Goal: Information Seeking & Learning: Learn about a topic

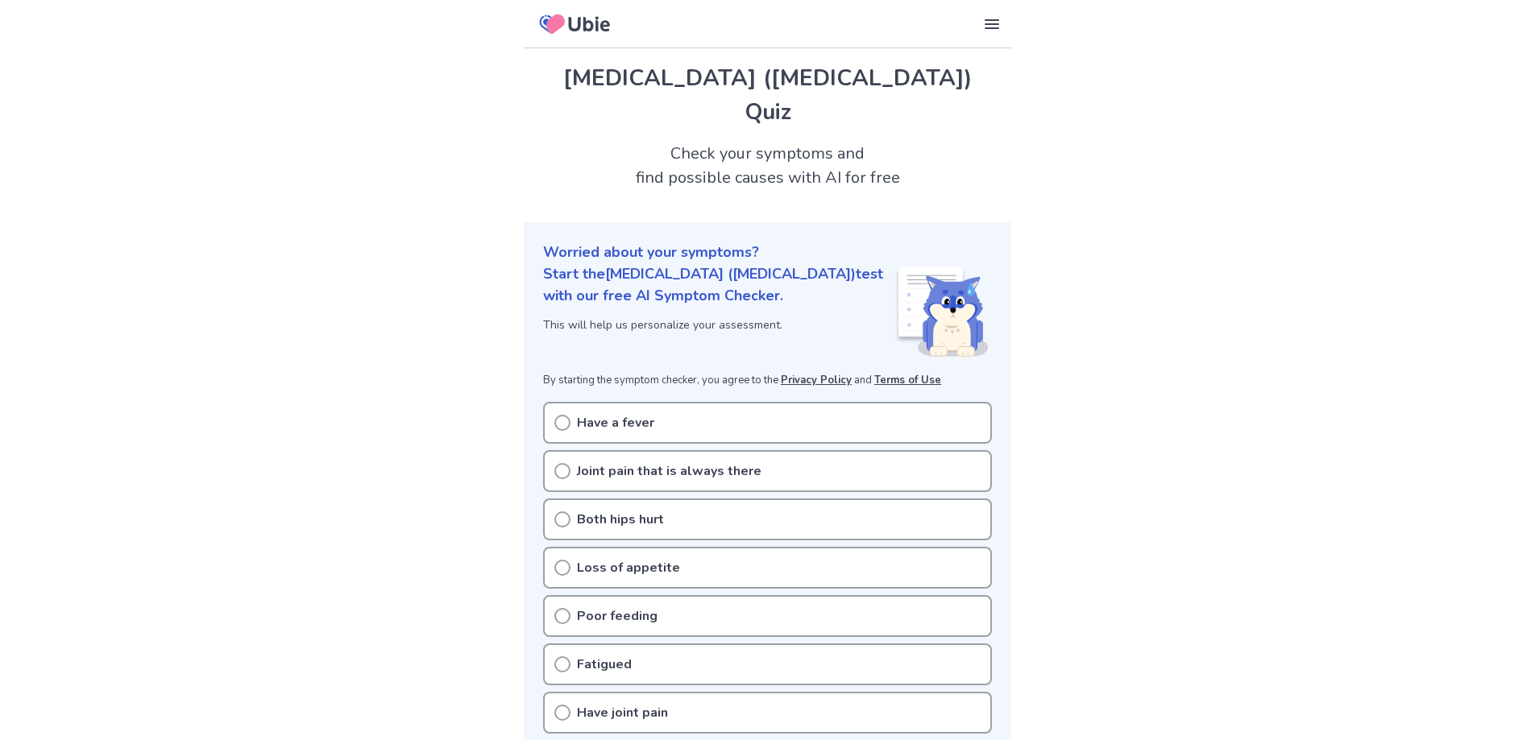
scroll to position [81, 0]
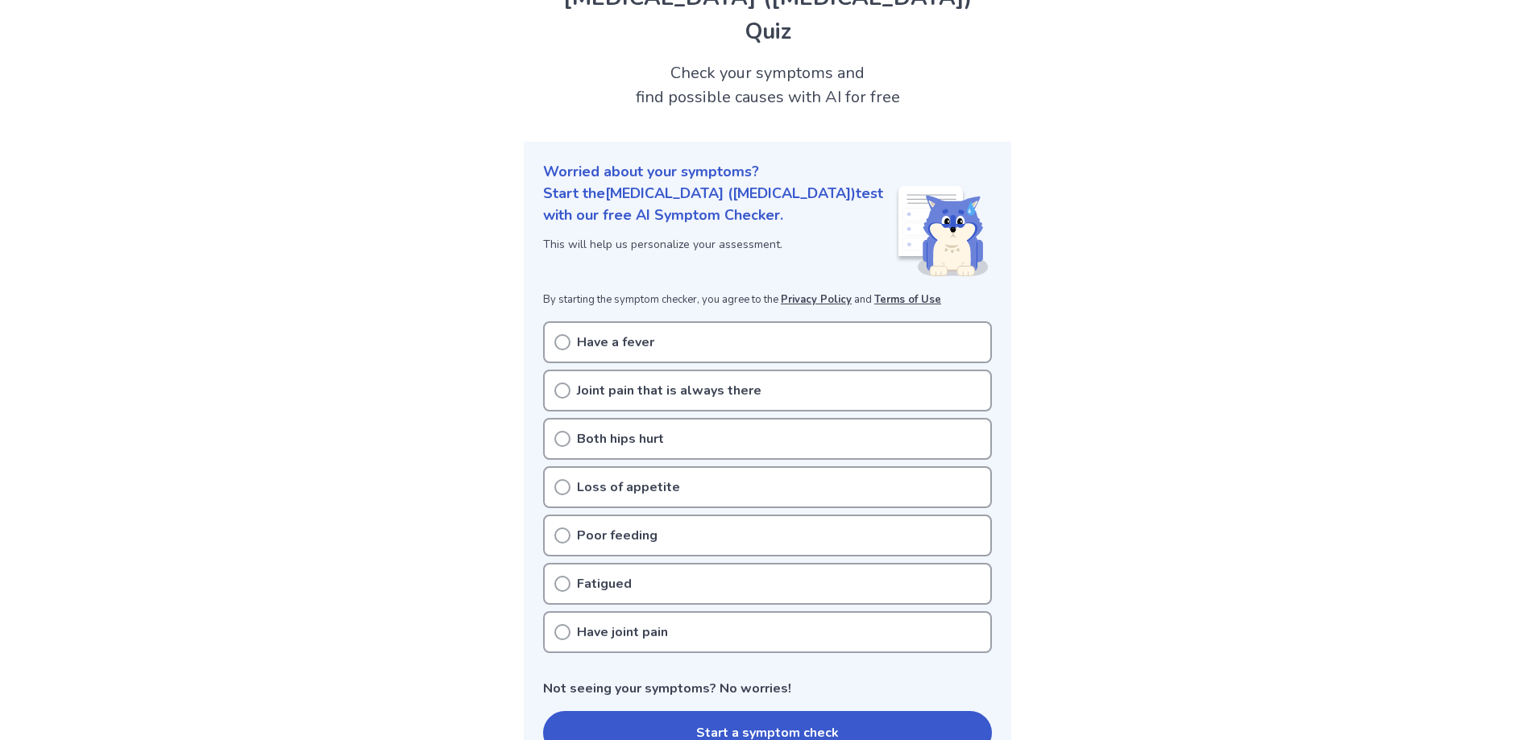
click at [613, 574] on p "Fatigued" at bounding box center [604, 583] width 55 height 19
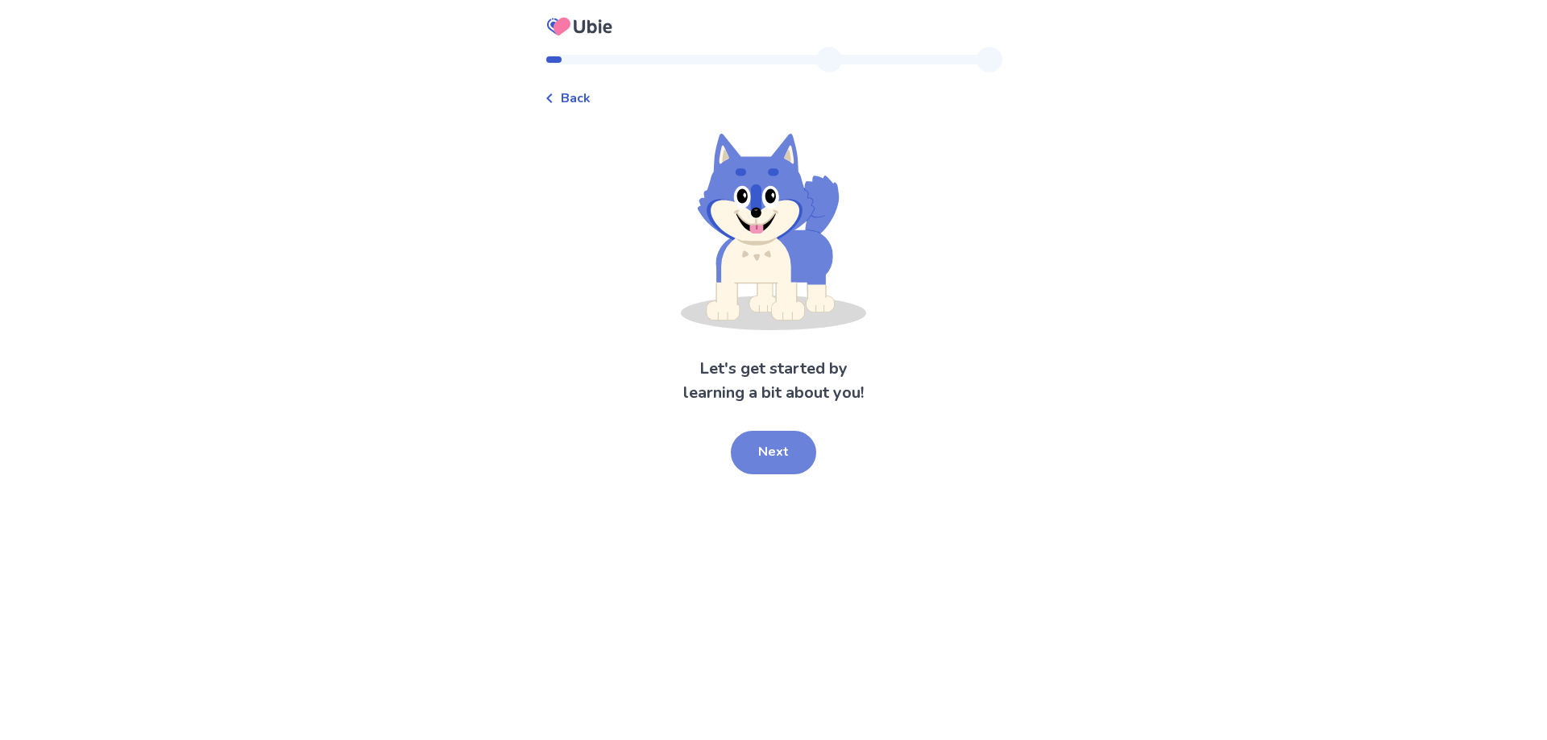
click at [775, 458] on button "Next" at bounding box center [773, 453] width 85 height 44
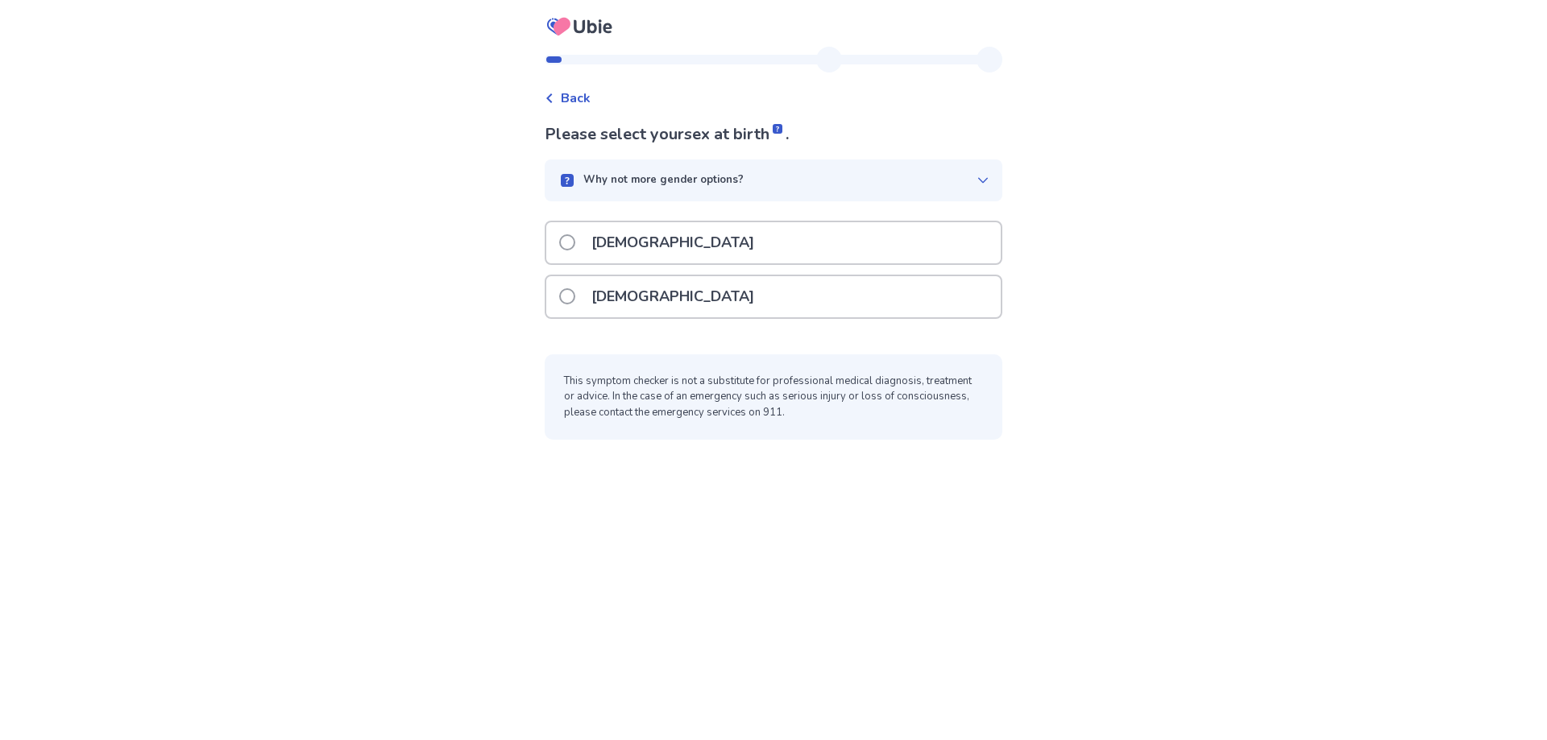
click at [677, 292] on div "Female" at bounding box center [773, 296] width 454 height 41
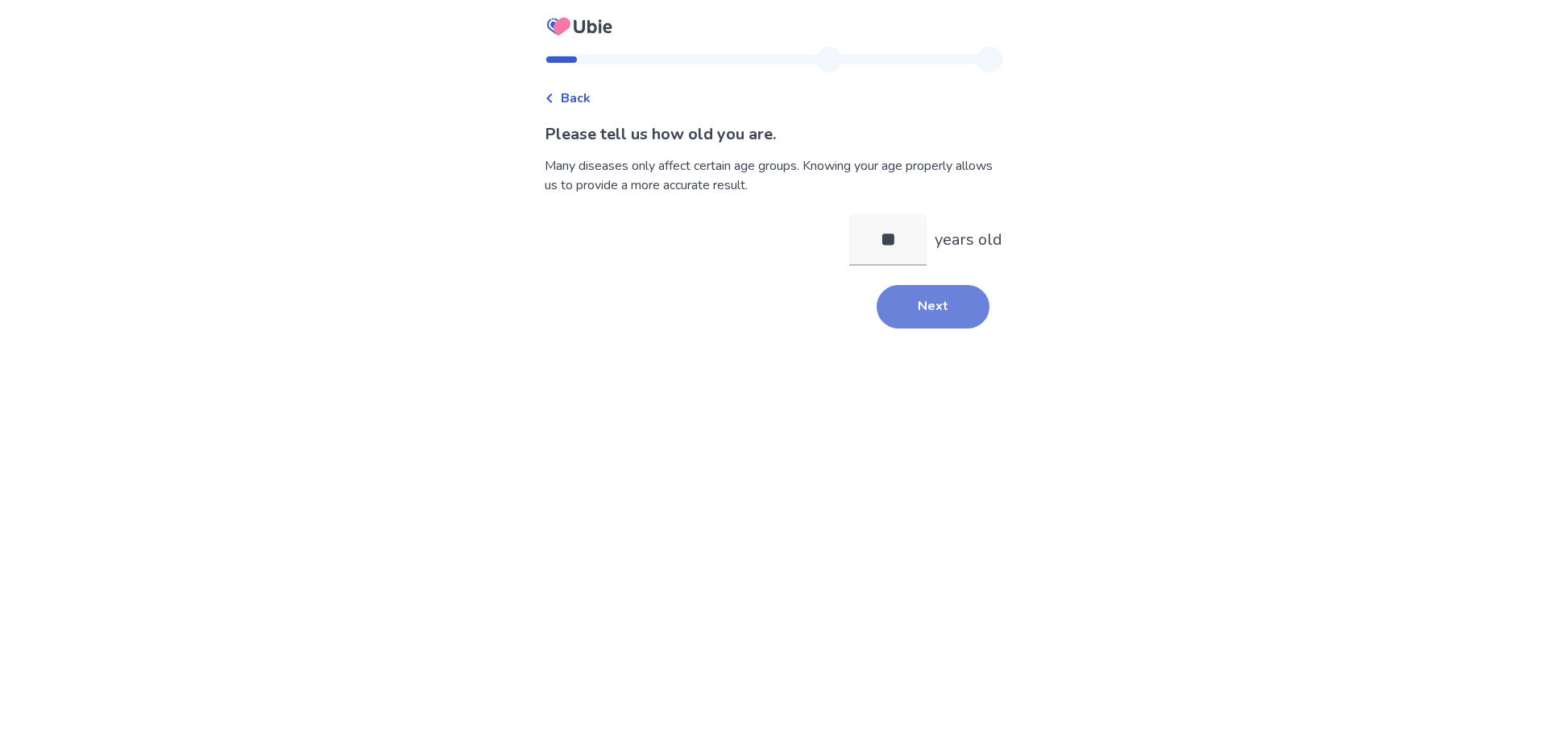
type input "**"
click at [933, 311] on button "Next" at bounding box center [932, 307] width 113 height 44
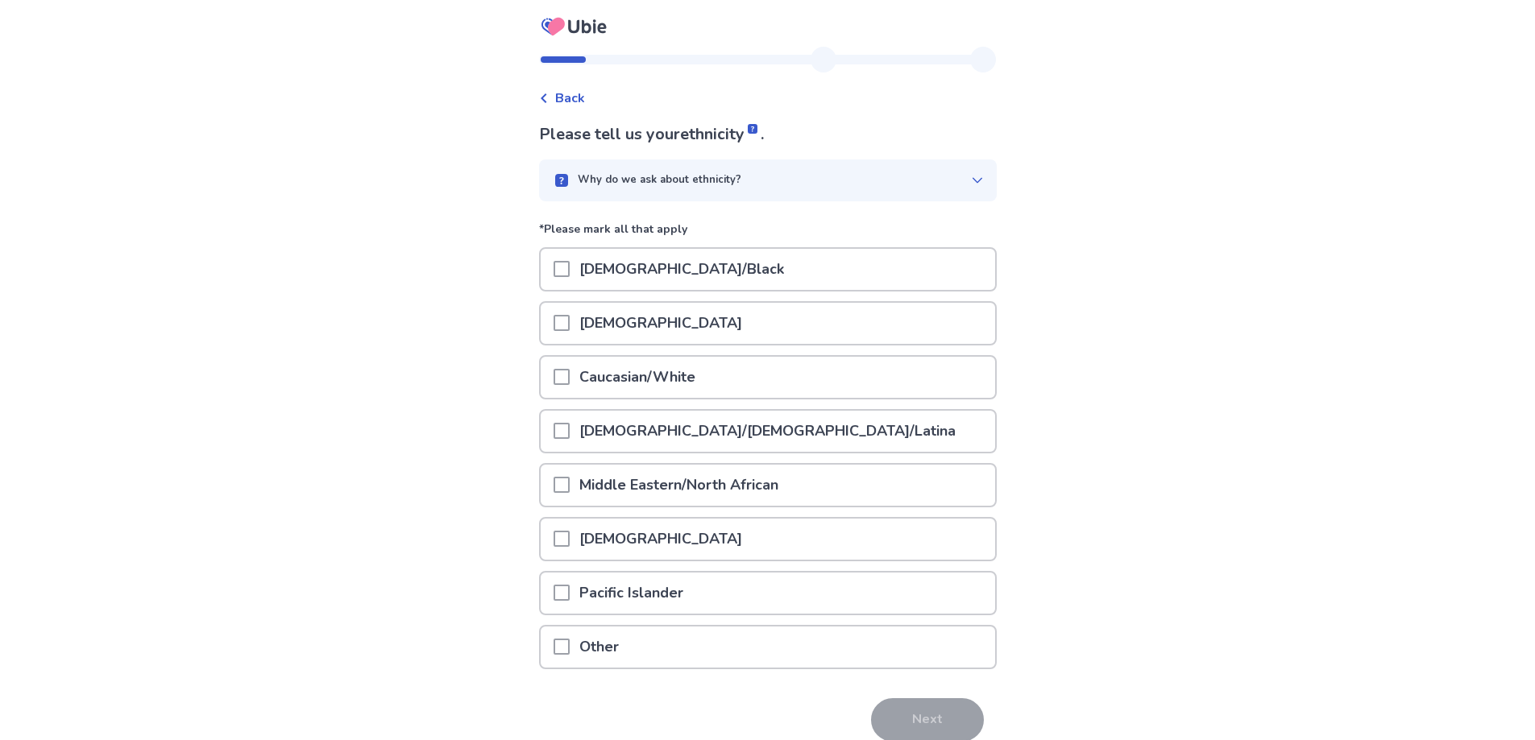
click at [566, 377] on span at bounding box center [561, 377] width 16 height 16
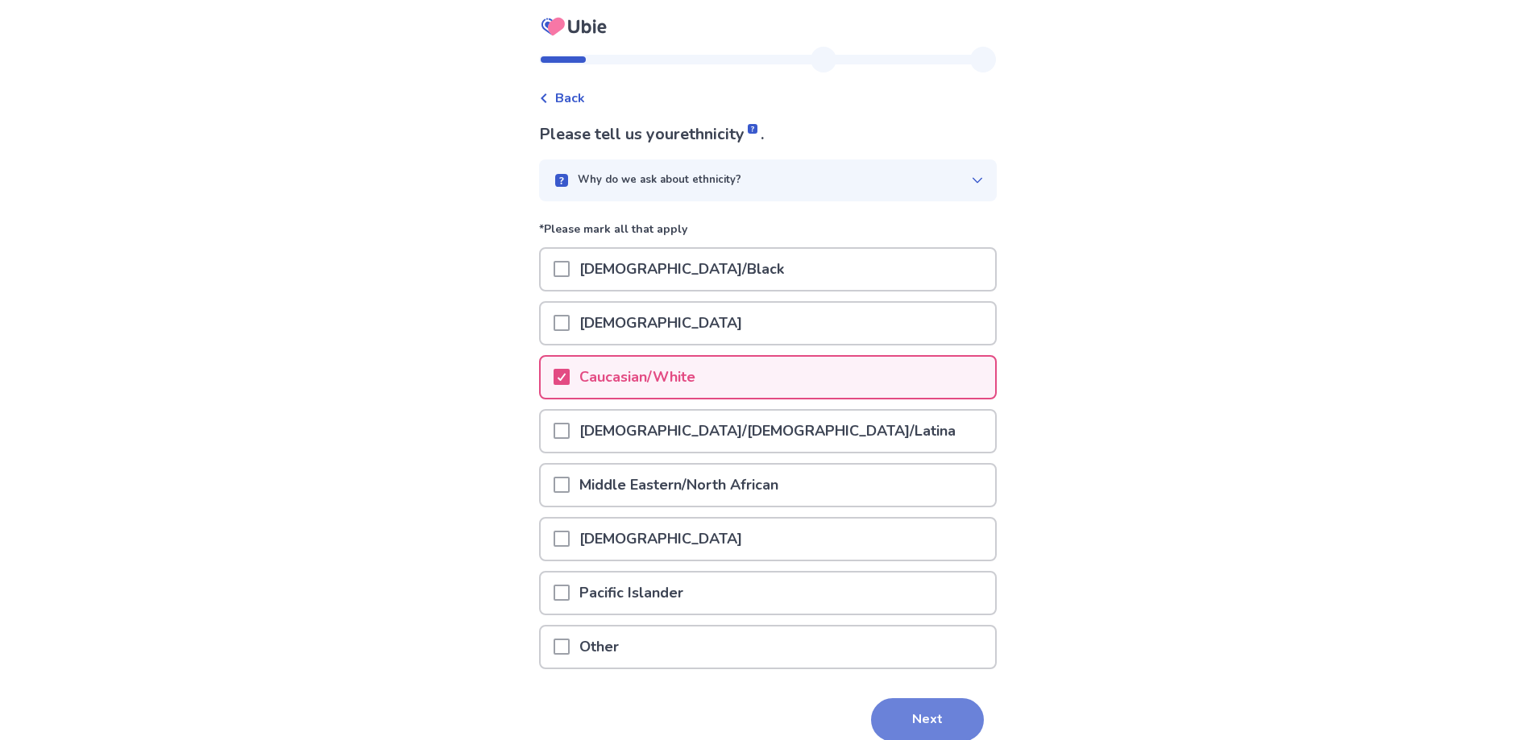
click at [914, 731] on button "Next" at bounding box center [927, 720] width 113 height 44
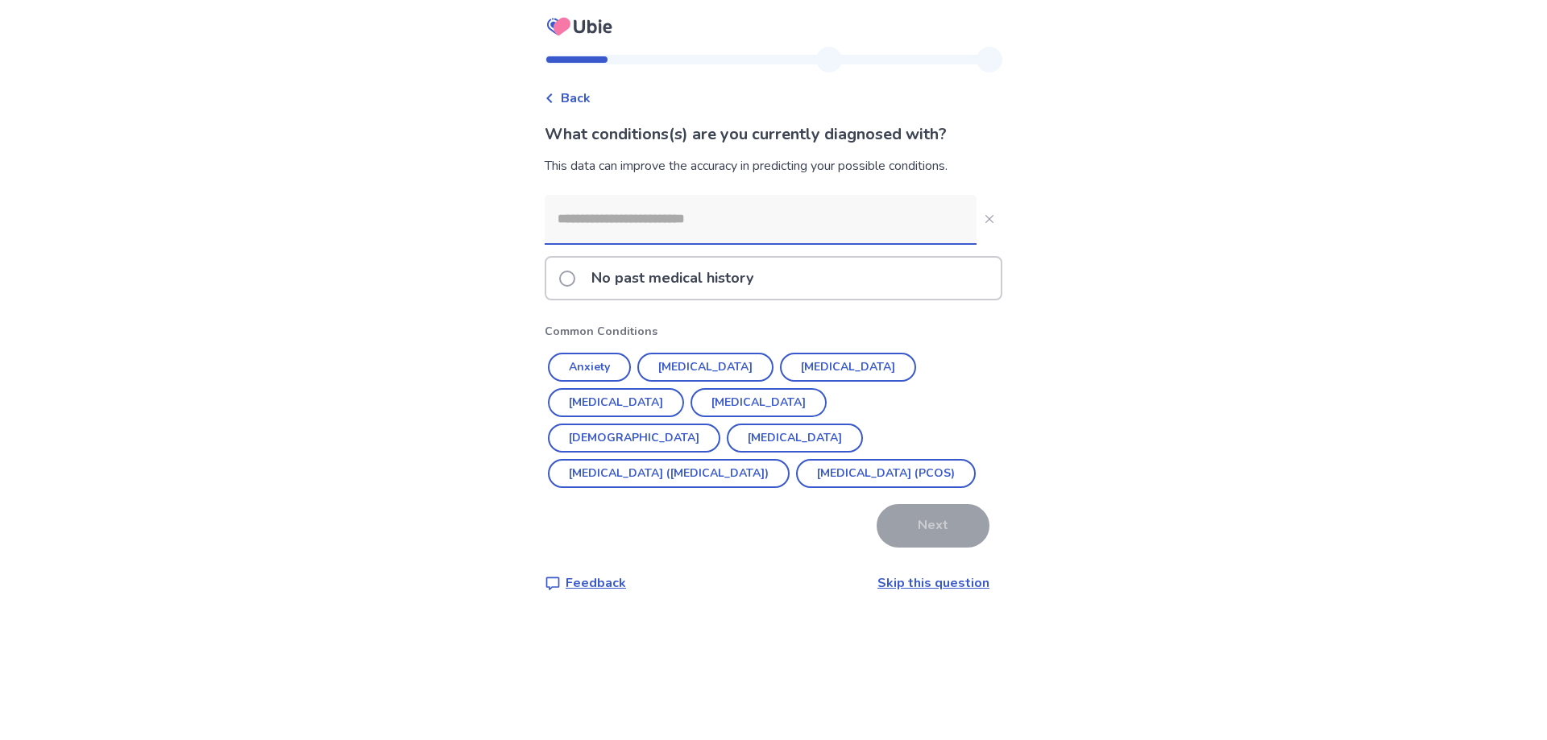
click at [575, 280] on span at bounding box center [567, 279] width 16 height 16
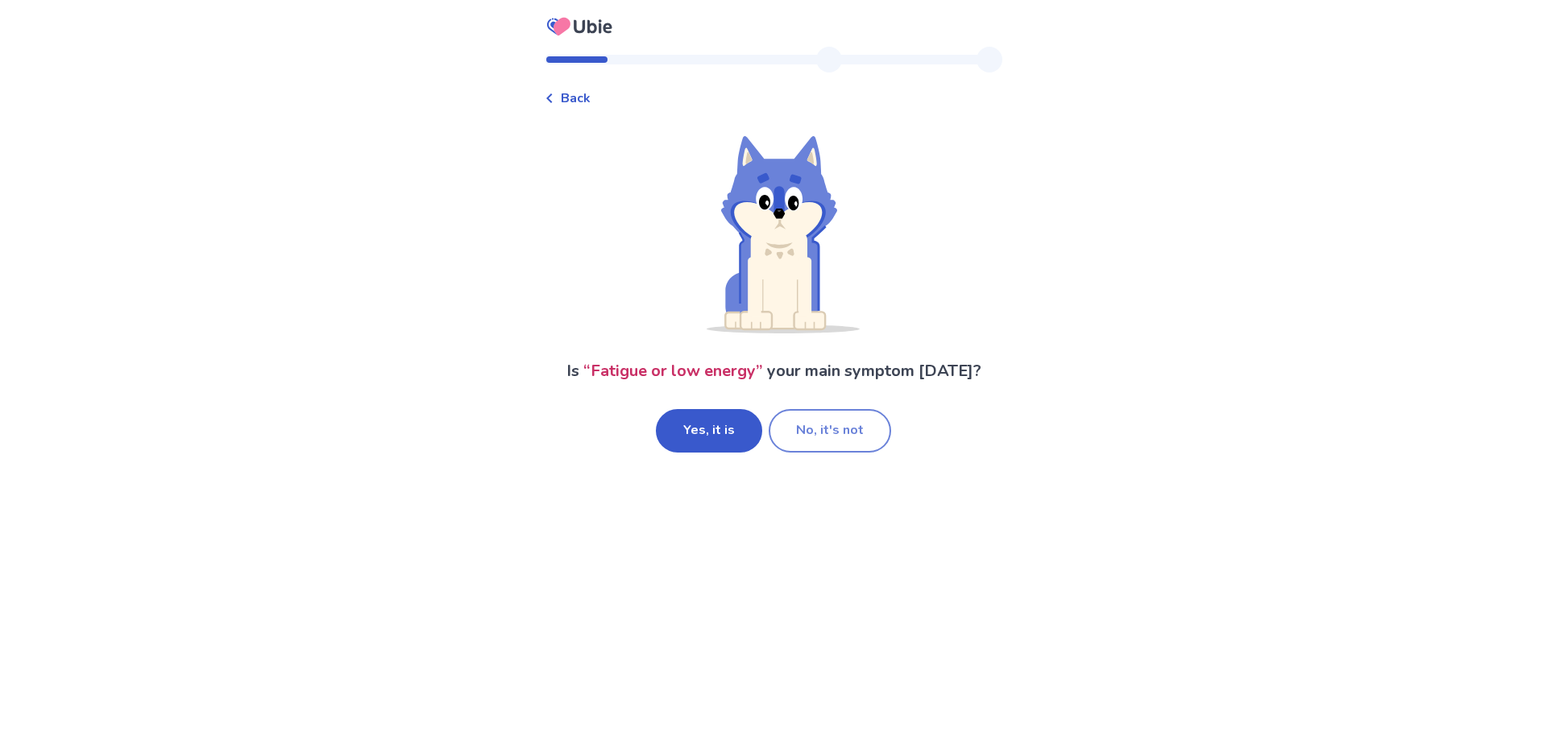
click at [806, 425] on button "No, it's not" at bounding box center [830, 431] width 122 height 44
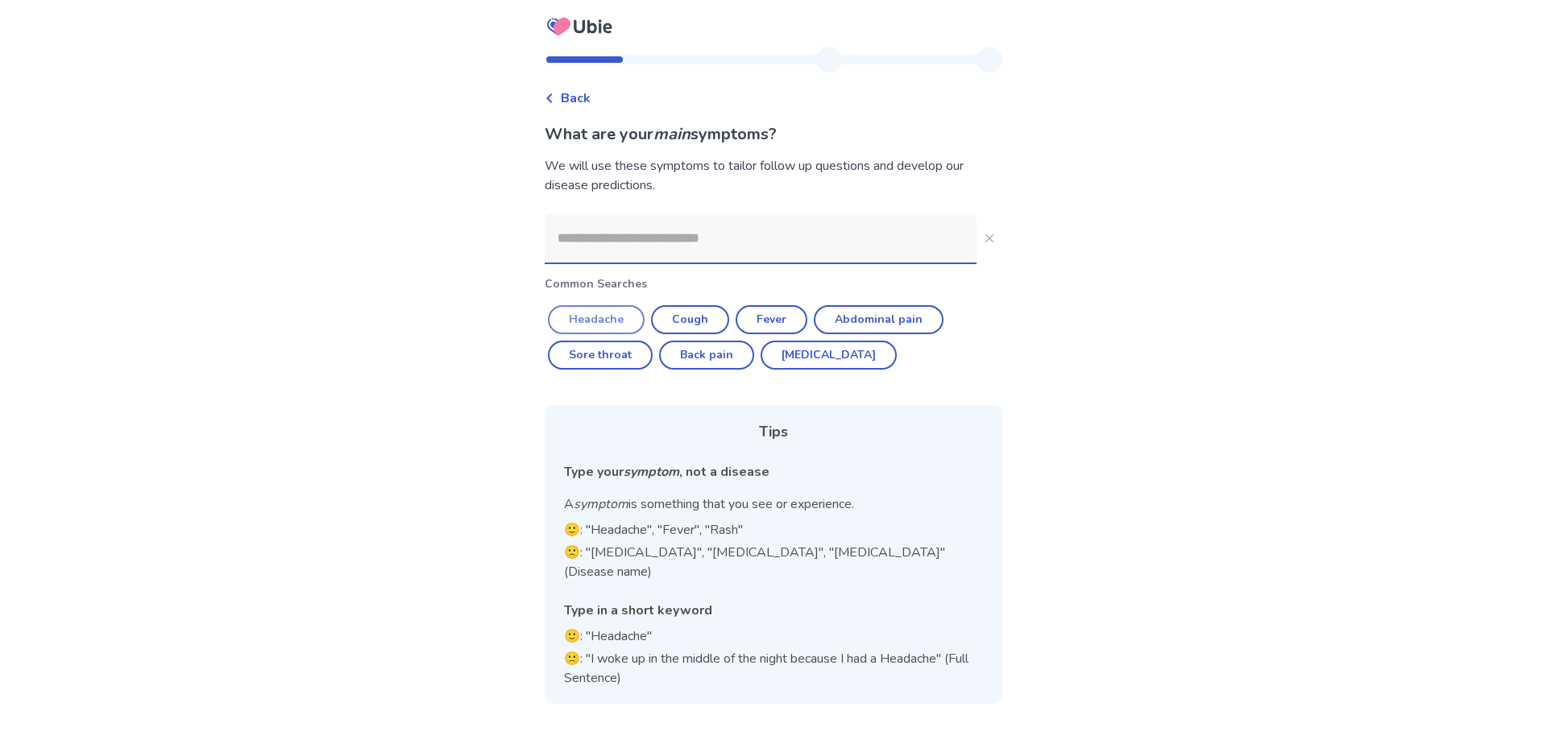
click at [609, 325] on button "Headache" at bounding box center [596, 319] width 97 height 29
type input "********"
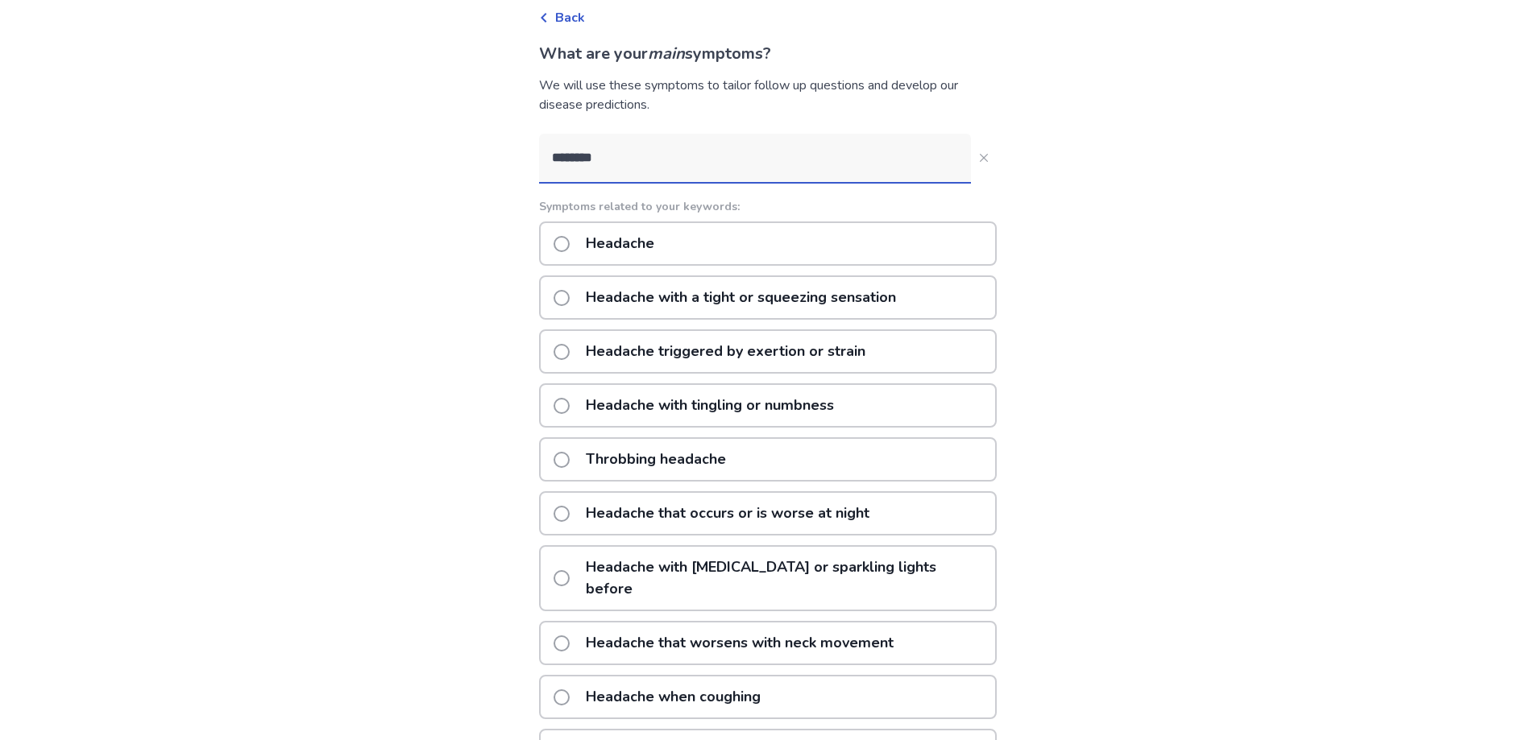
scroll to position [161, 0]
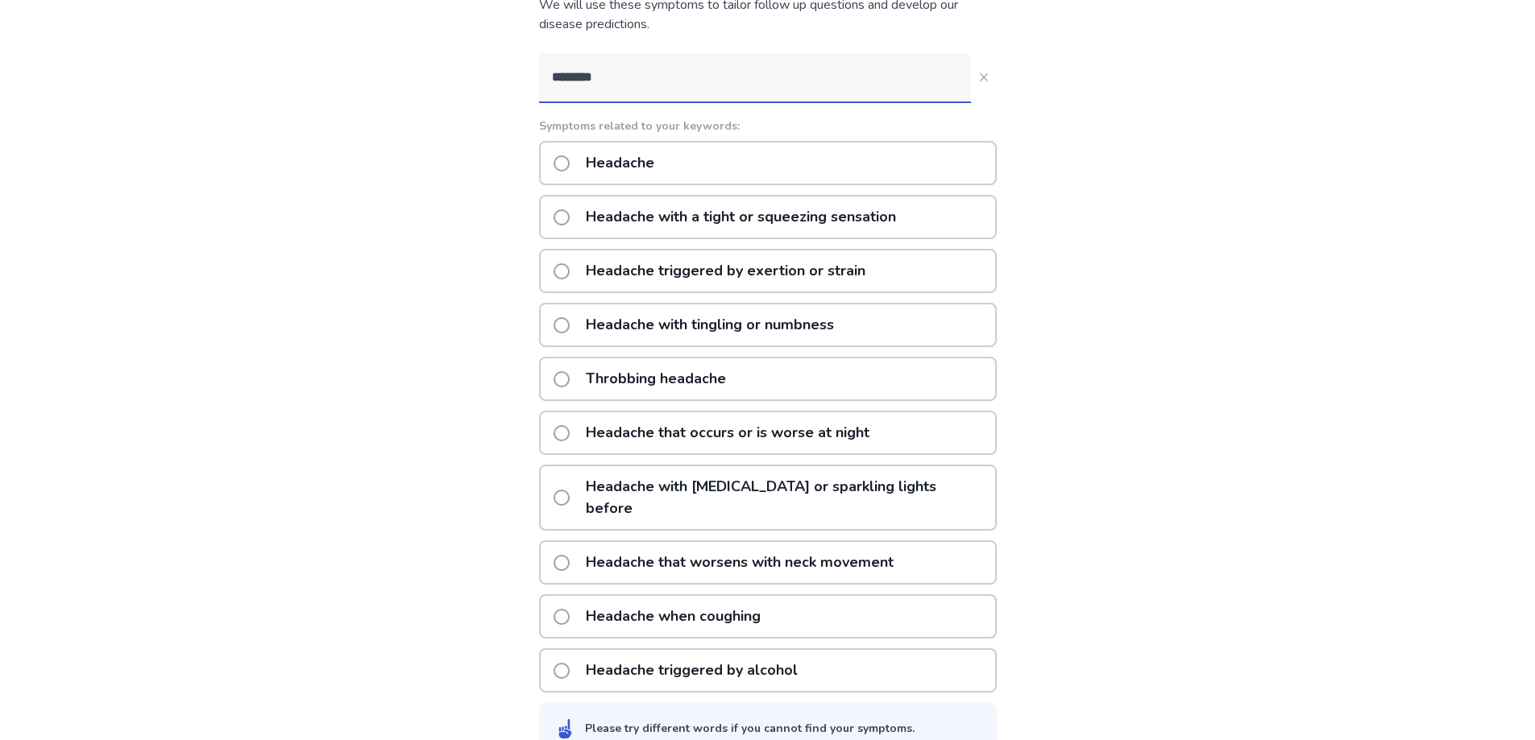
click at [811, 225] on p "Headache with a tight or squeezing sensation" at bounding box center [740, 217] width 329 height 41
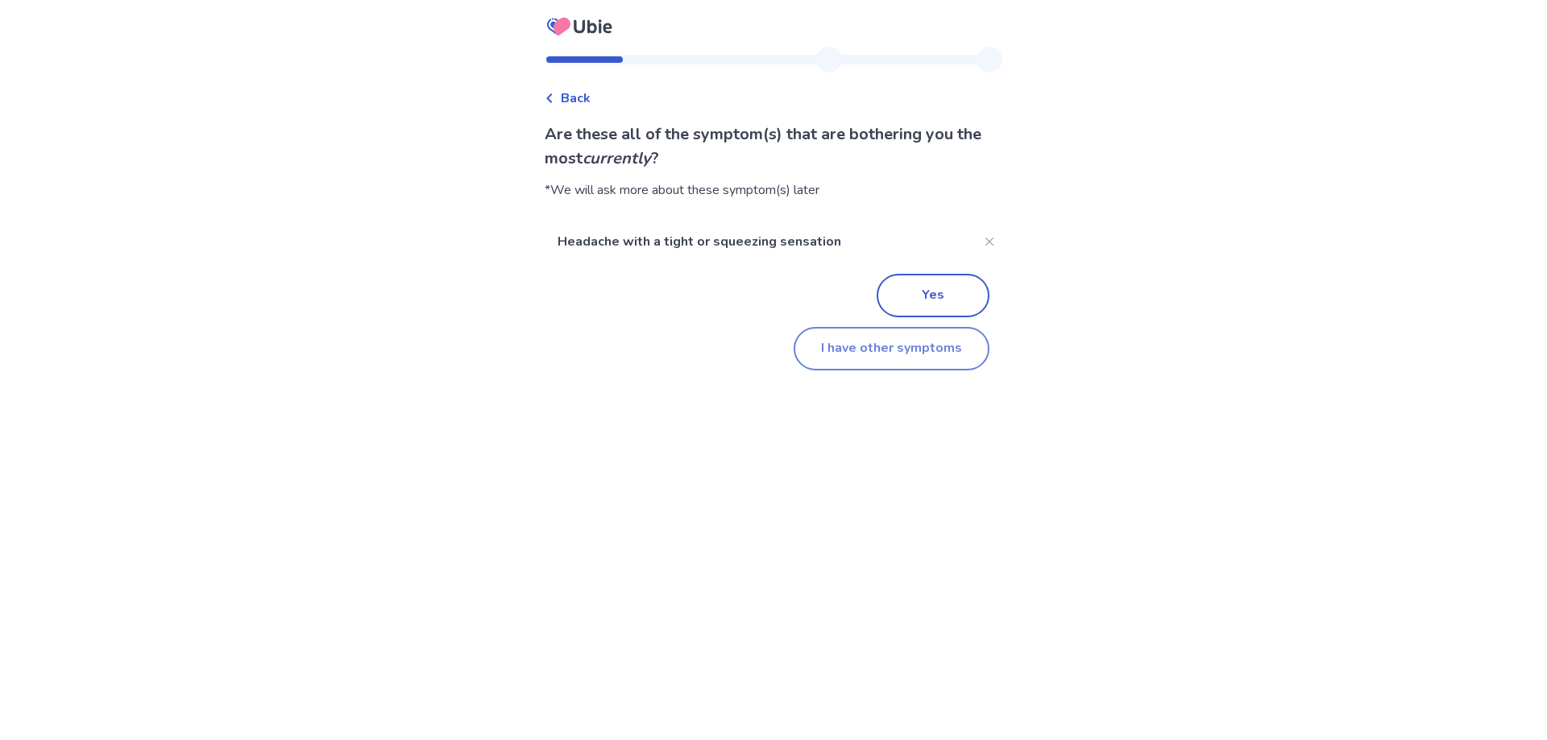
click at [897, 354] on button "I have other symptoms" at bounding box center [892, 349] width 196 height 44
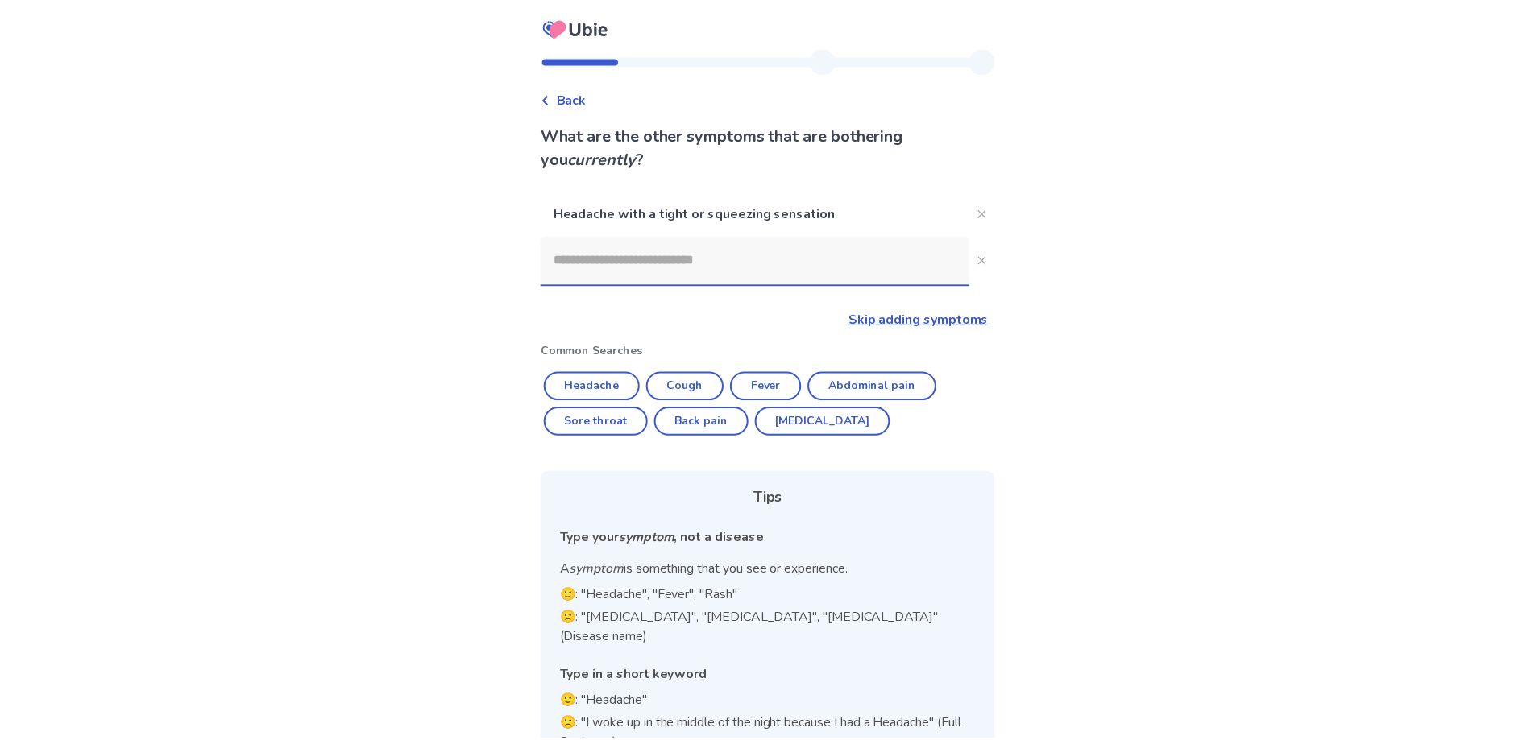
scroll to position [30, 0]
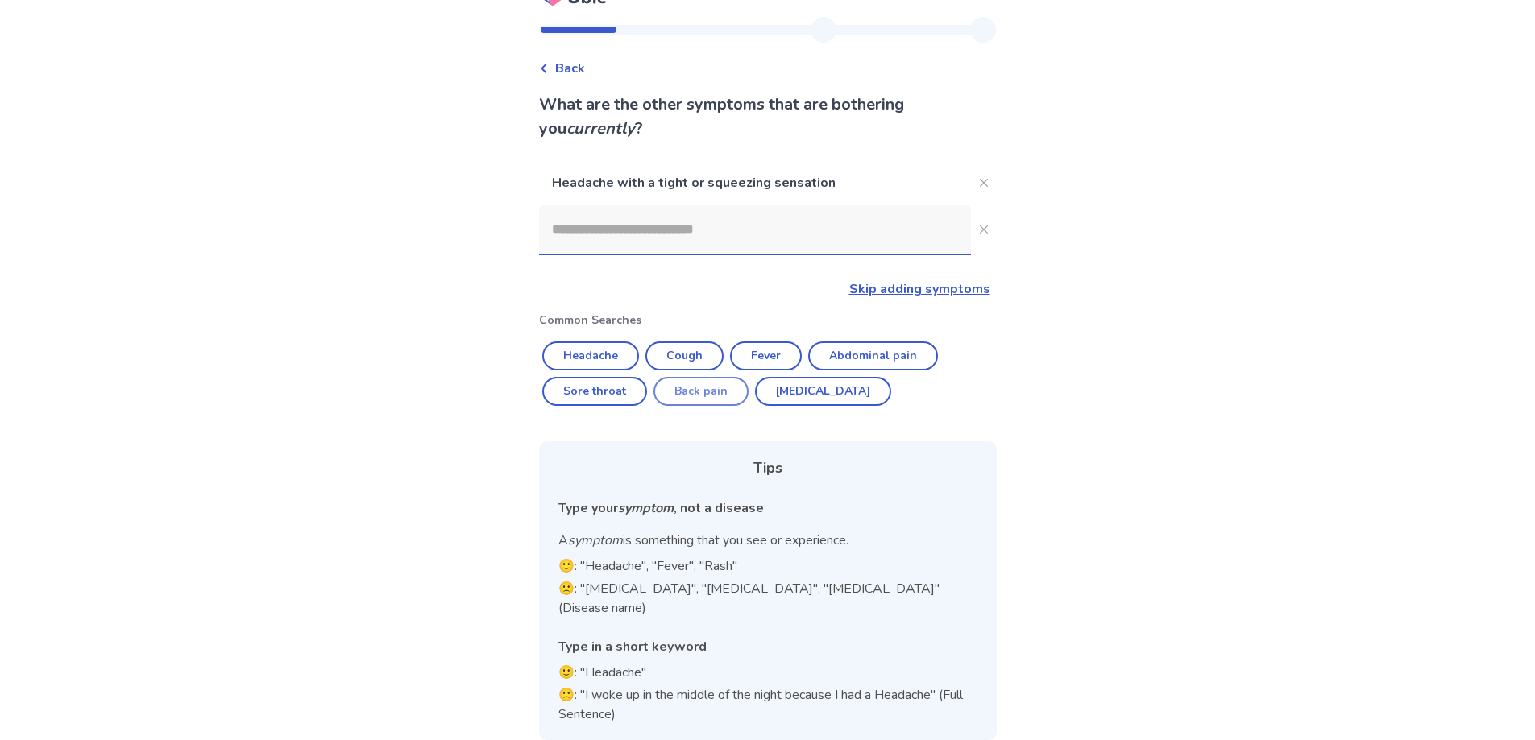
click at [725, 398] on button "Back pain" at bounding box center [700, 391] width 95 height 29
type input "*********"
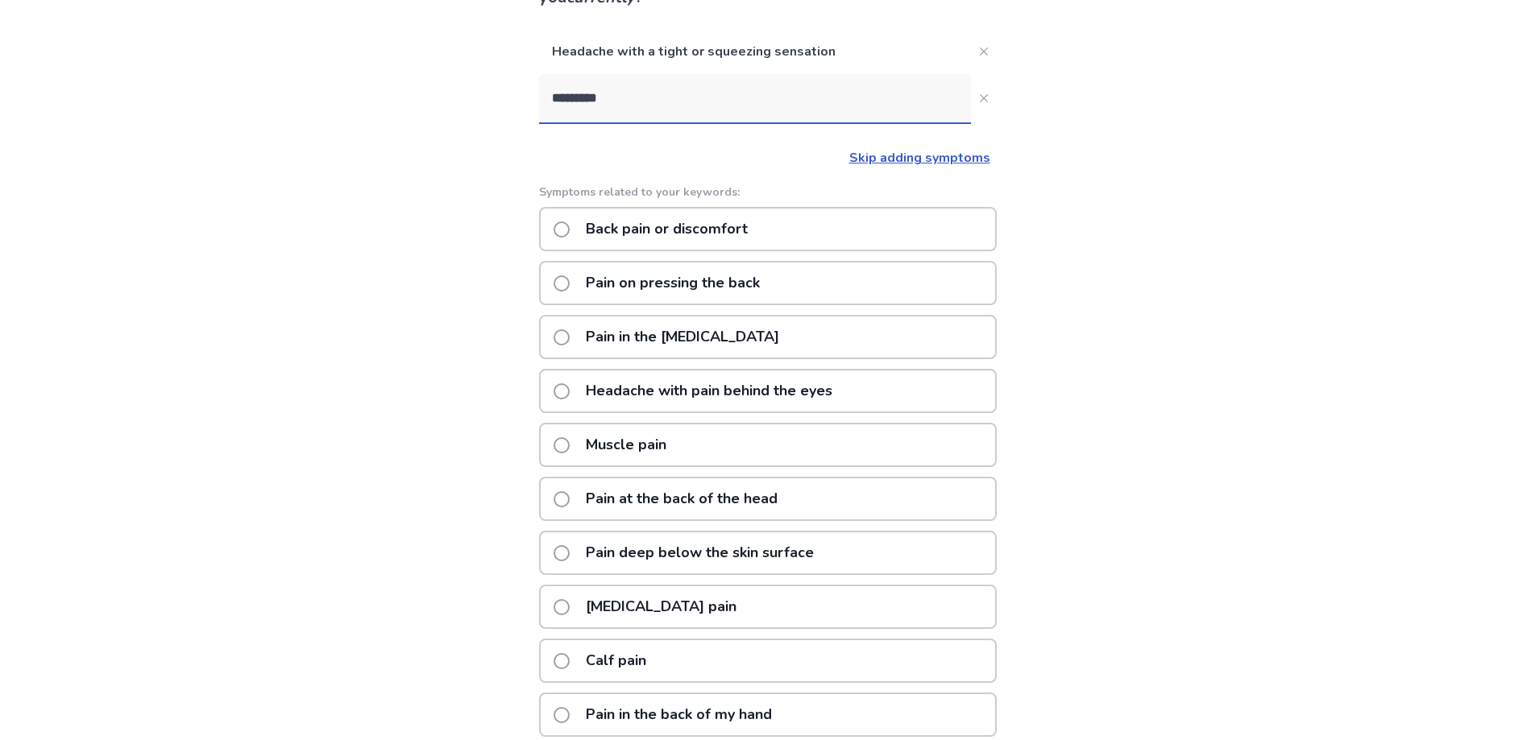
scroll to position [239, 0]
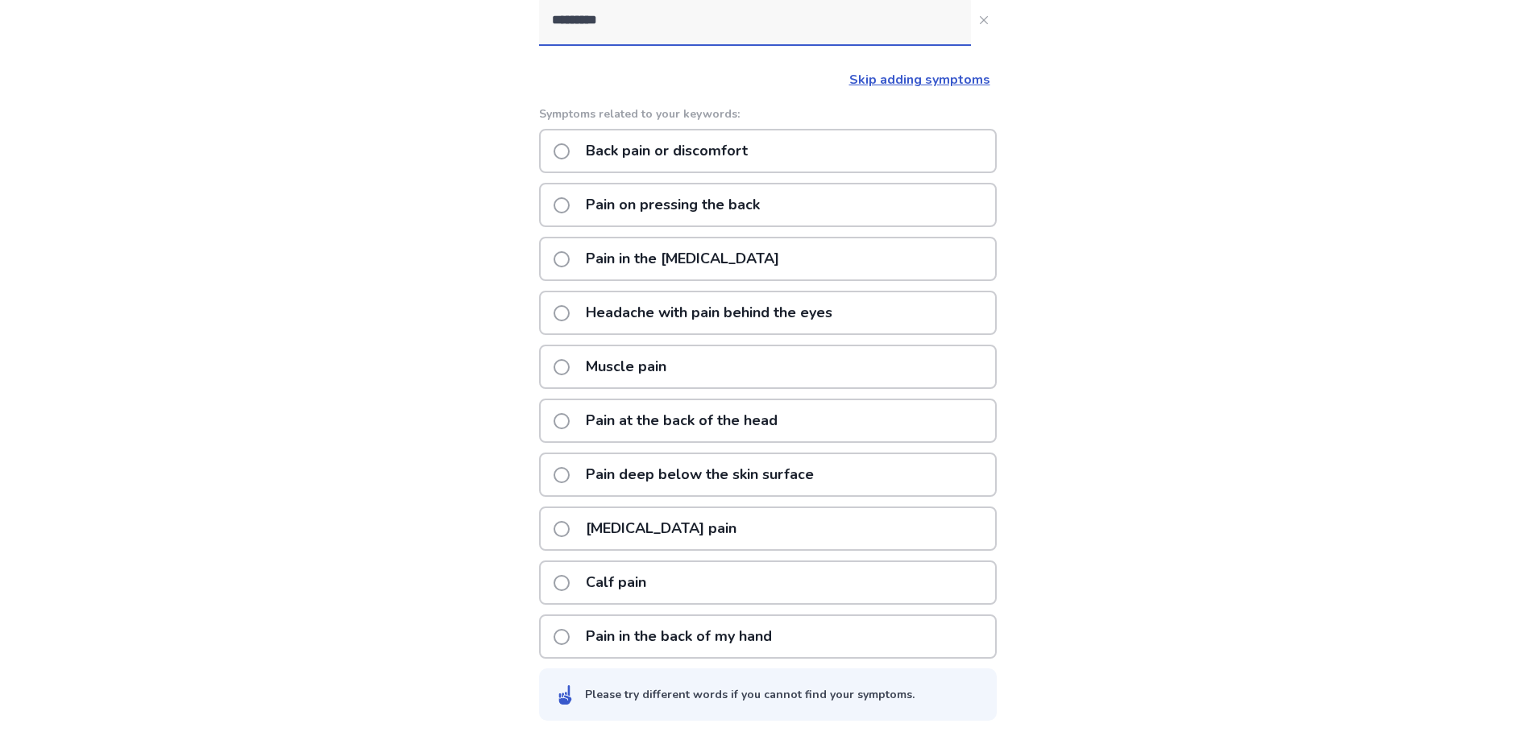
click at [699, 534] on p "Upper back pain" at bounding box center [661, 528] width 170 height 41
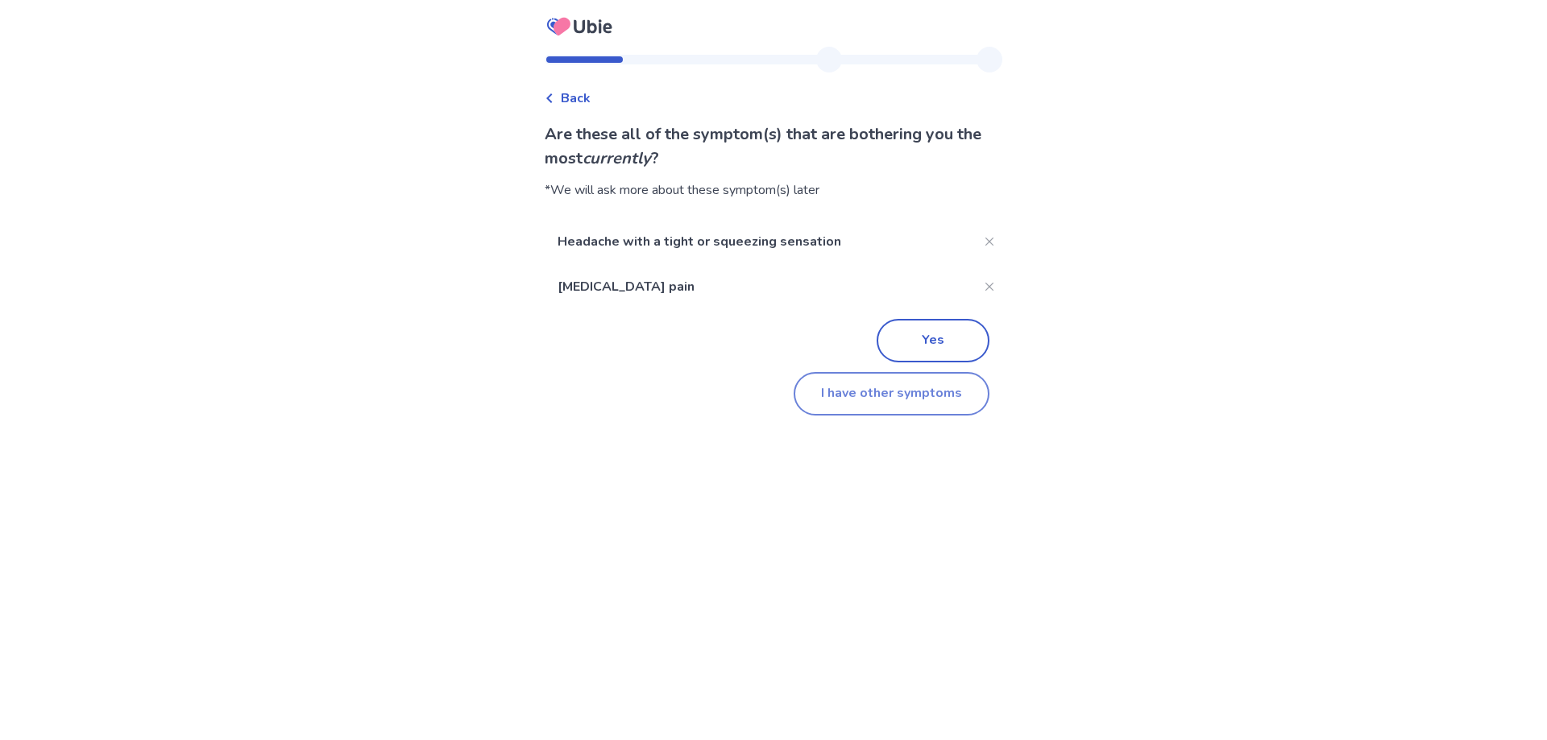
click at [890, 398] on button "I have other symptoms" at bounding box center [892, 394] width 196 height 44
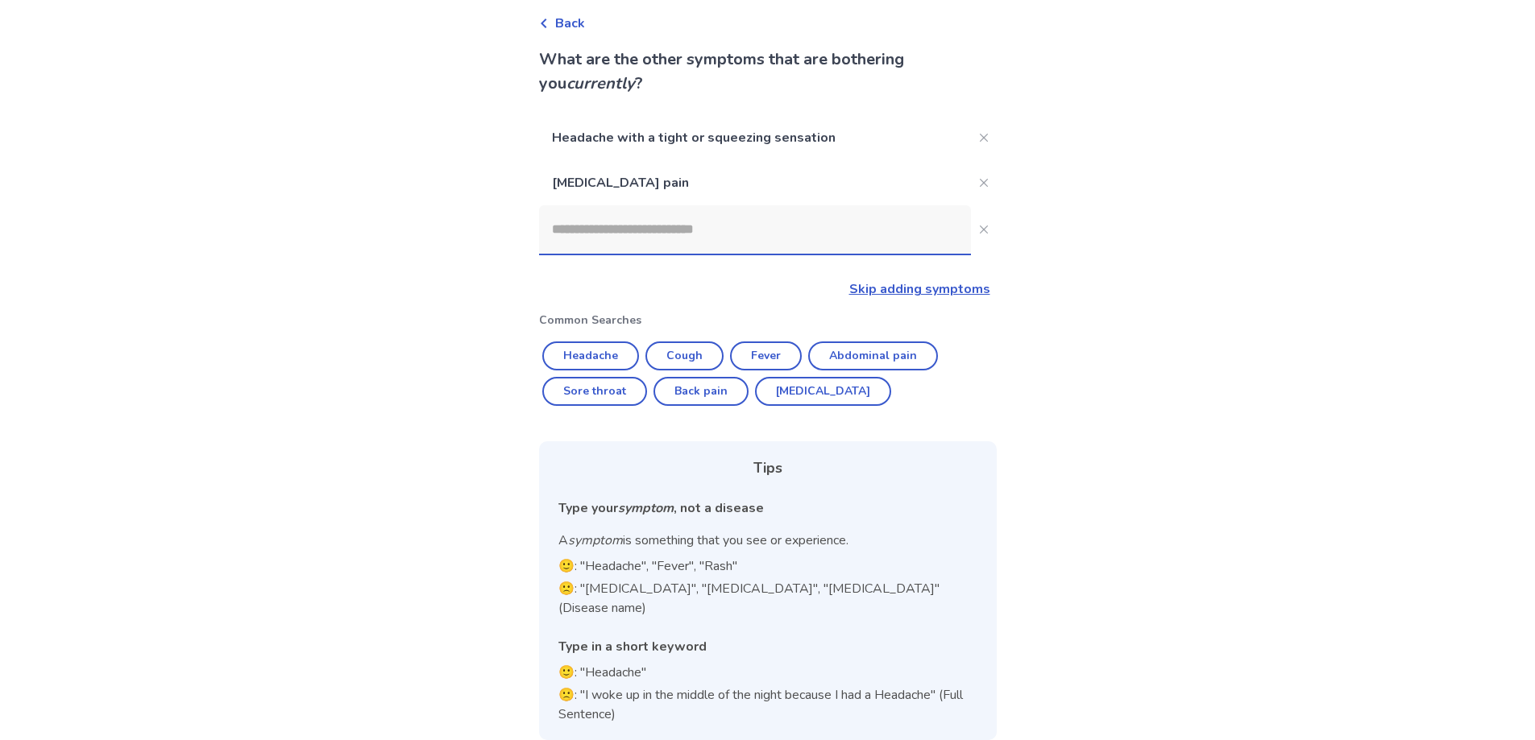
click at [671, 239] on input at bounding box center [755, 229] width 432 height 48
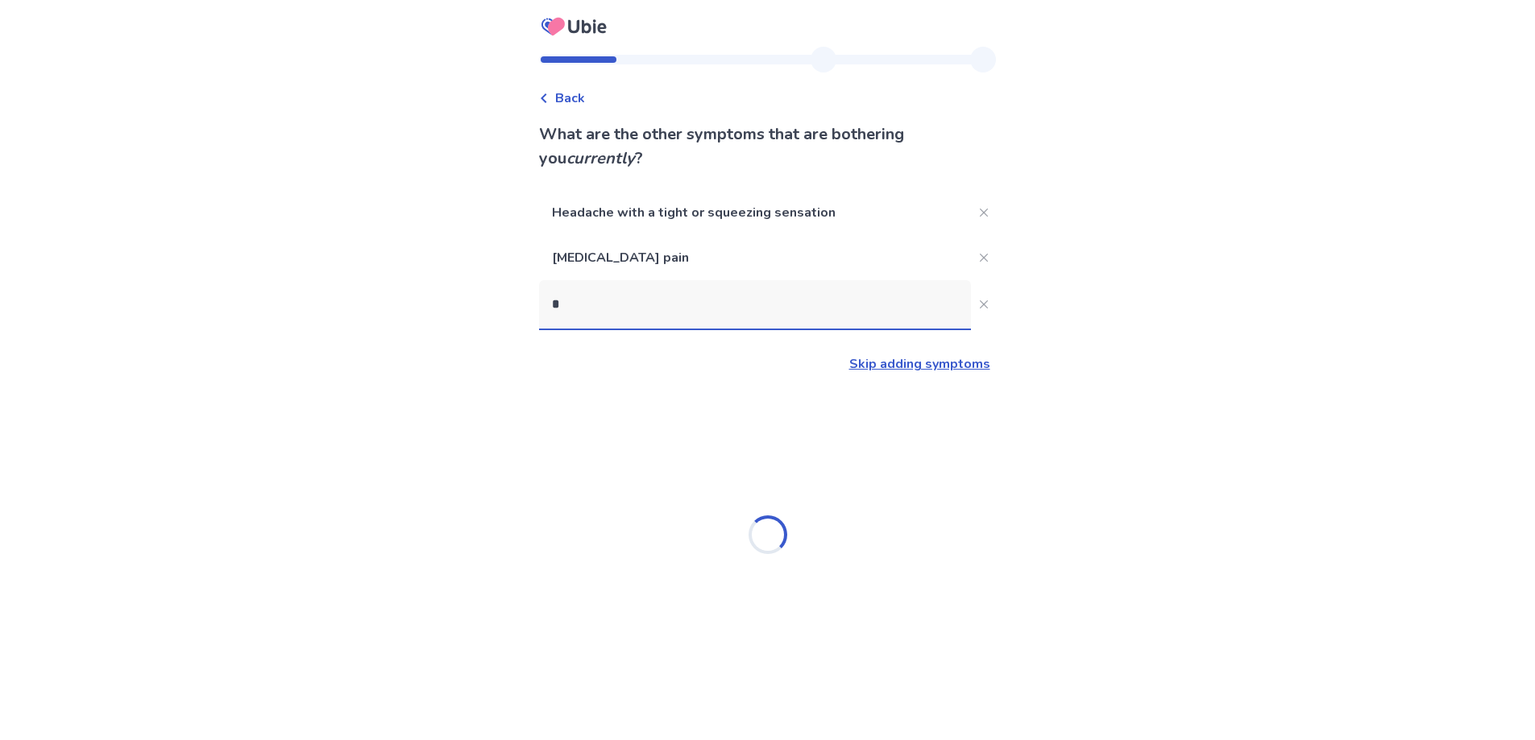
scroll to position [0, 0]
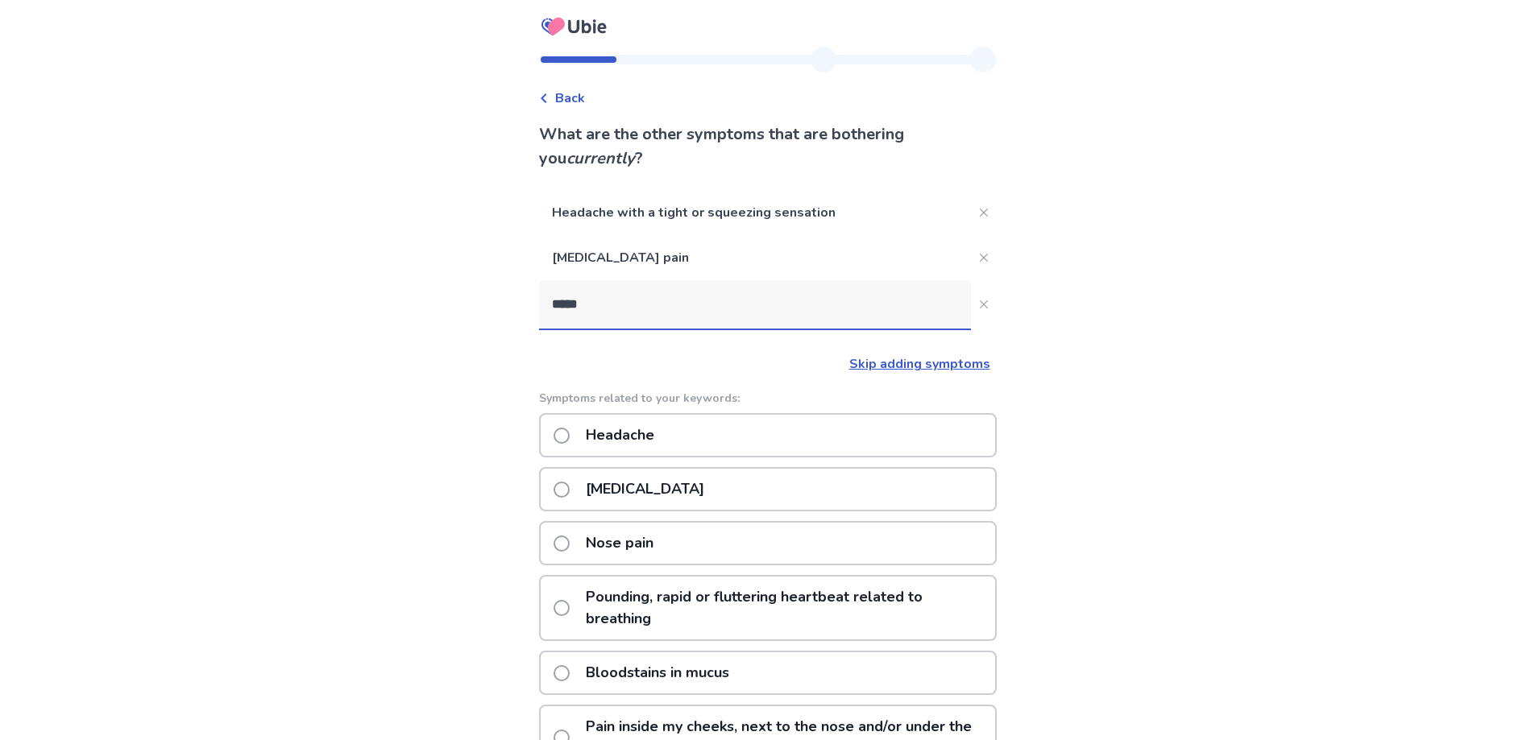
type input "*****"
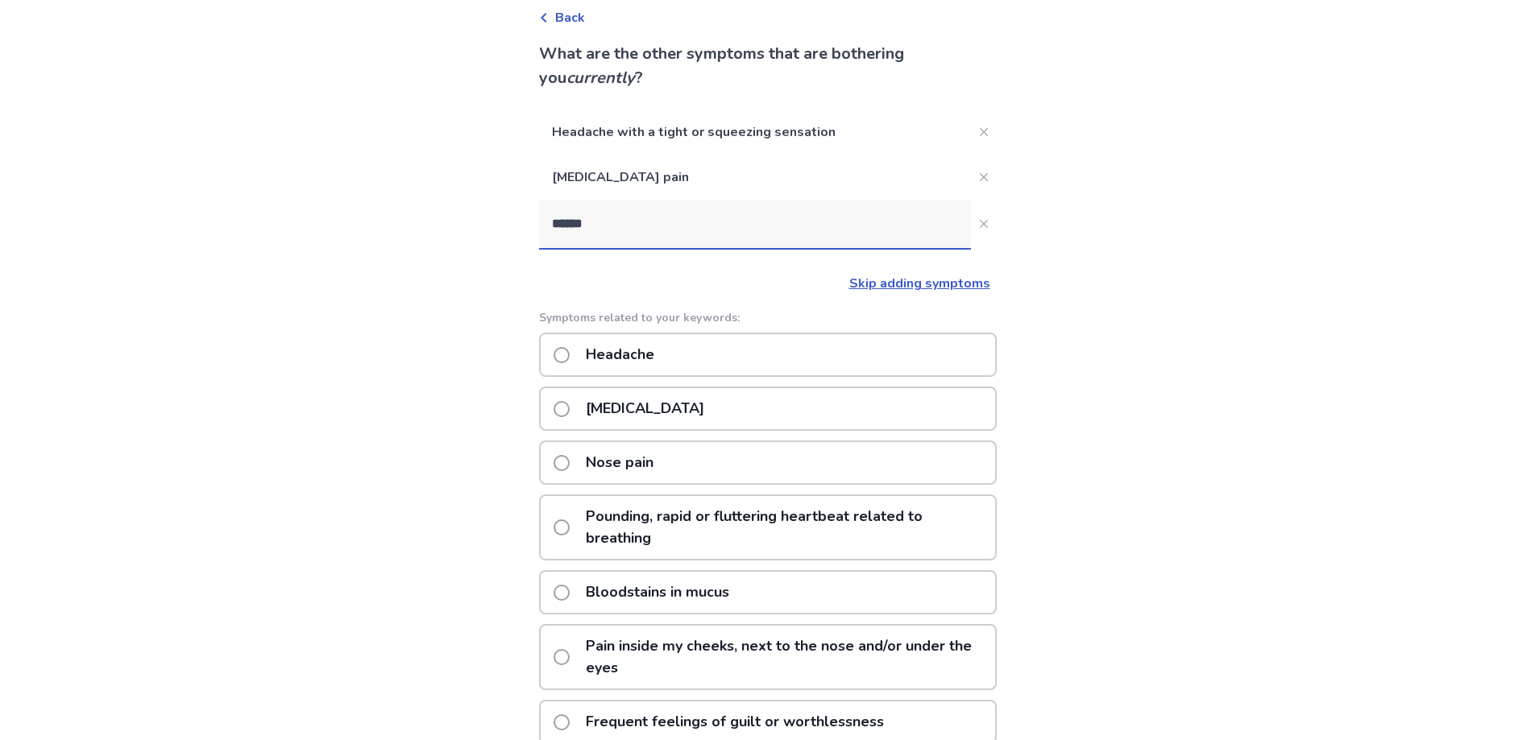
scroll to position [161, 0]
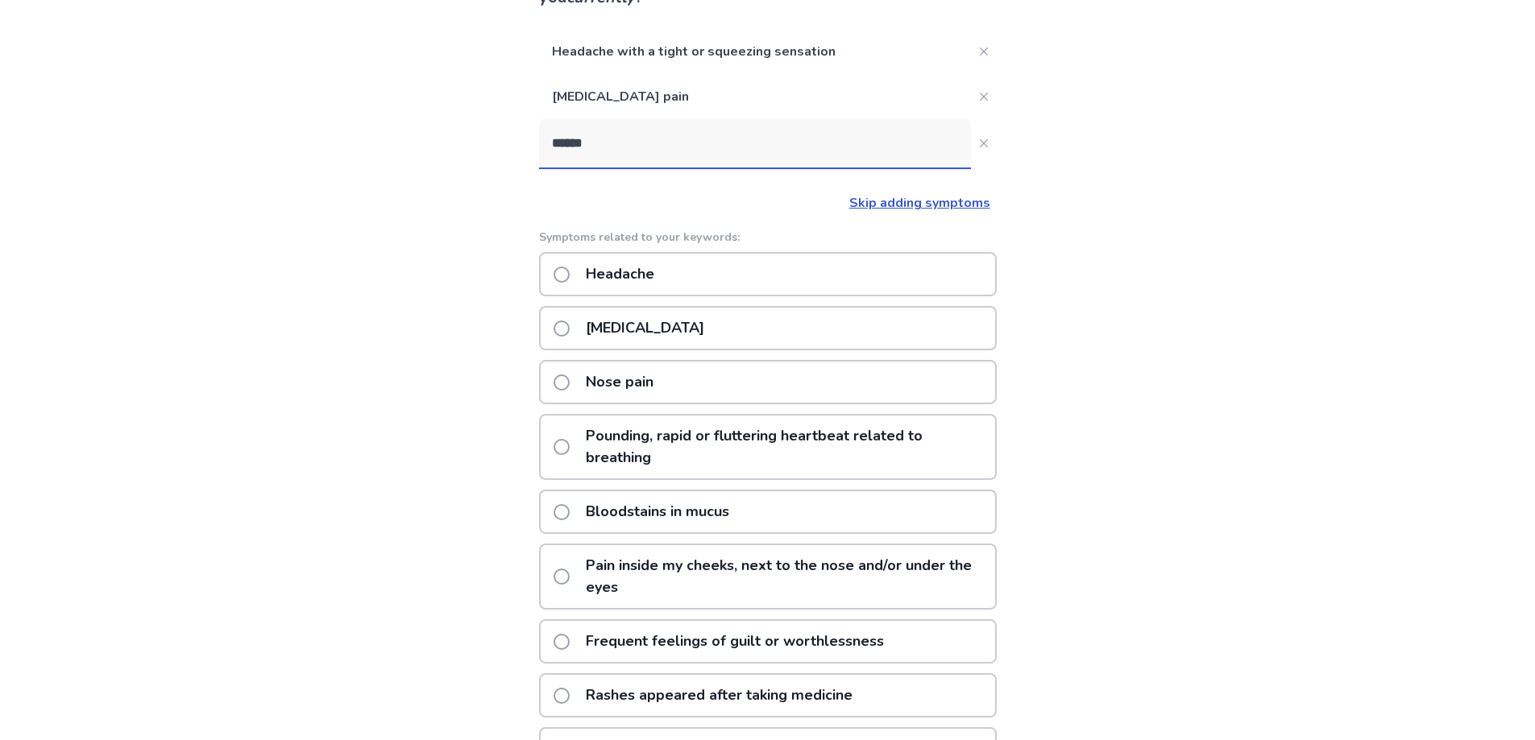
click at [664, 566] on p "Pain inside my cheeks, next to the nose and/or under the eyes" at bounding box center [785, 576] width 419 height 63
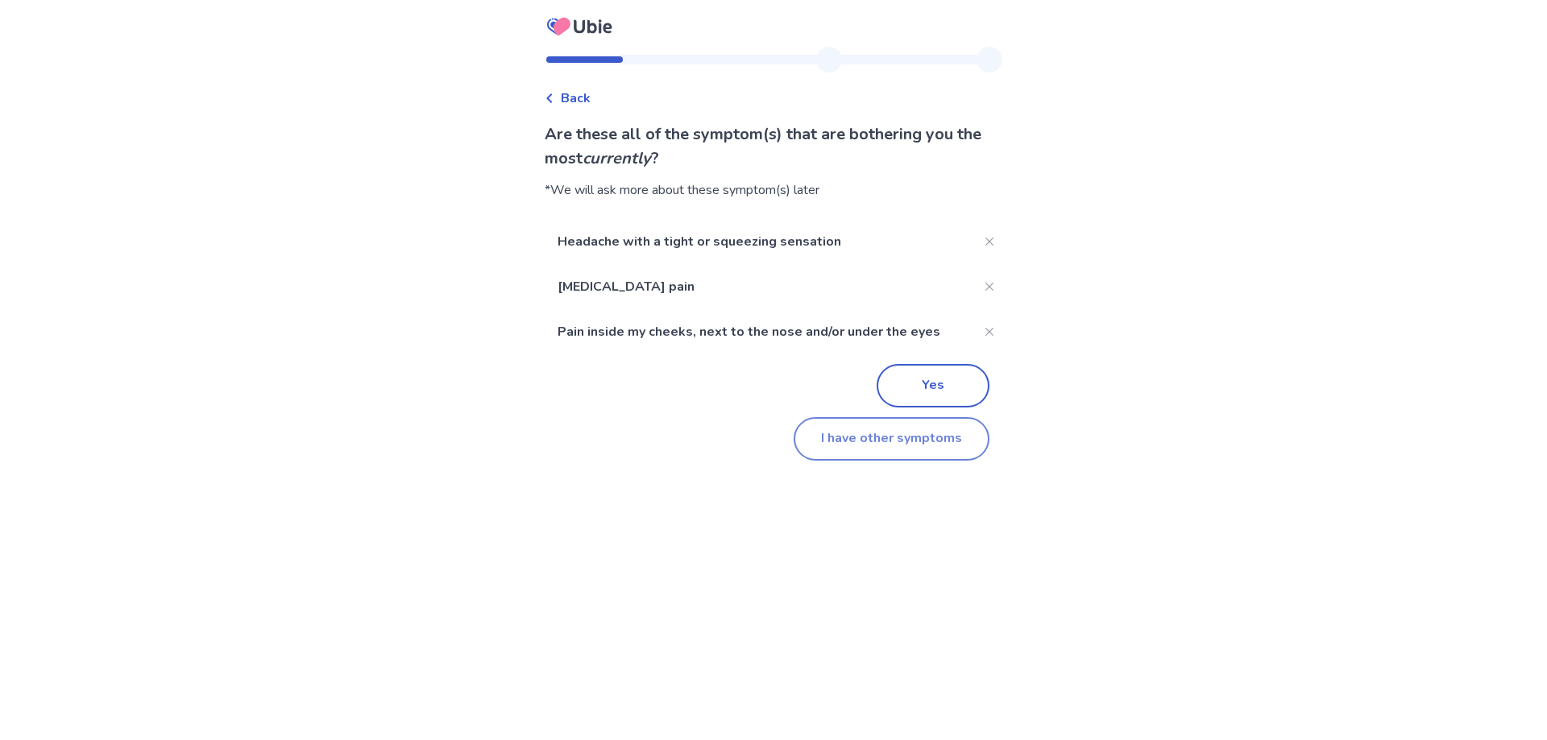
click at [876, 445] on button "I have other symptoms" at bounding box center [892, 439] width 196 height 44
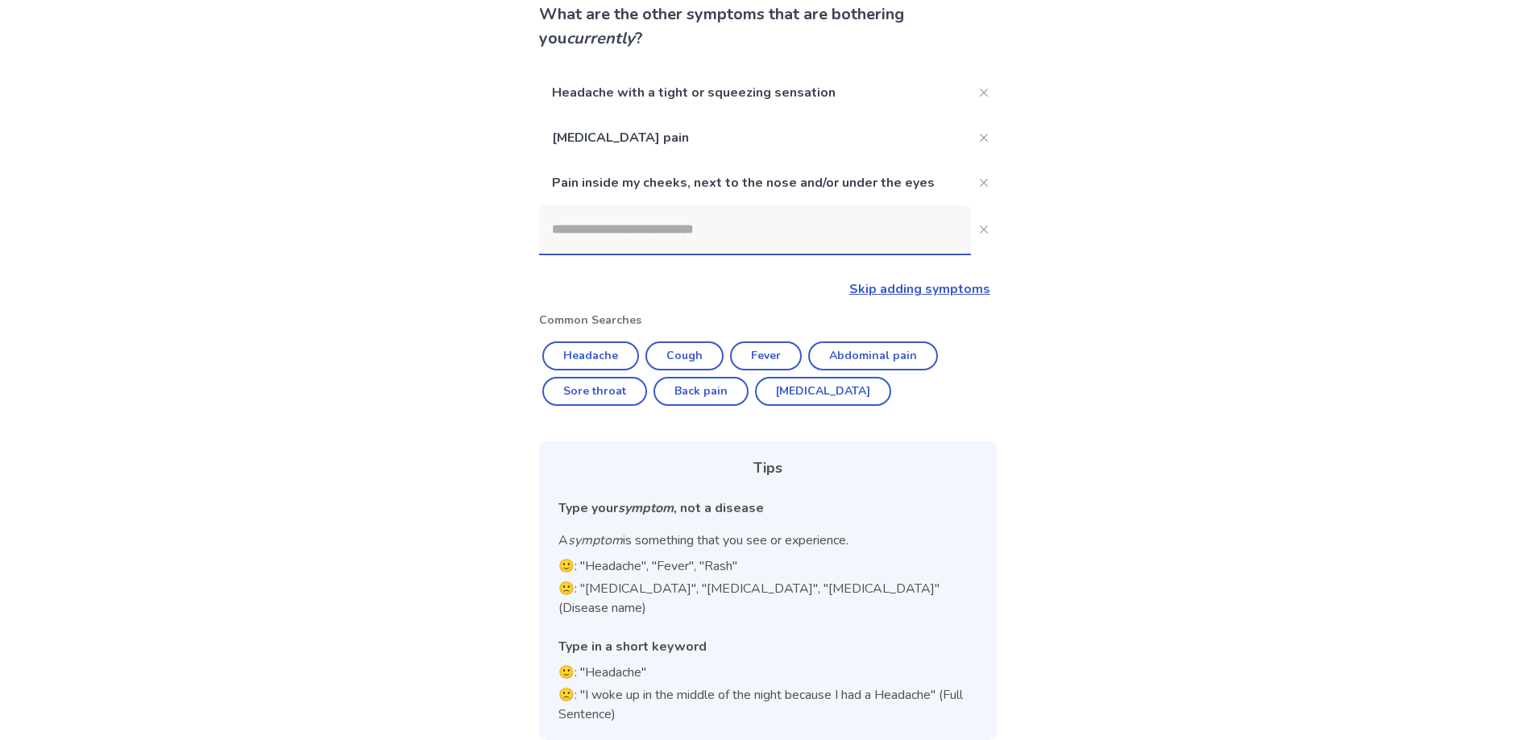
click at [607, 234] on input at bounding box center [755, 229] width 432 height 48
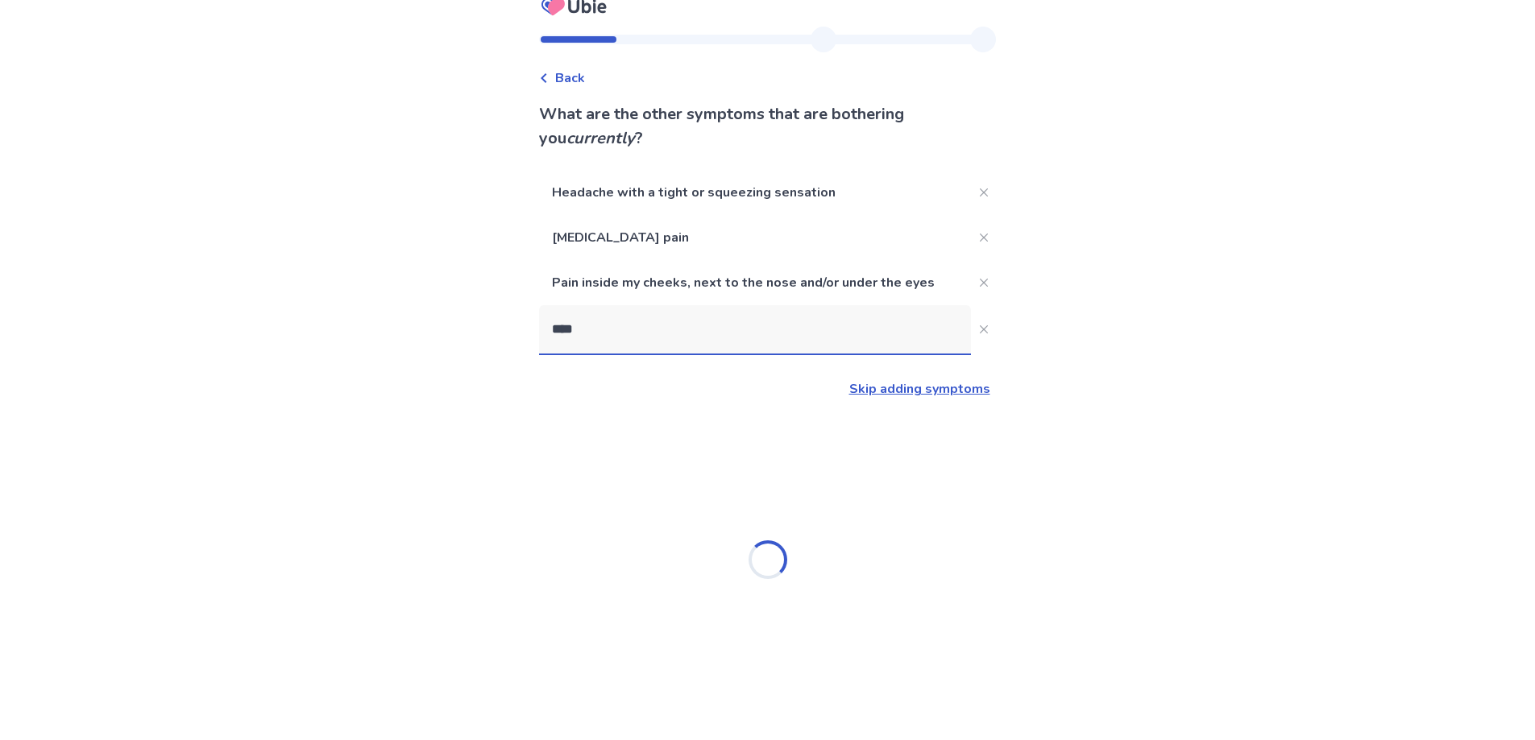
type input "*****"
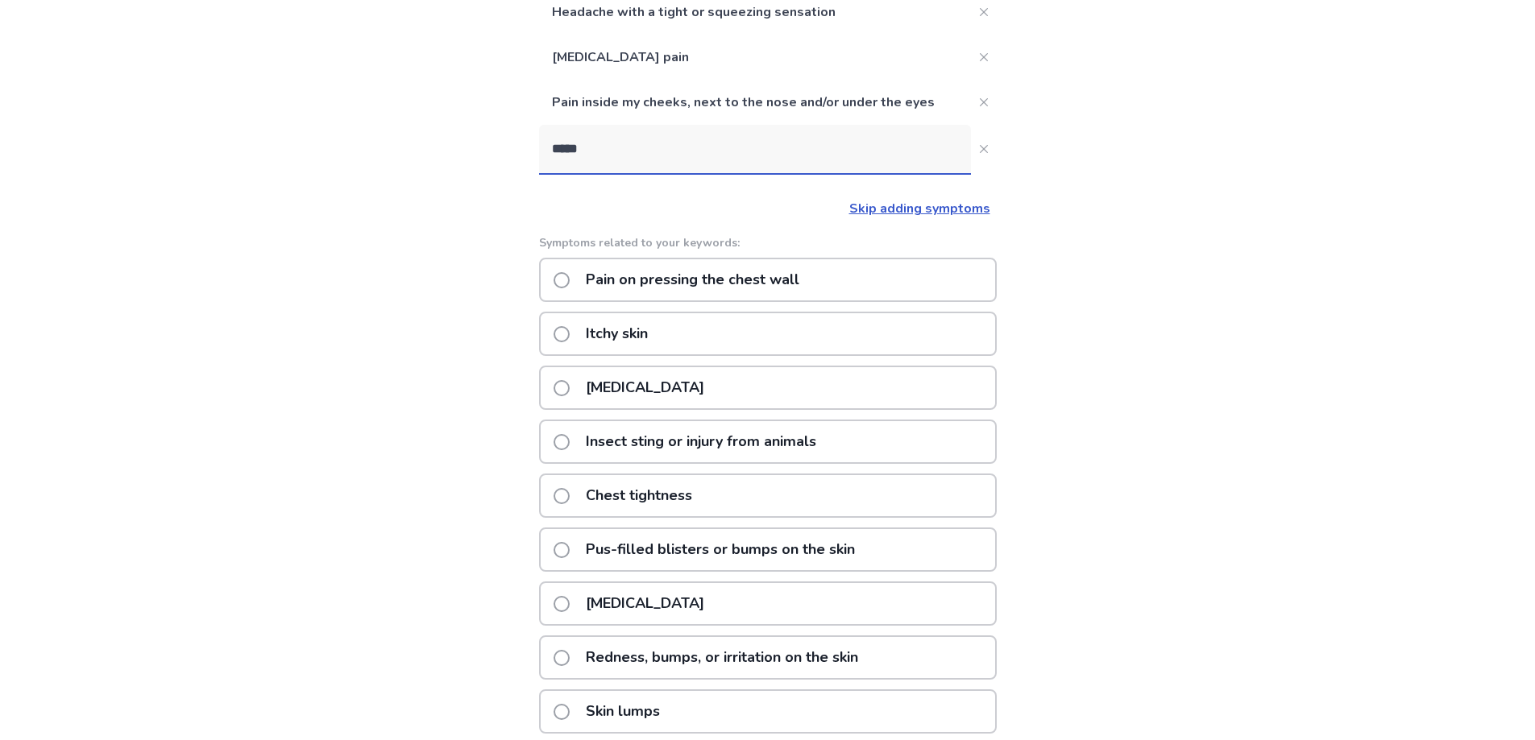
scroll to position [281, 0]
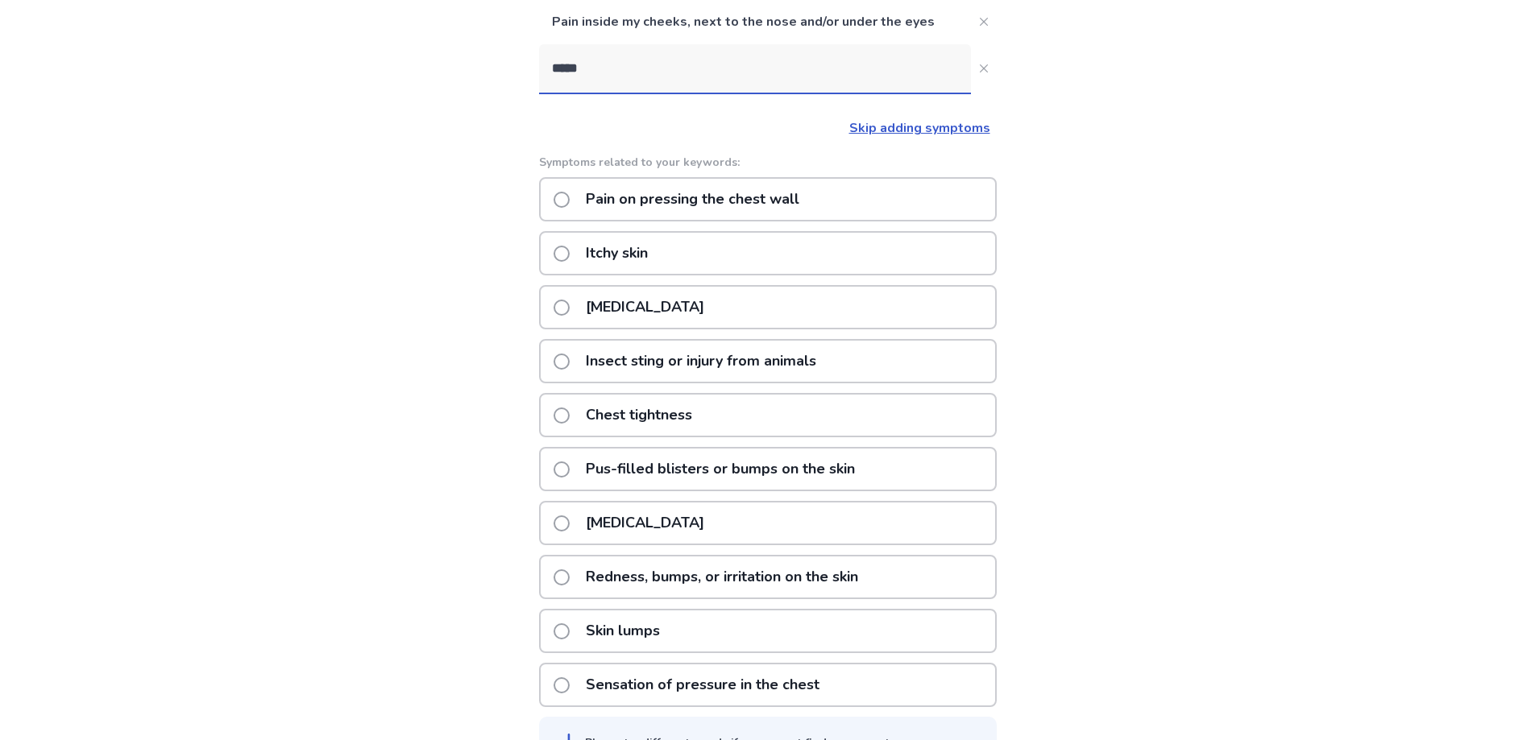
click at [634, 409] on p "Chest tightness" at bounding box center [639, 415] width 126 height 41
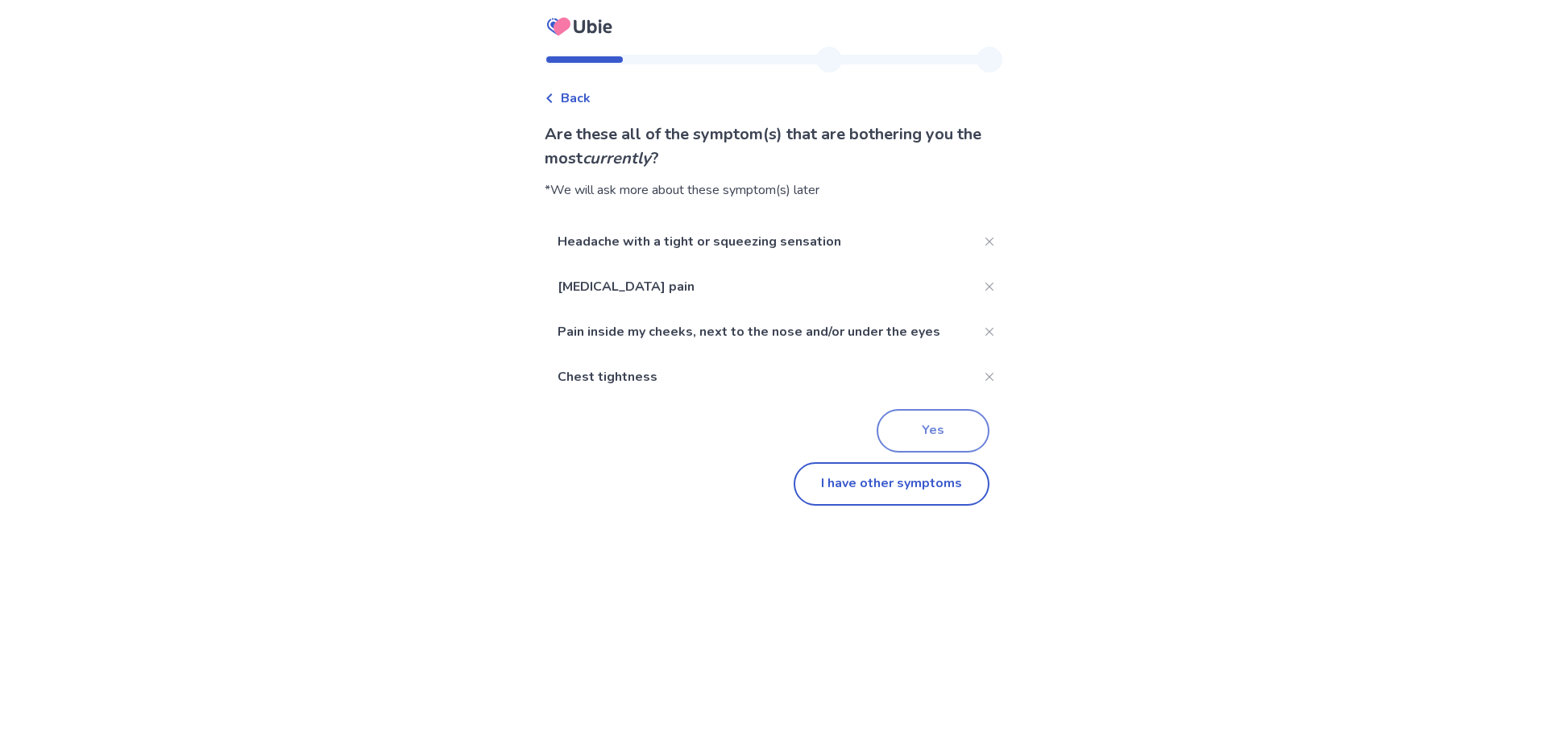
click at [924, 427] on button "Yes" at bounding box center [932, 431] width 113 height 44
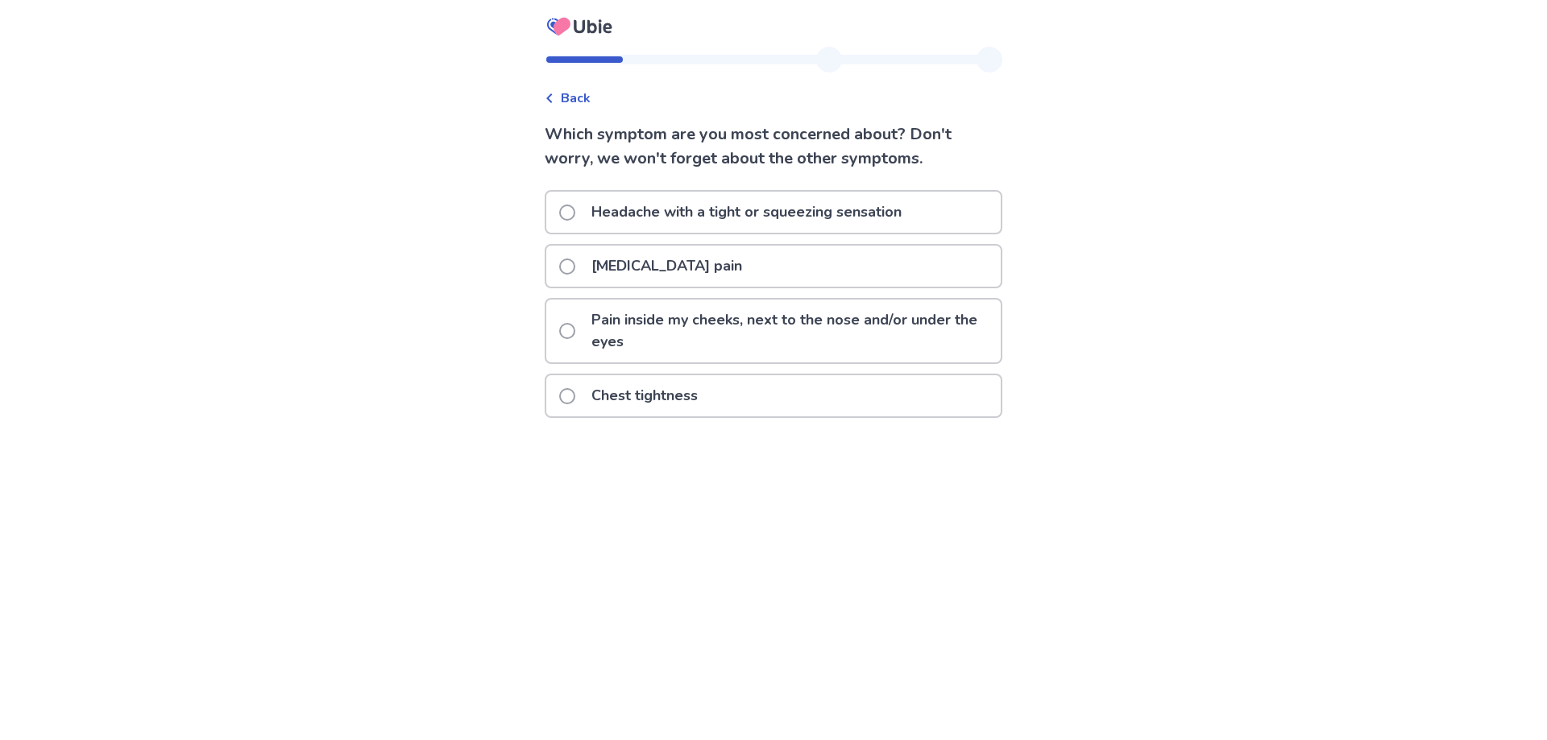
click at [690, 259] on p "Upper back pain" at bounding box center [667, 266] width 170 height 41
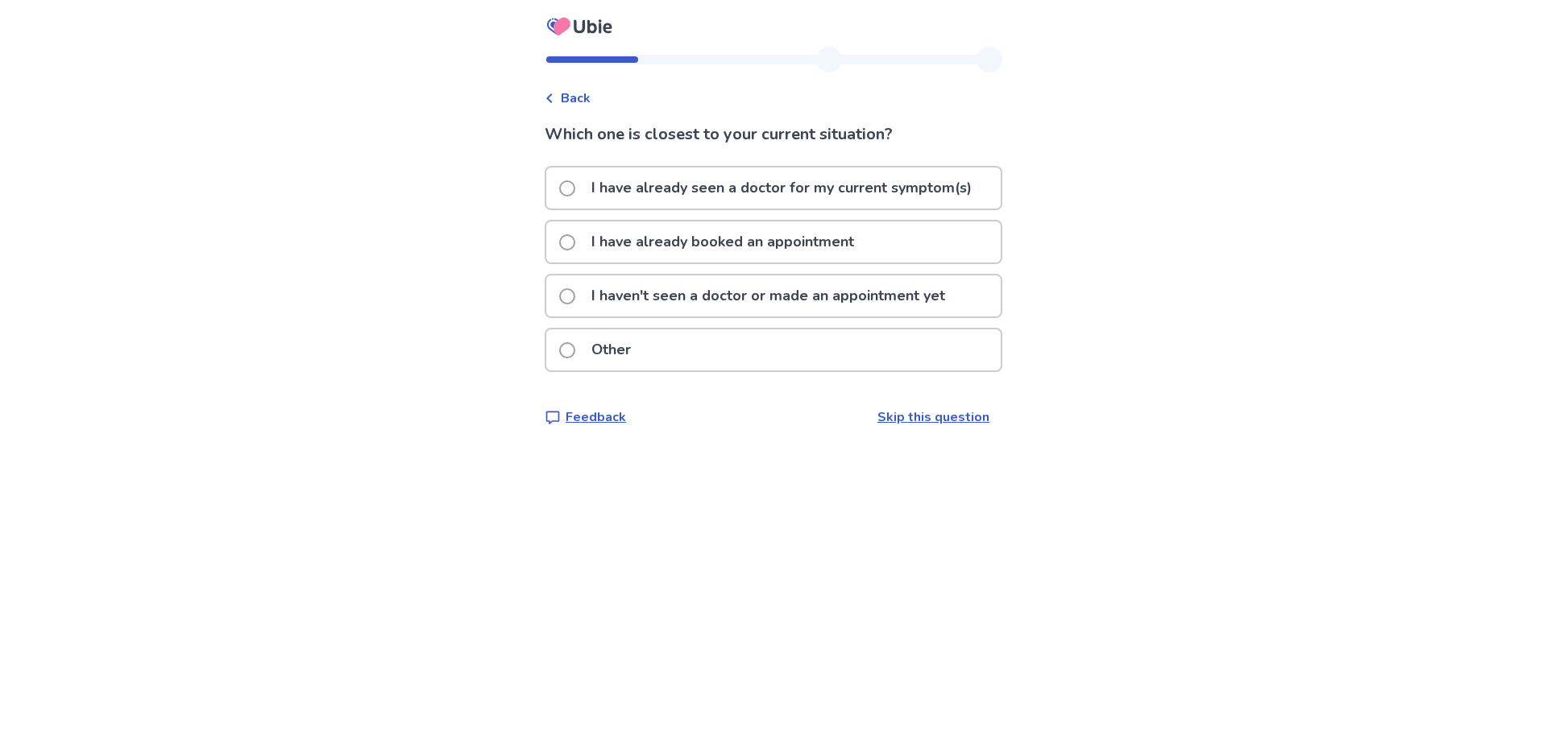
click at [875, 292] on p "I haven't seen a doctor or made an appointment yet" at bounding box center [768, 296] width 373 height 41
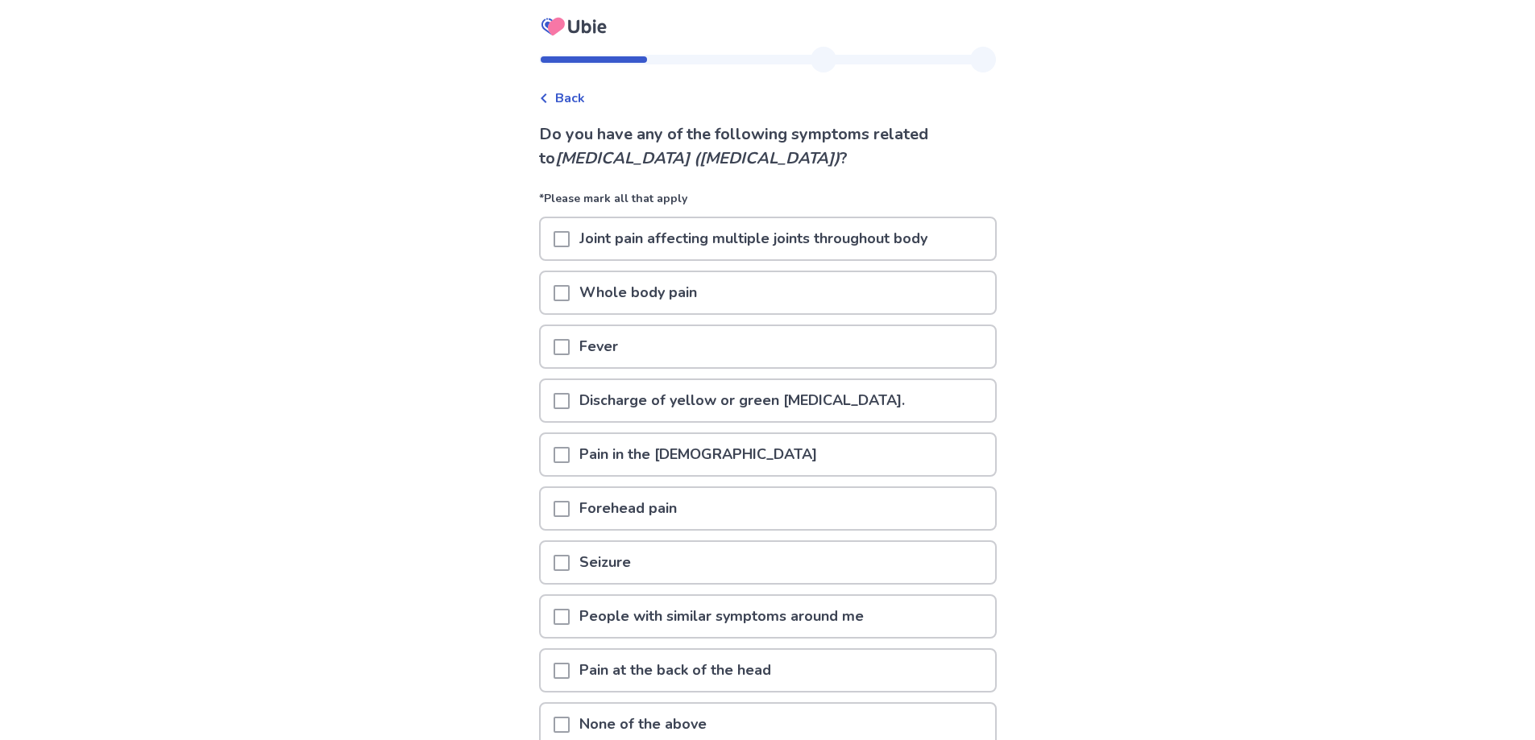
click at [568, 299] on span at bounding box center [561, 293] width 16 height 16
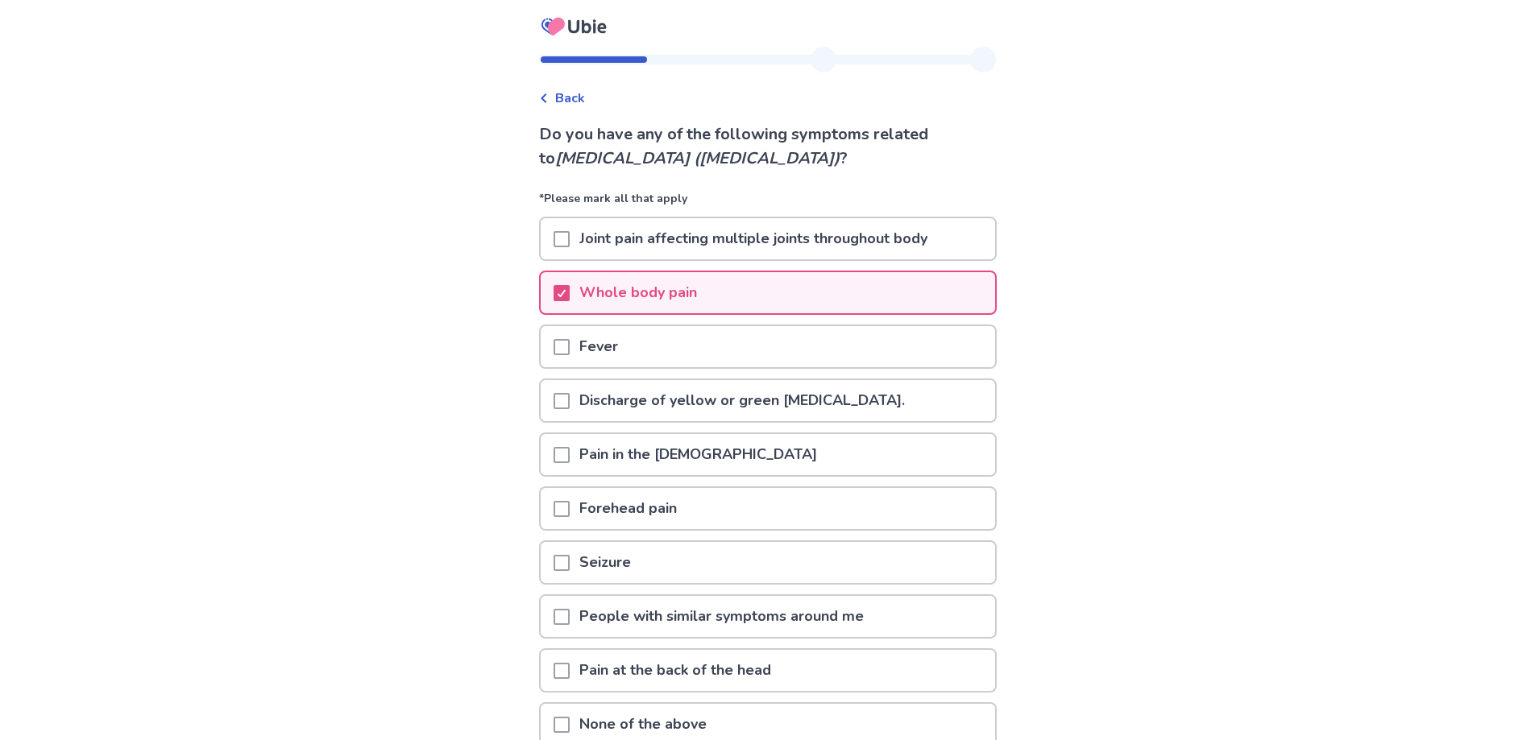
scroll to position [81, 0]
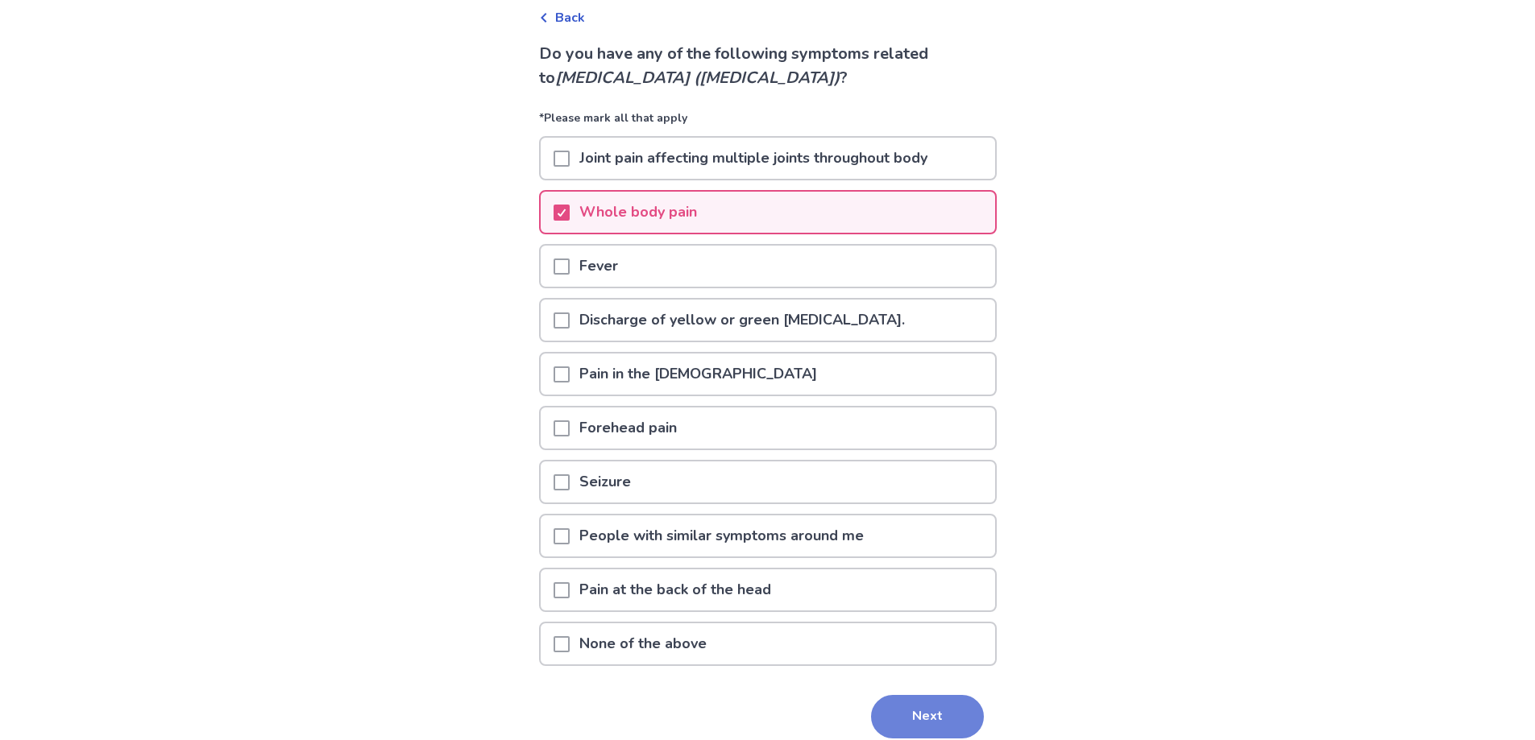
click at [918, 729] on button "Next" at bounding box center [927, 717] width 113 height 44
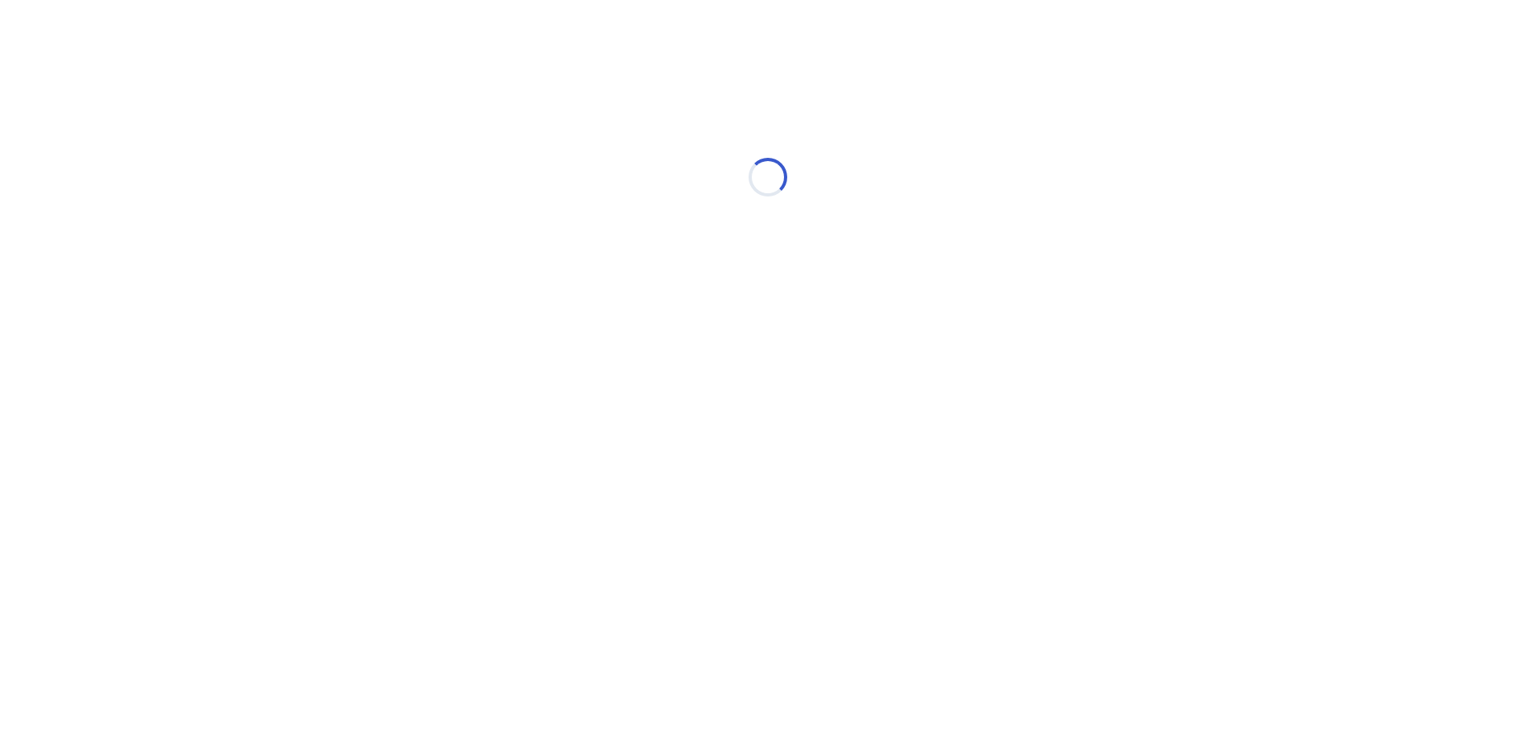
scroll to position [0, 0]
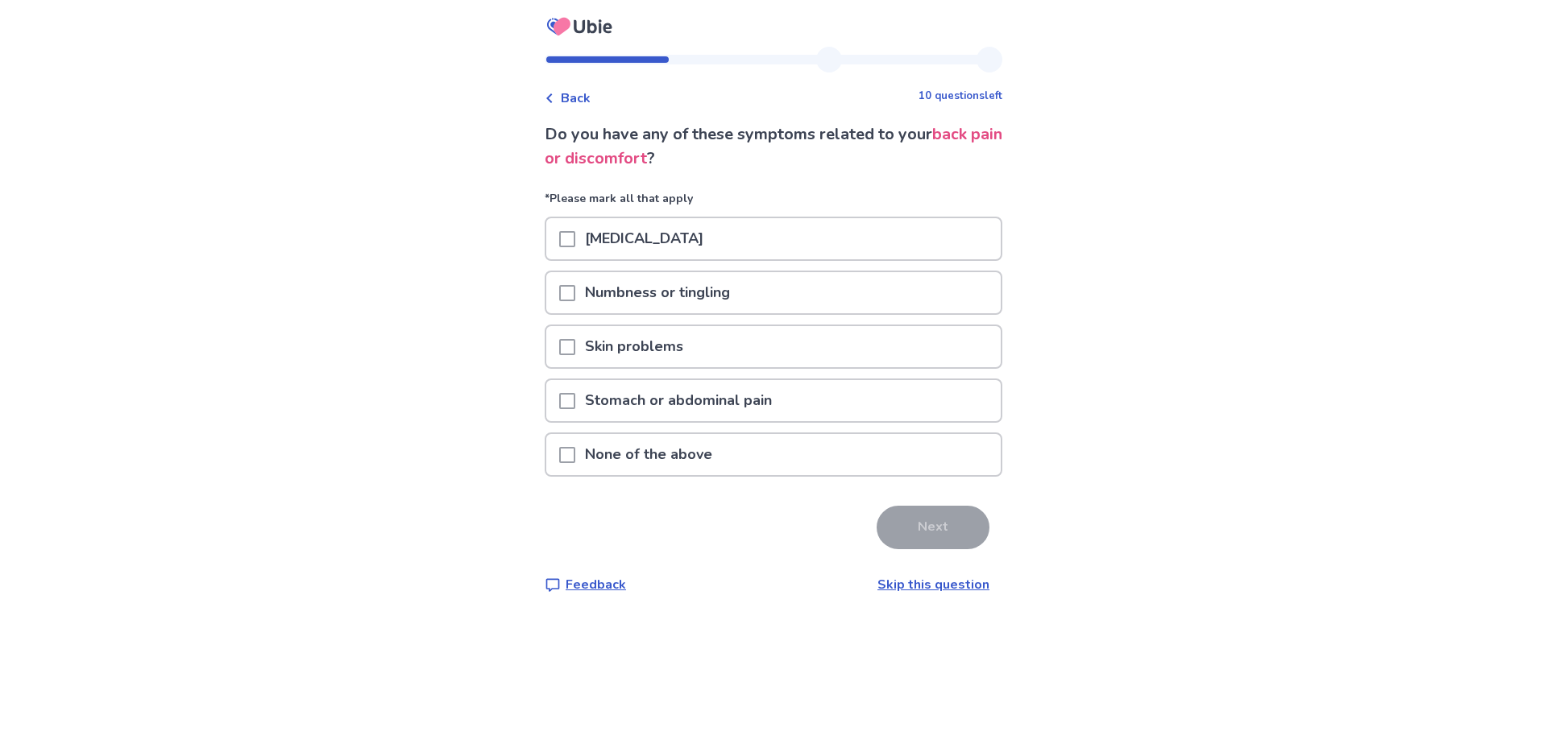
click at [571, 460] on span at bounding box center [567, 455] width 16 height 16
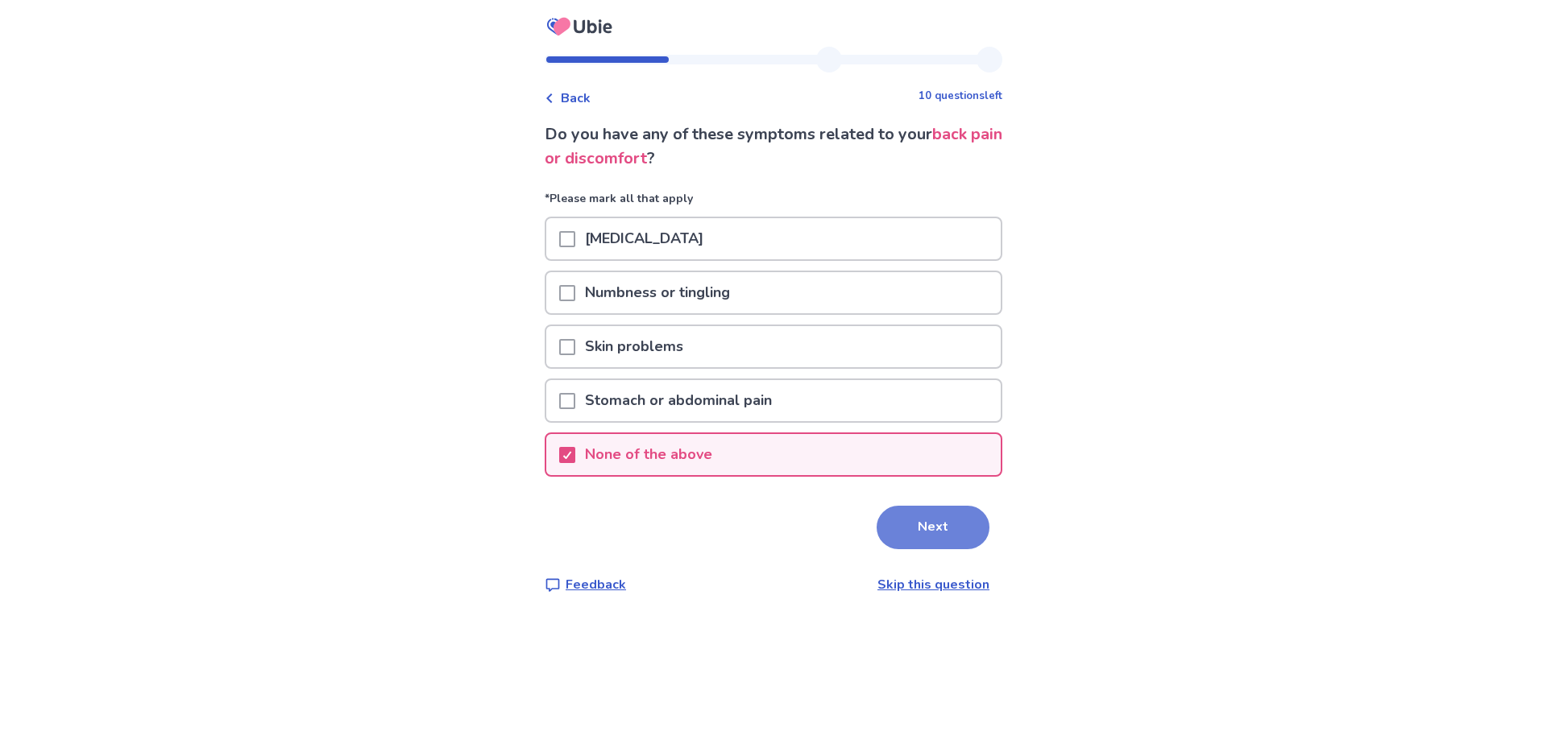
click at [946, 541] on button "Next" at bounding box center [932, 528] width 113 height 44
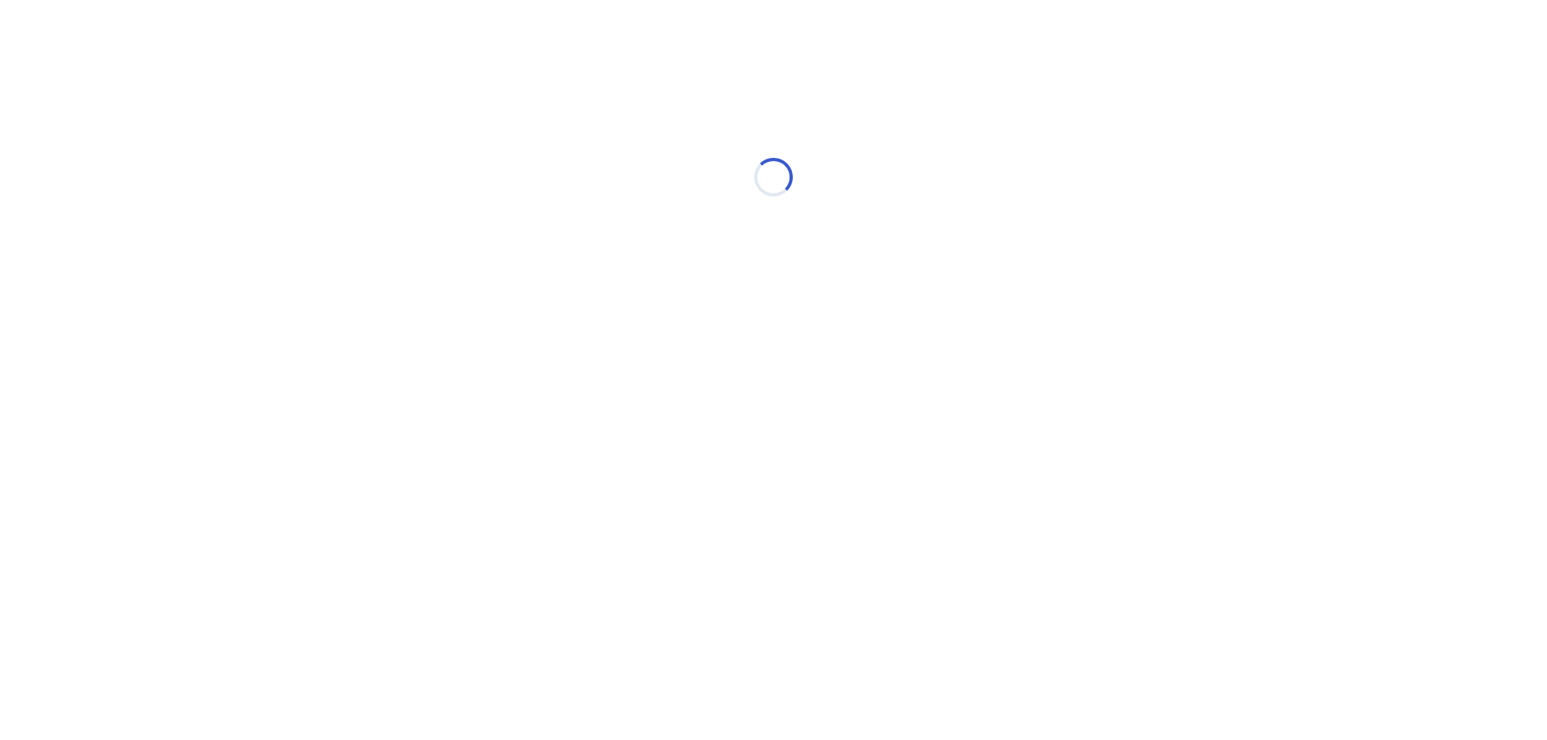
select select "*"
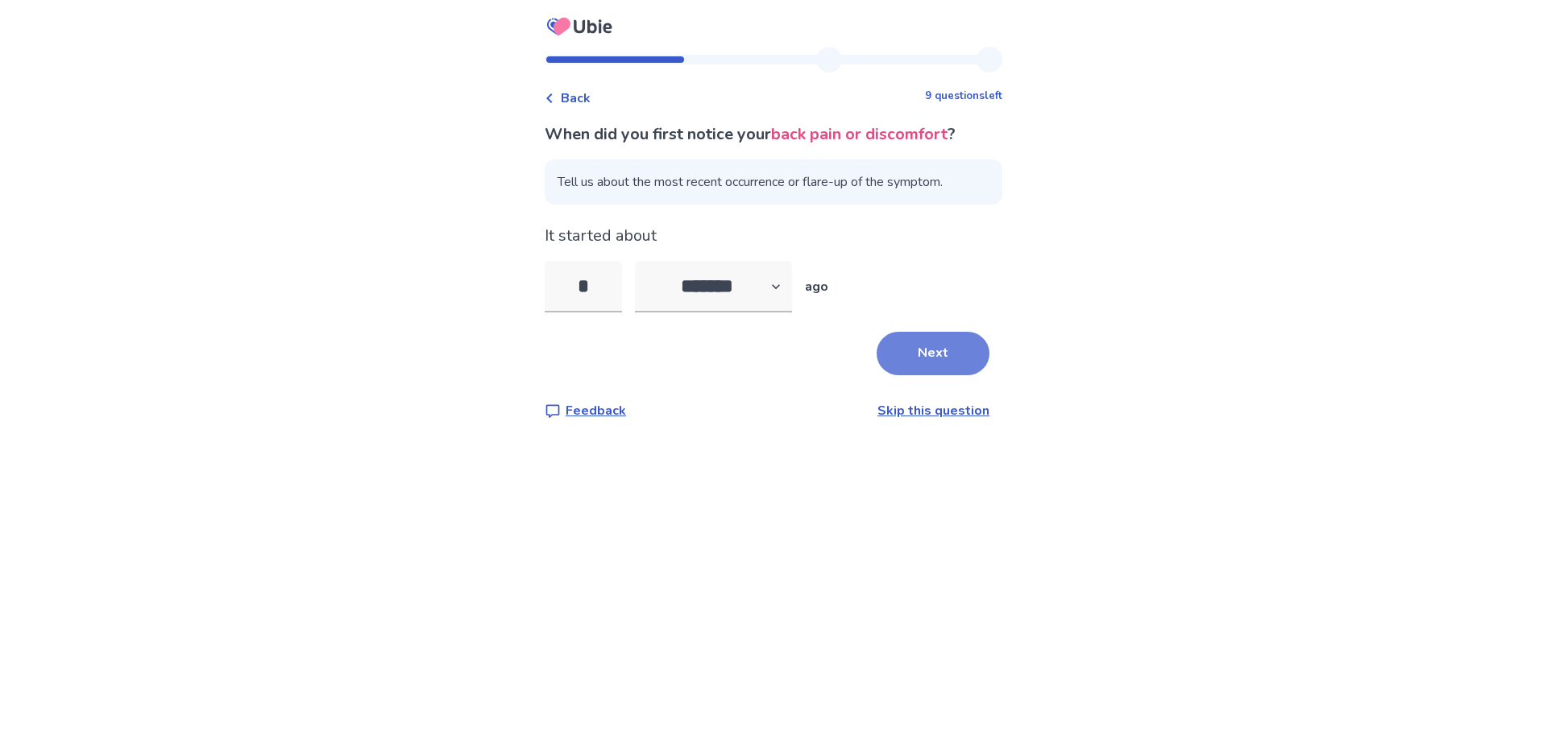
type input "*"
click at [918, 357] on button "Next" at bounding box center [932, 354] width 113 height 44
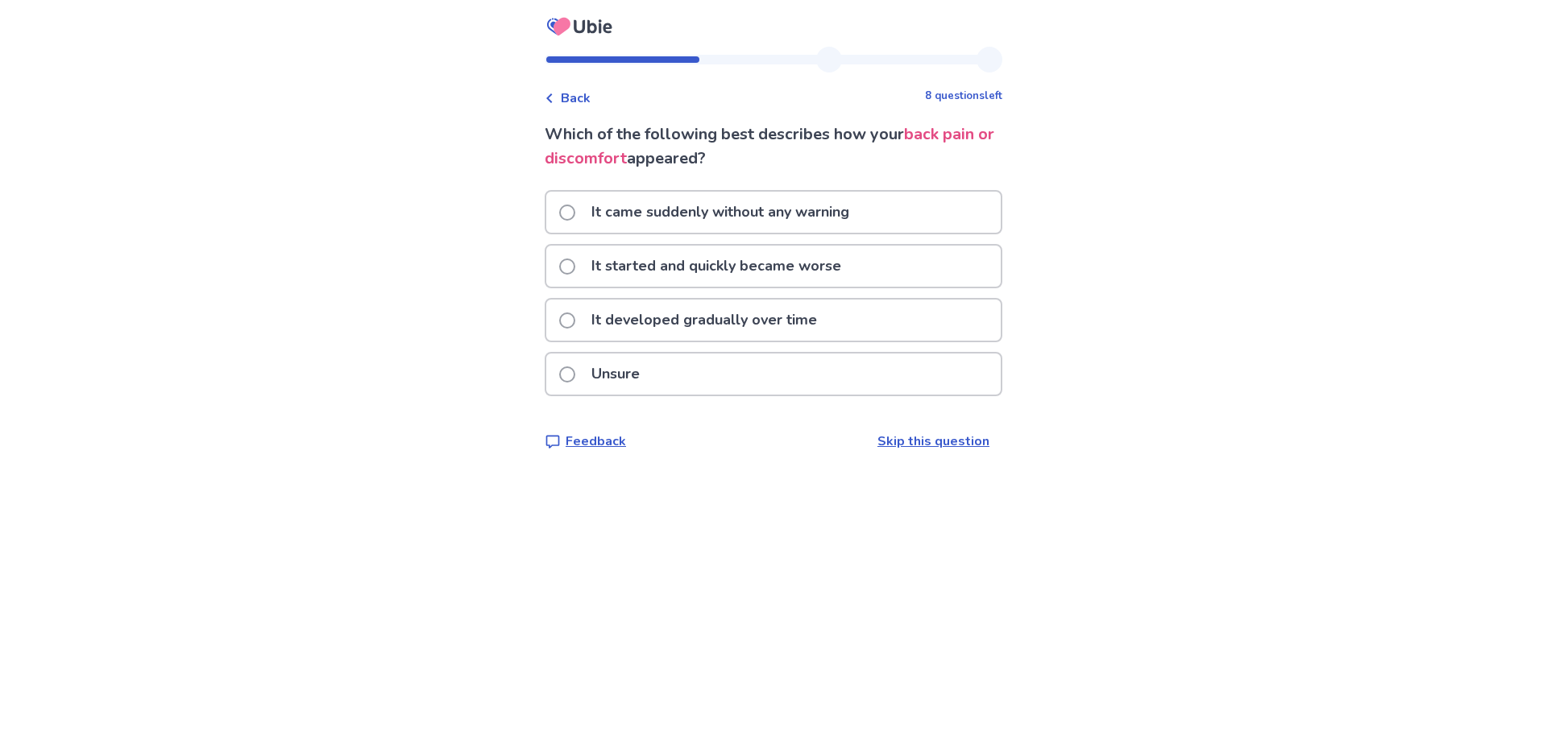
click at [800, 207] on p "It came suddenly without any warning" at bounding box center [720, 212] width 277 height 41
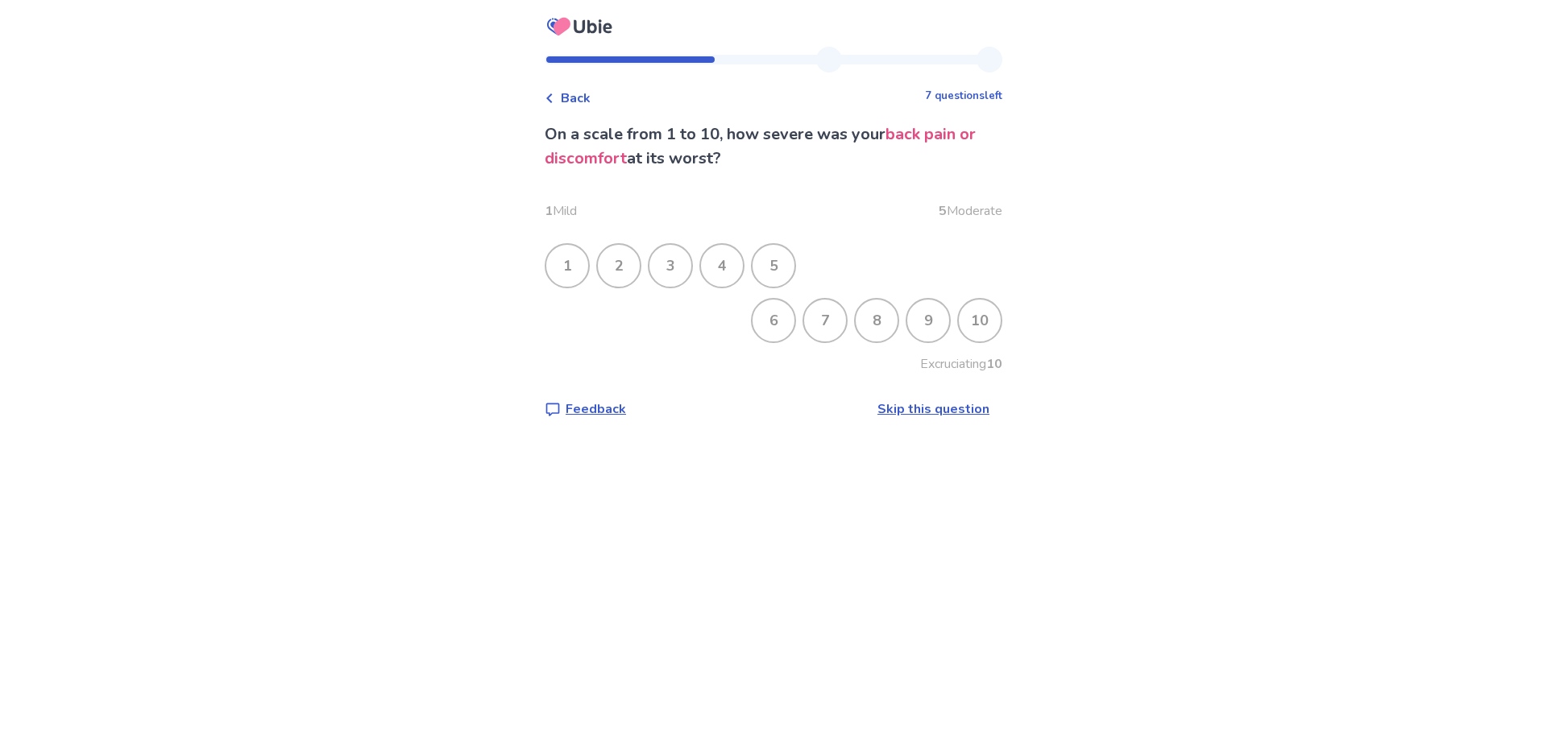
click at [814, 316] on div "7" at bounding box center [825, 321] width 42 height 42
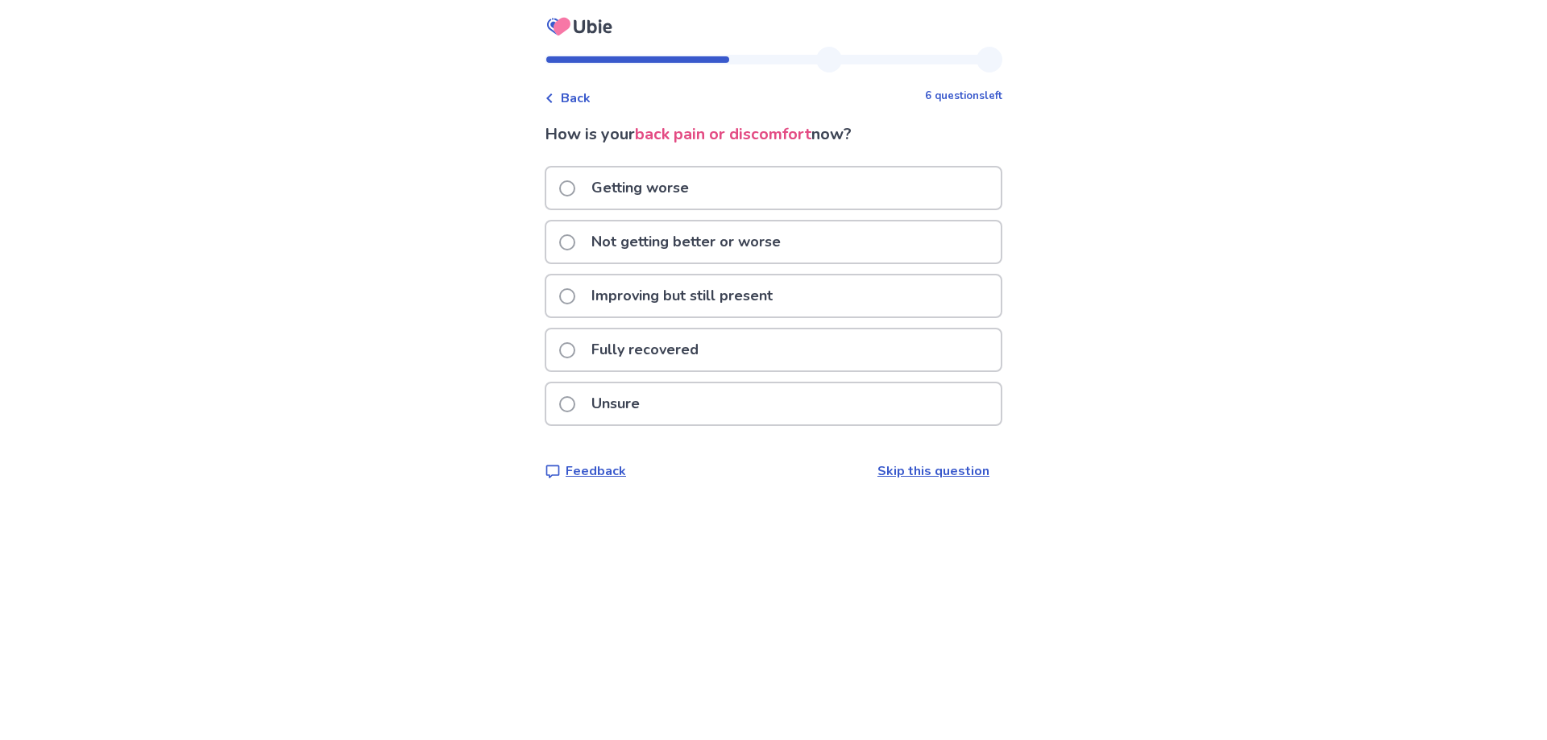
click at [658, 237] on p "Not getting better or worse" at bounding box center [686, 242] width 209 height 41
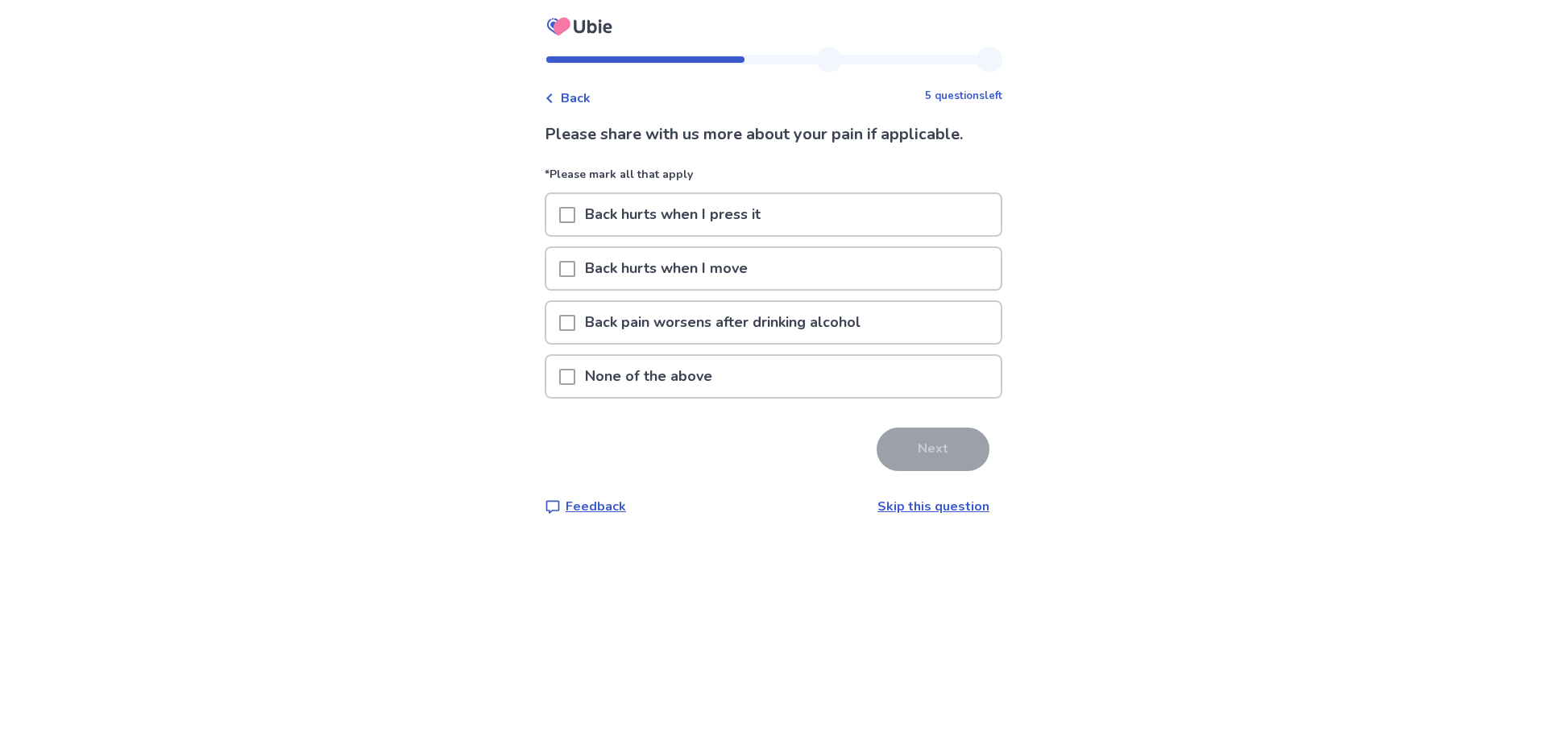
click at [575, 266] on span at bounding box center [567, 269] width 16 height 16
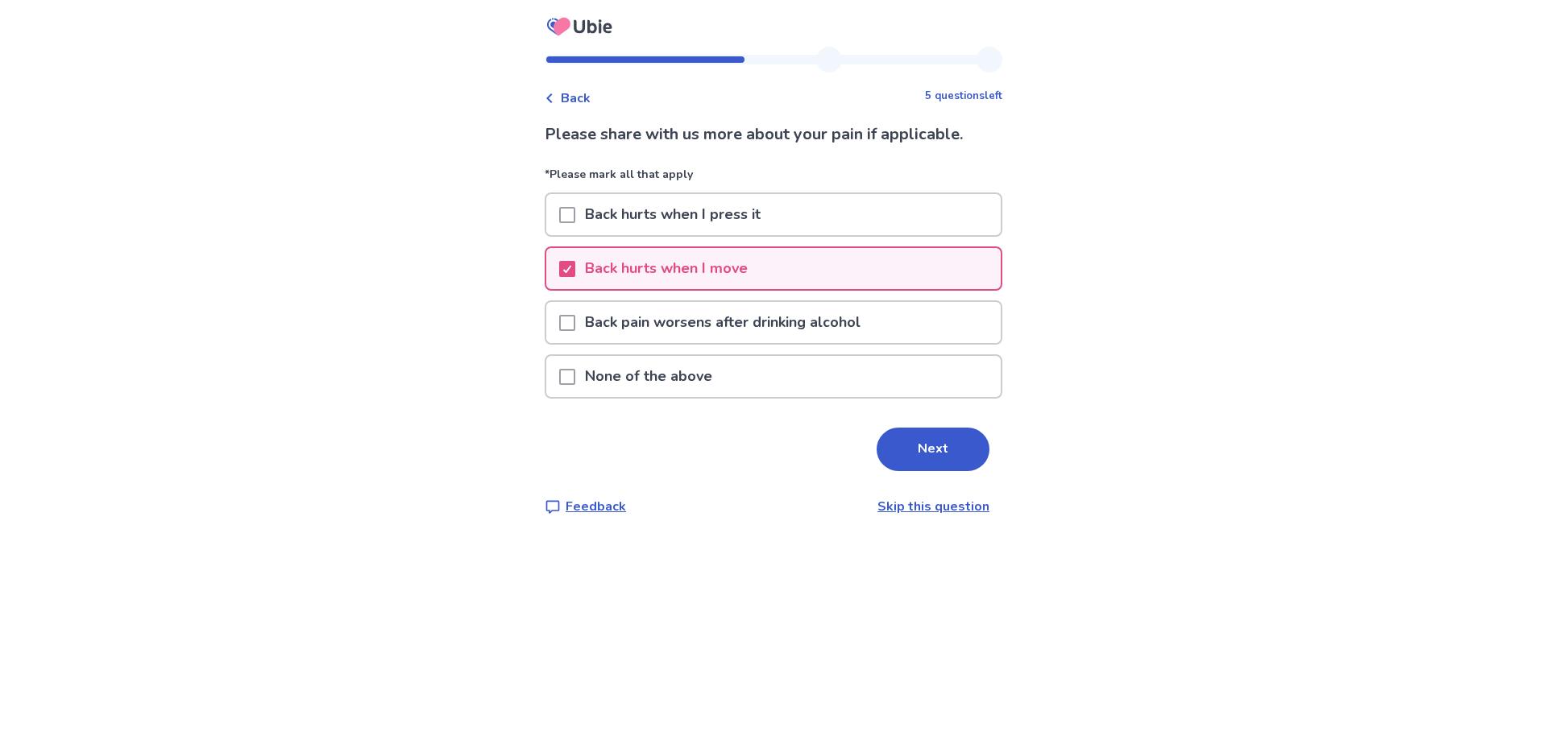
click at [570, 217] on span at bounding box center [567, 215] width 16 height 16
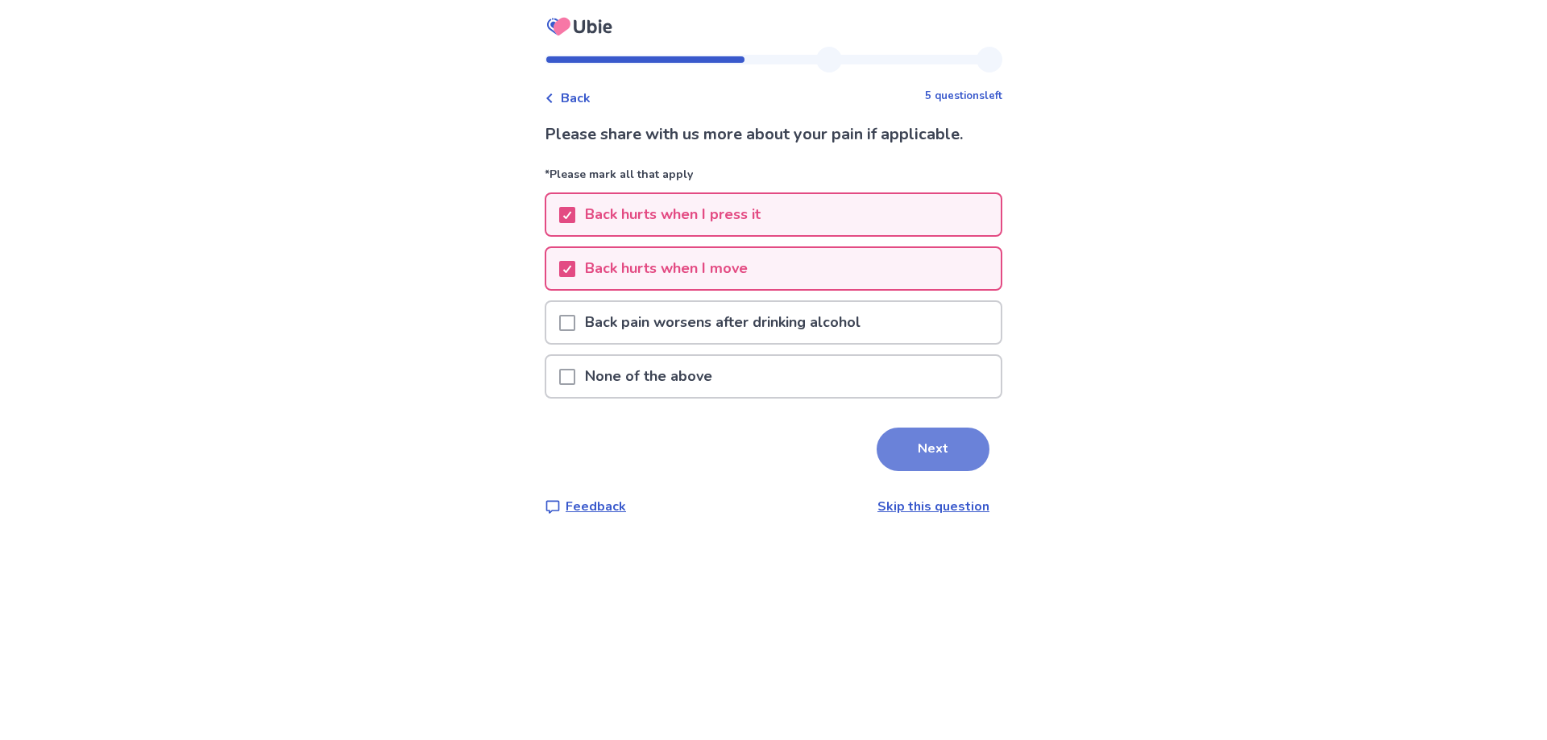
click at [898, 450] on button "Next" at bounding box center [932, 450] width 113 height 44
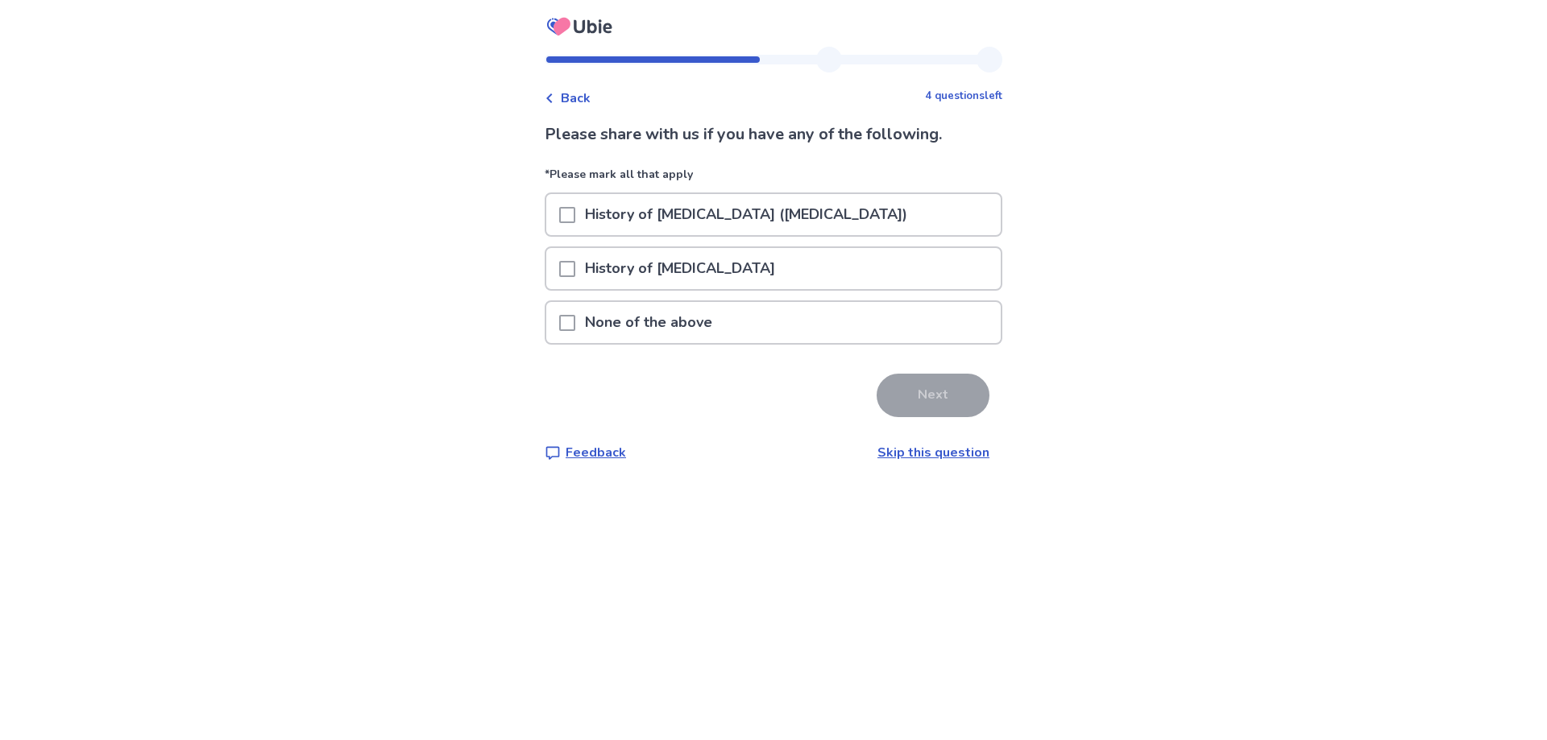
click at [570, 310] on div at bounding box center [567, 322] width 16 height 41
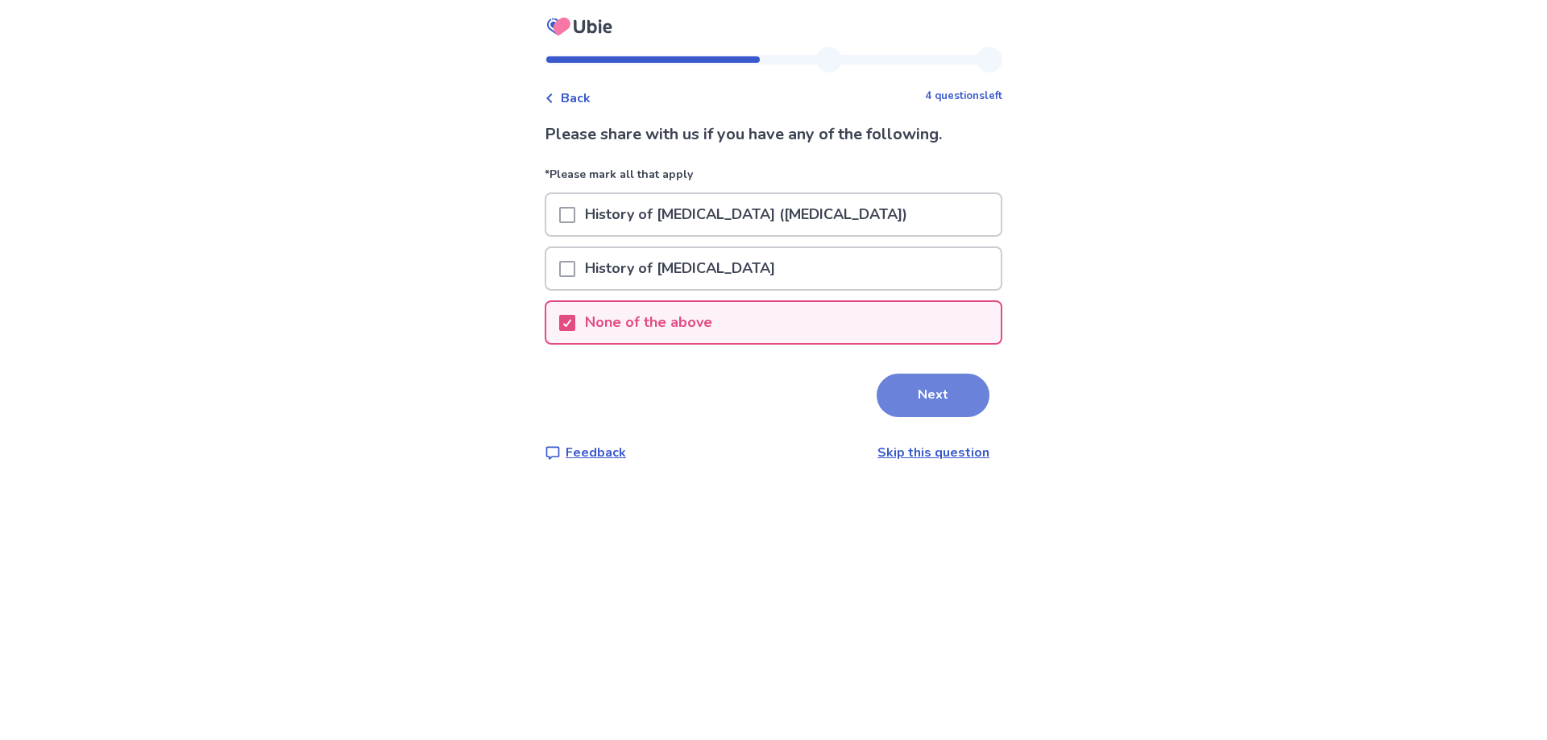
click at [942, 391] on button "Next" at bounding box center [932, 396] width 113 height 44
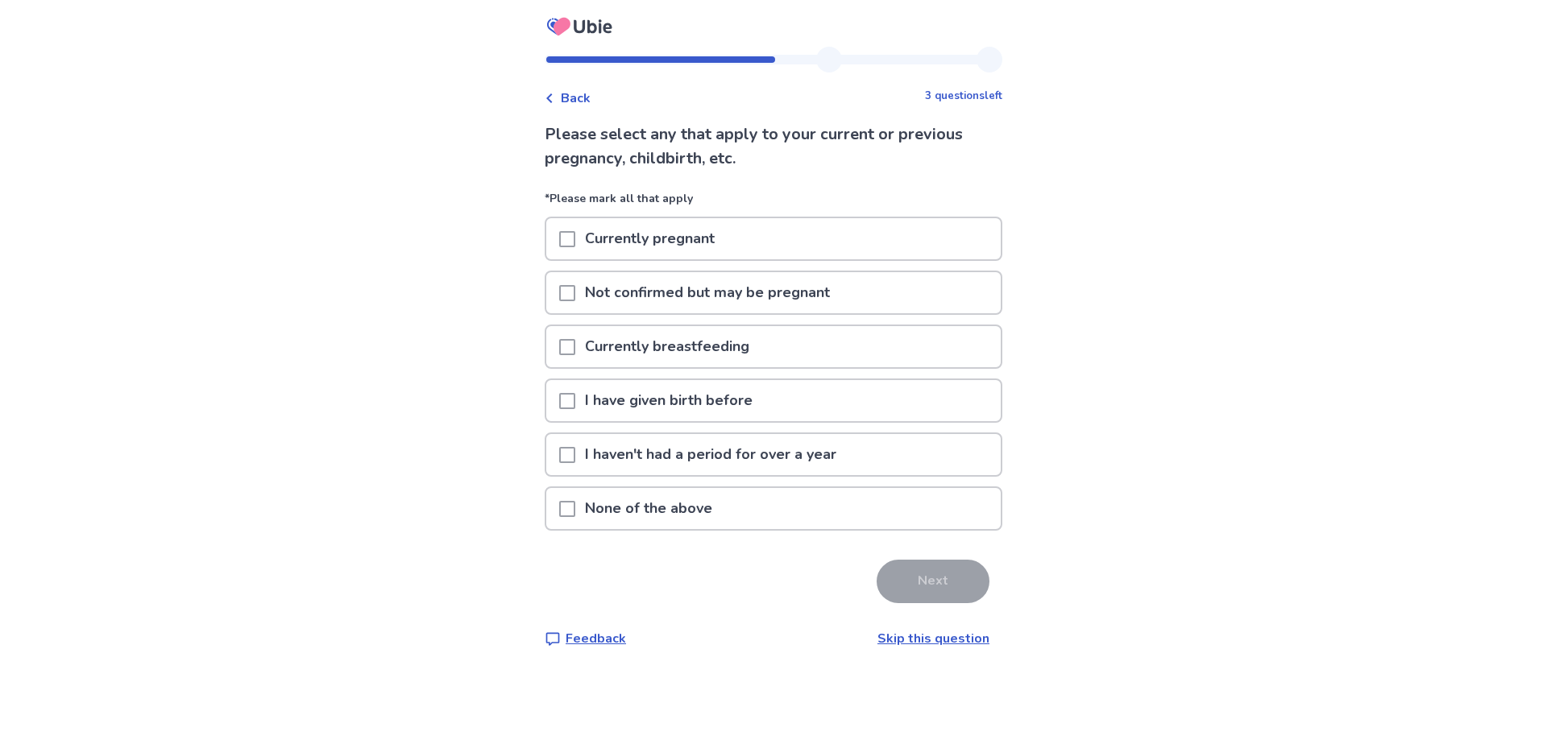
click at [574, 401] on span at bounding box center [567, 401] width 16 height 16
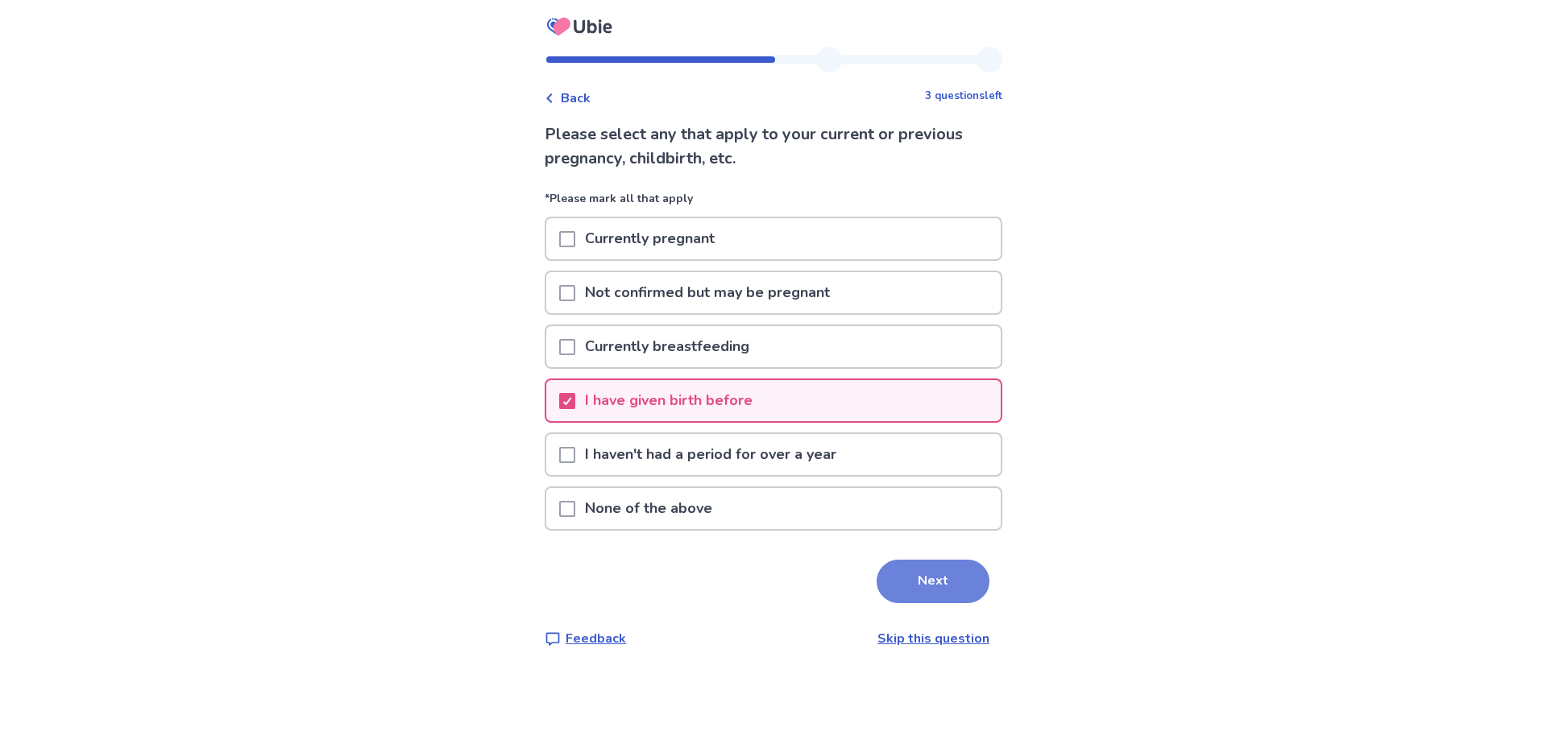
click at [926, 573] on button "Next" at bounding box center [932, 582] width 113 height 44
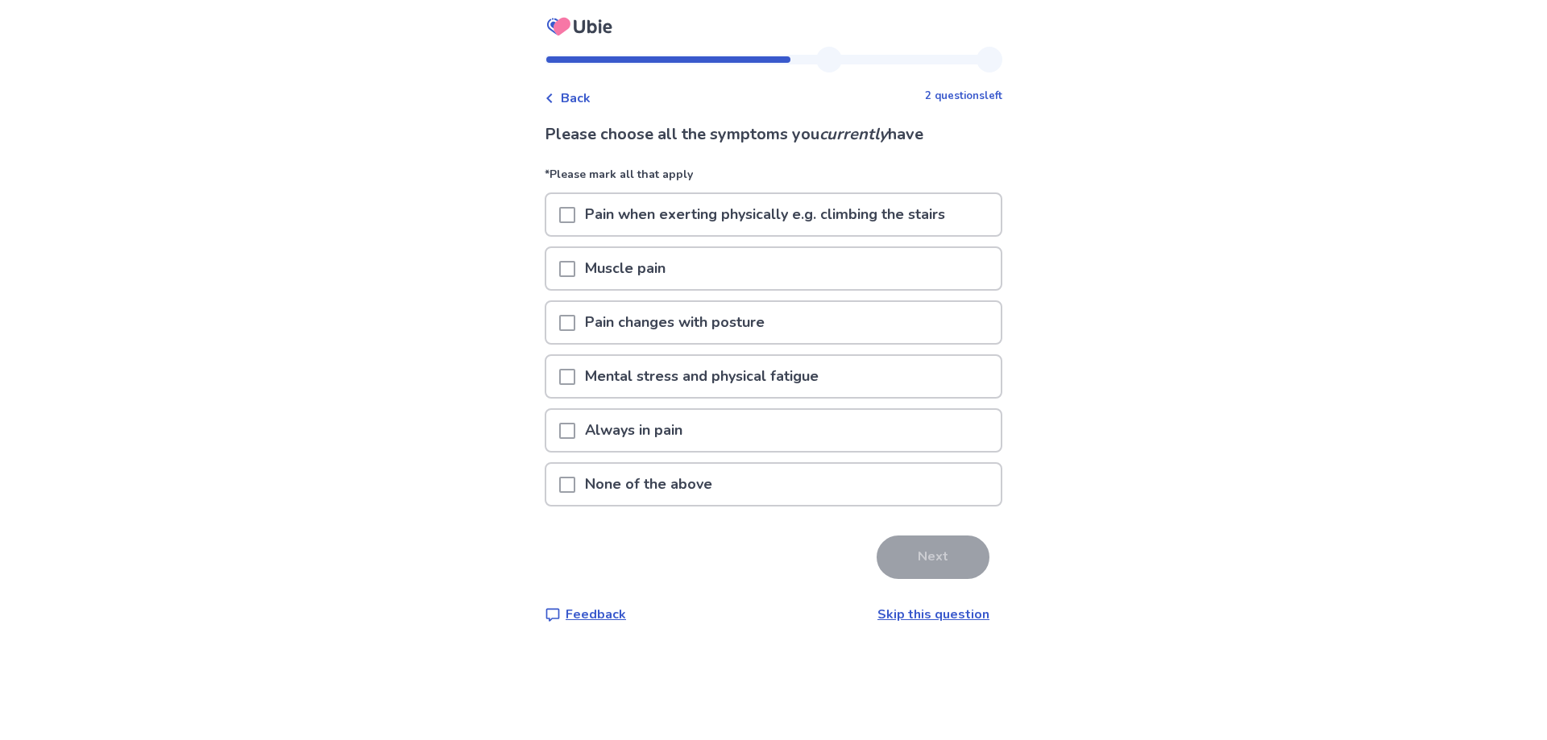
click at [572, 267] on span at bounding box center [567, 269] width 16 height 16
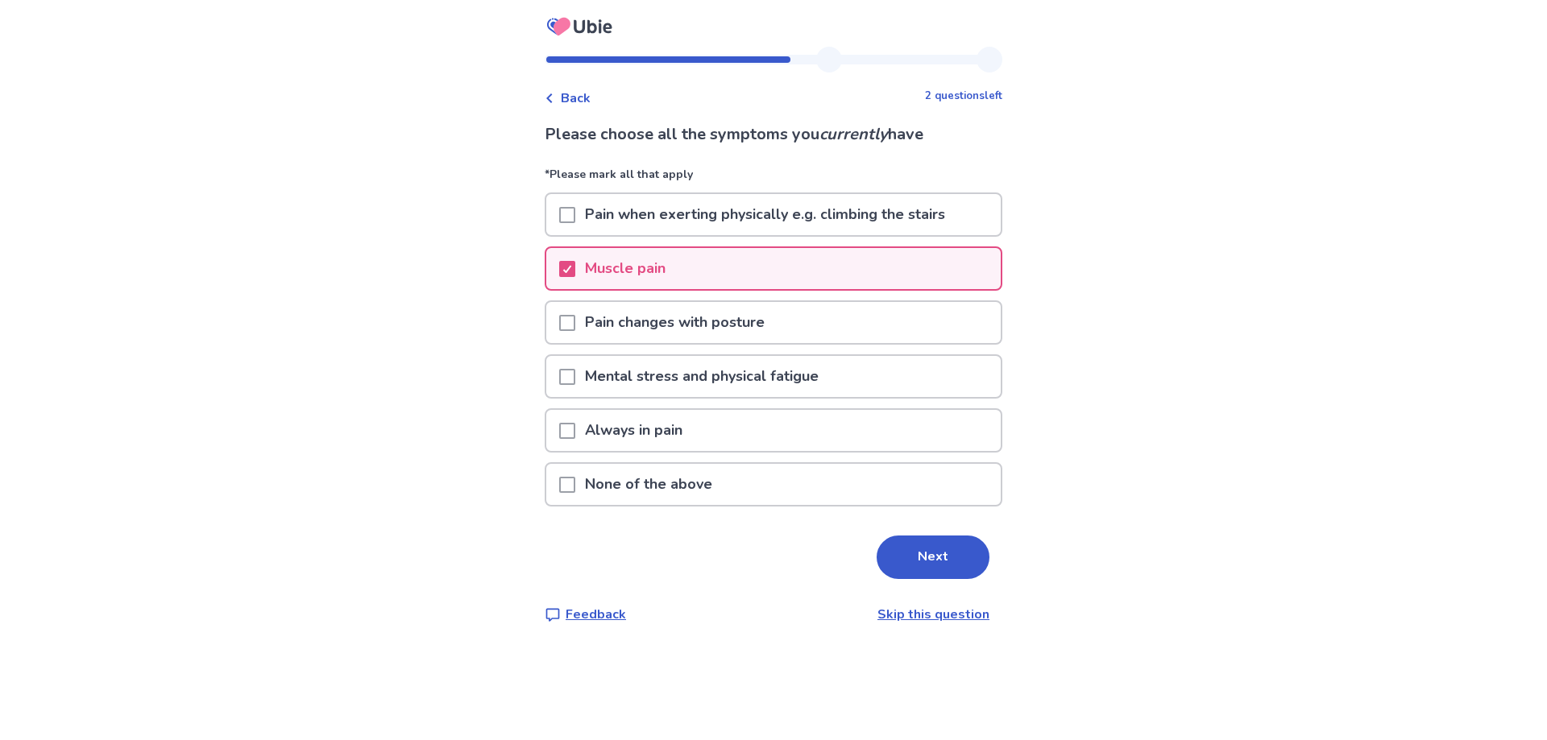
click at [575, 432] on span at bounding box center [567, 431] width 16 height 16
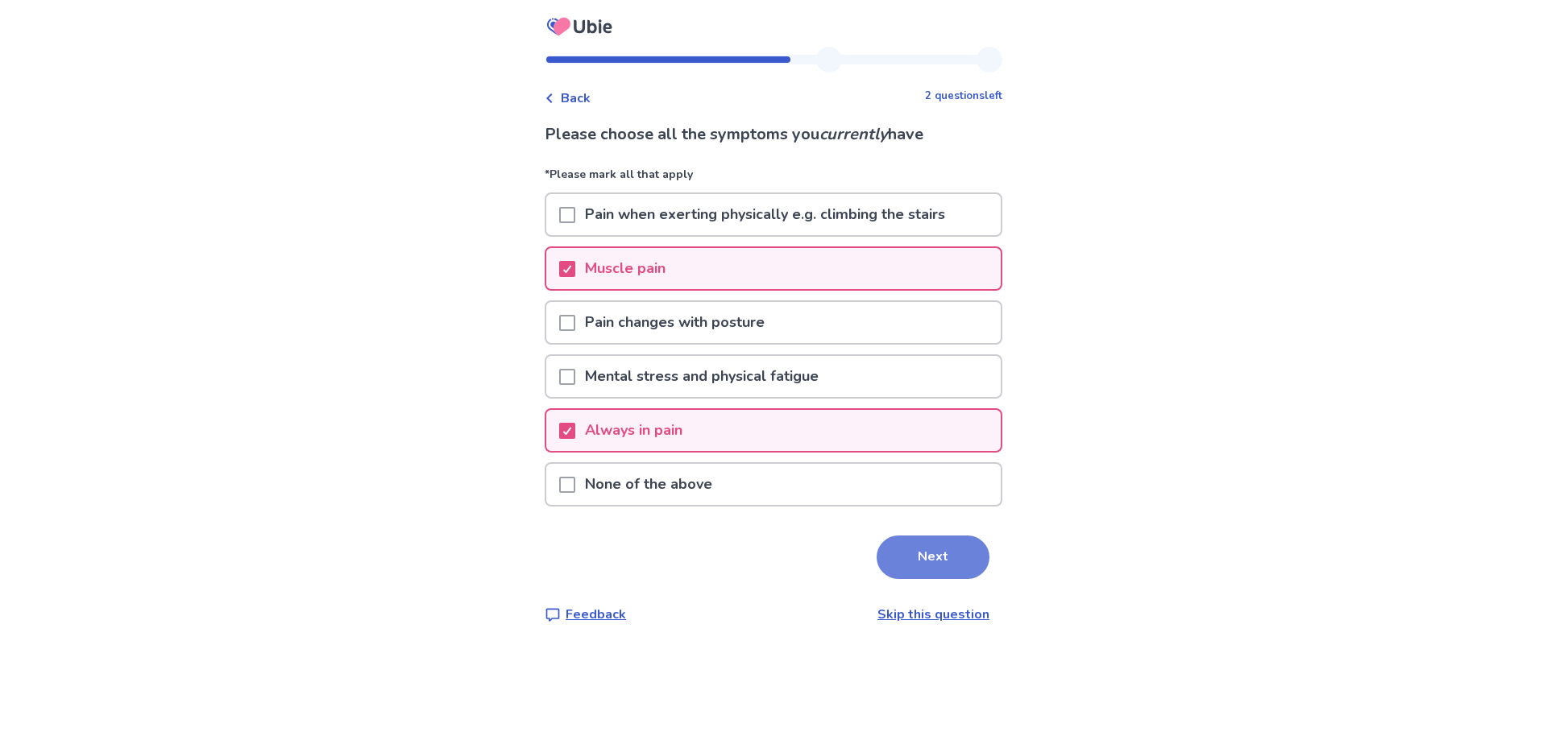
click at [952, 553] on button "Next" at bounding box center [932, 558] width 113 height 44
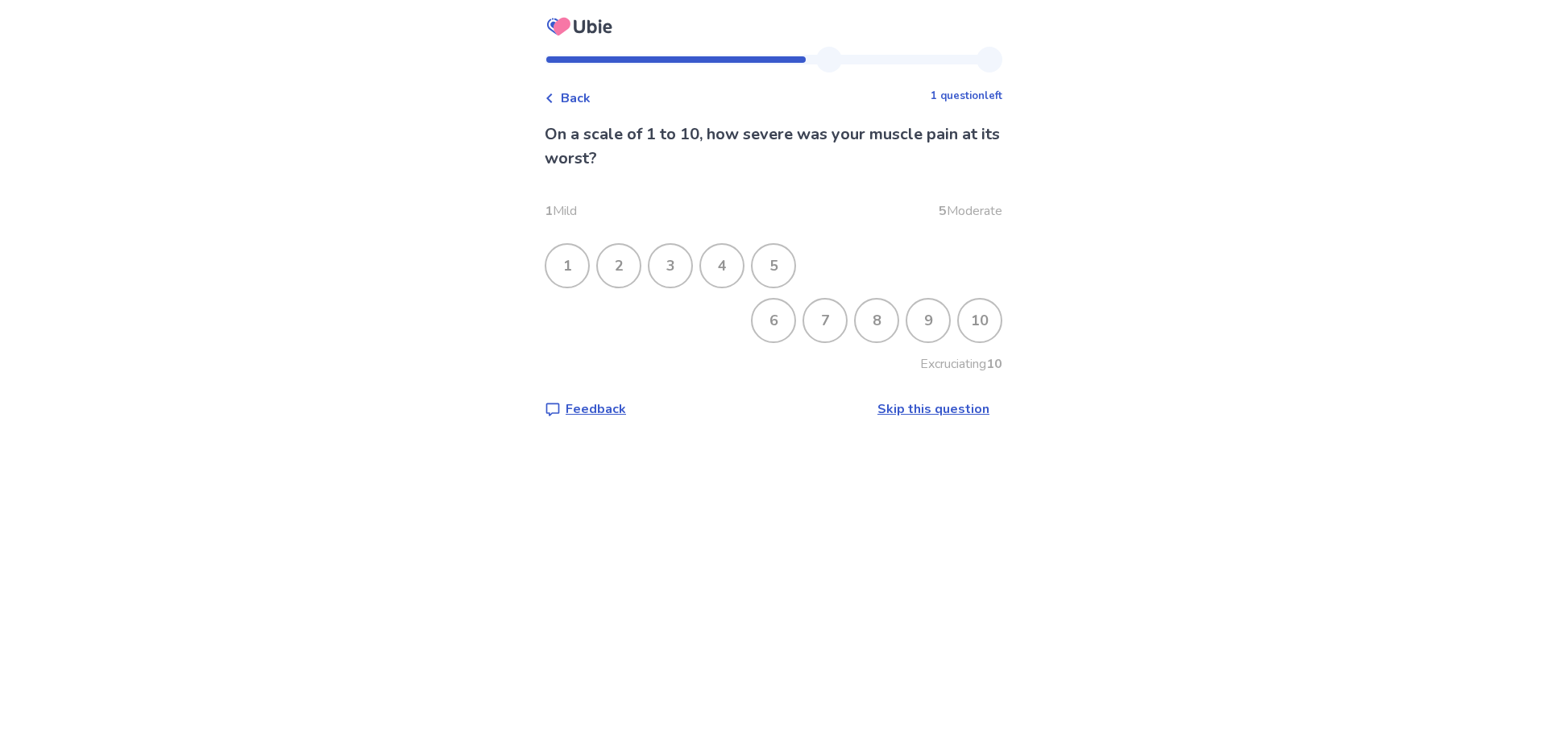
click at [804, 317] on div "7" at bounding box center [825, 321] width 42 height 42
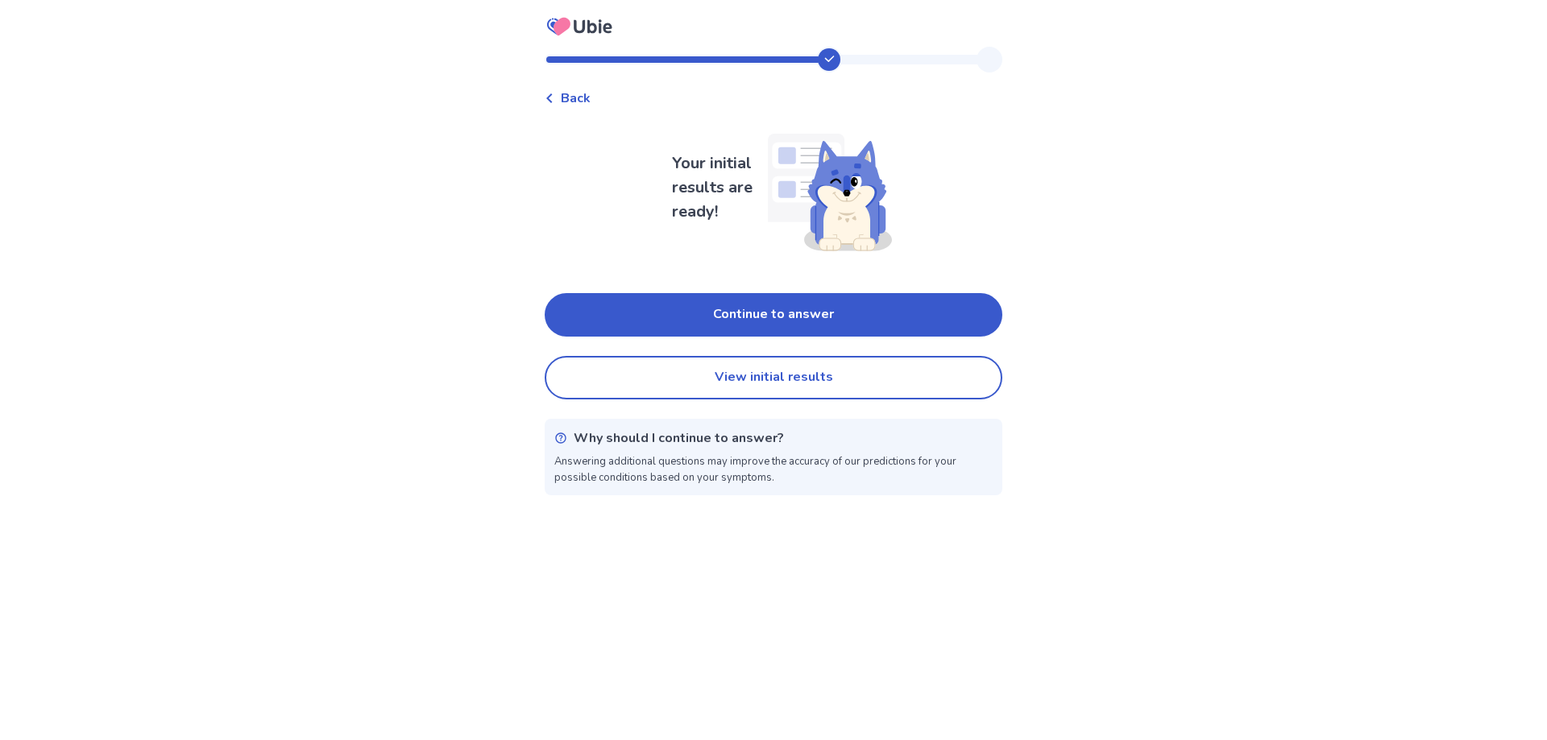
click at [797, 317] on button "Continue to answer" at bounding box center [774, 315] width 458 height 44
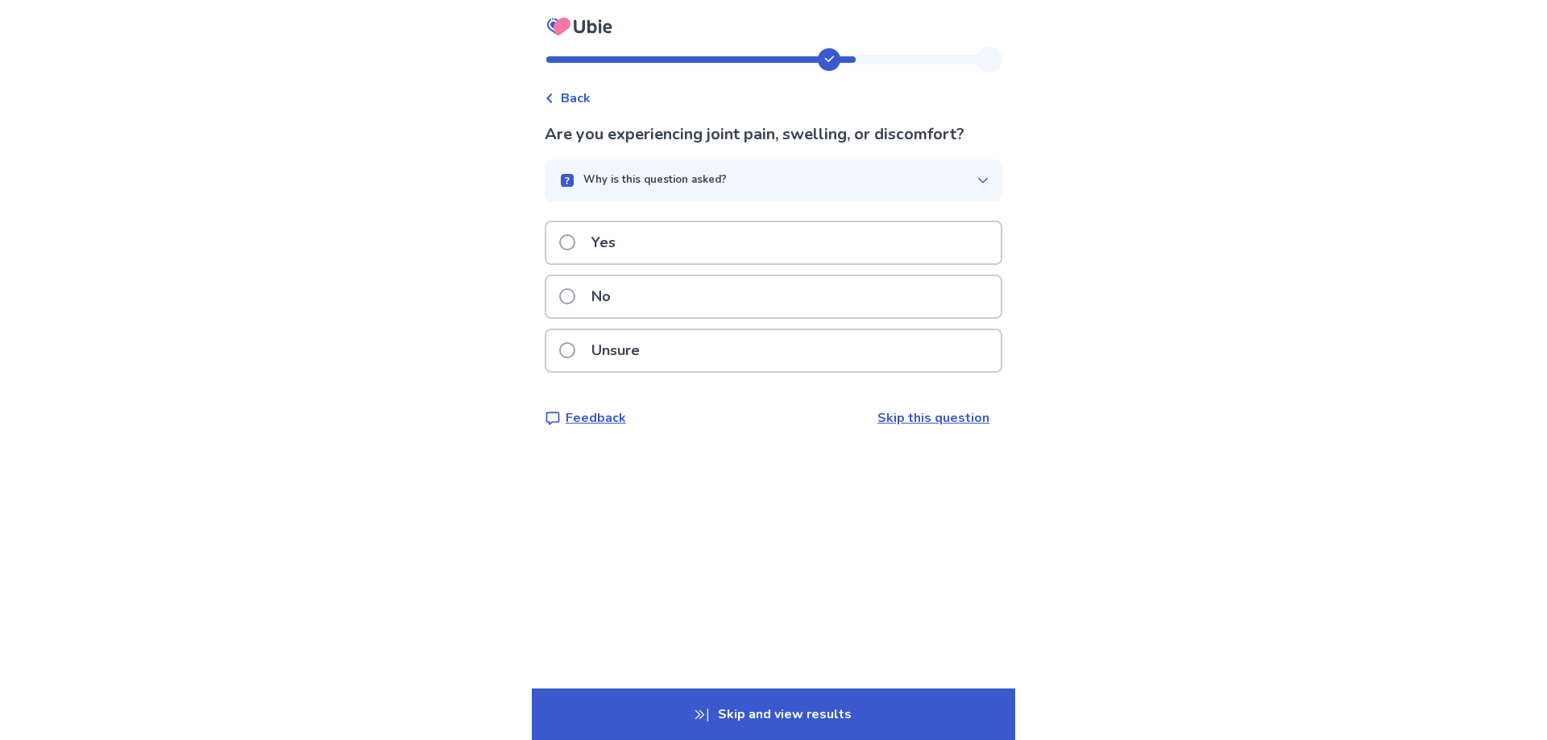
click at [607, 296] on p "No" at bounding box center [601, 296] width 39 height 41
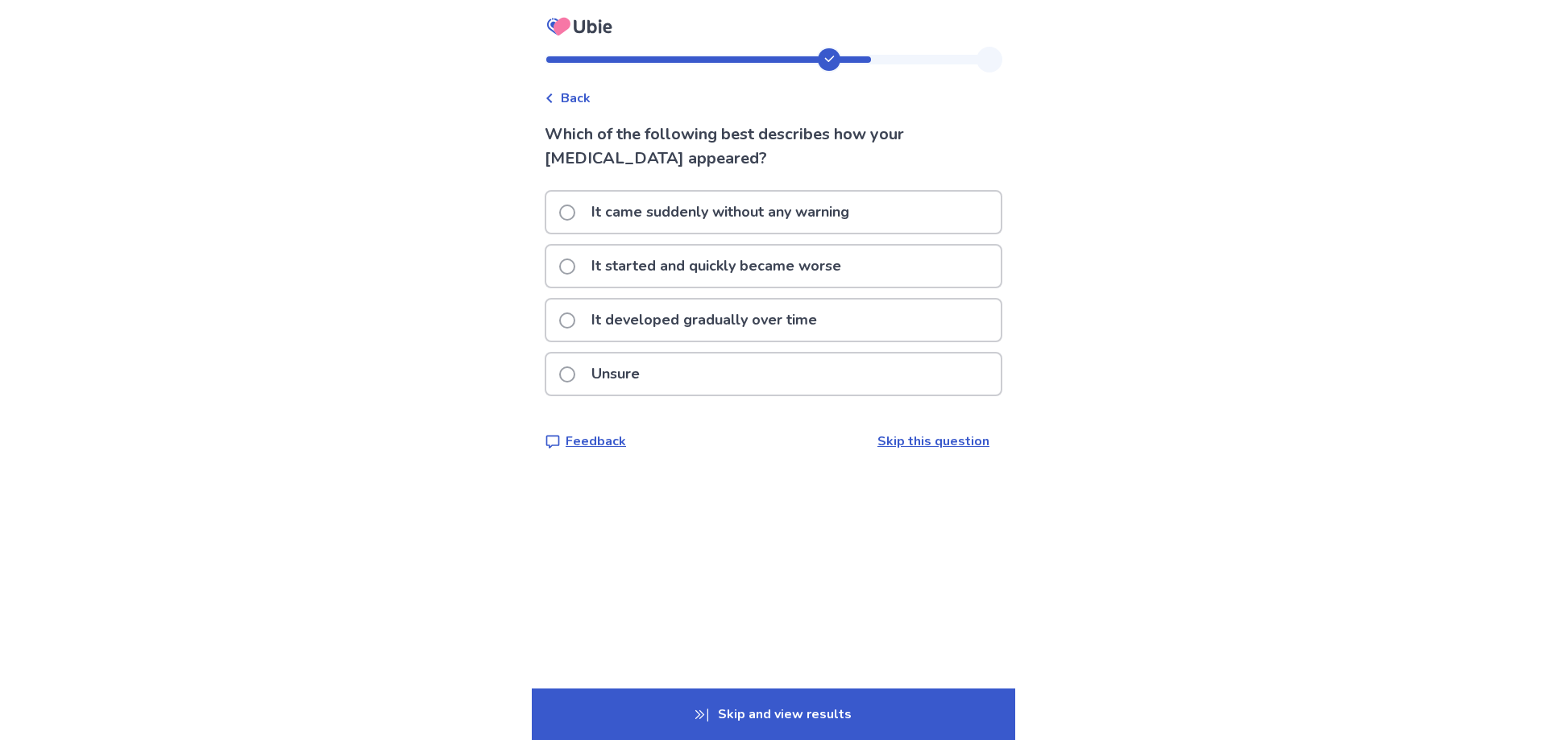
click at [734, 311] on p "It developed gradually over time" at bounding box center [704, 320] width 245 height 41
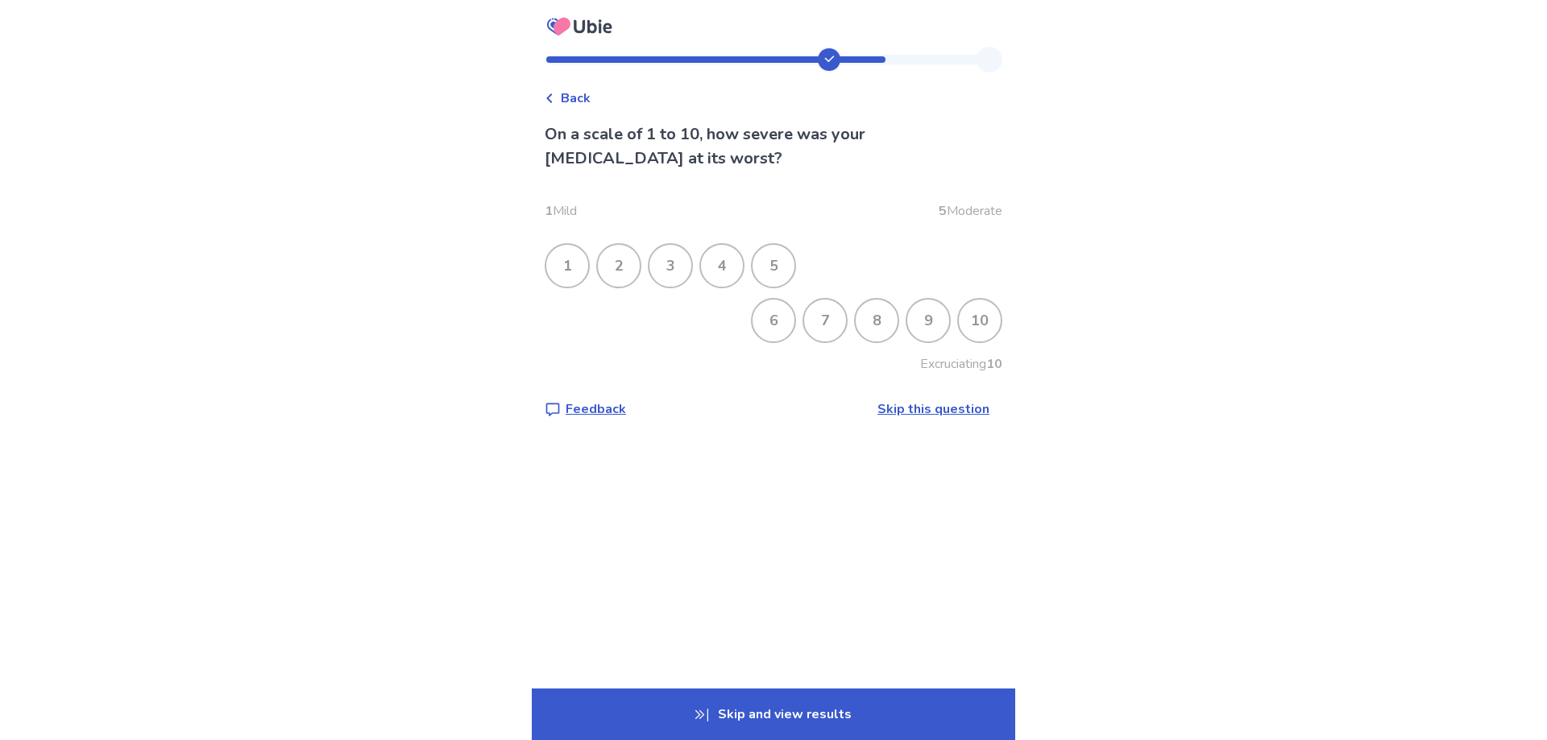
click at [781, 265] on div "5" at bounding box center [773, 266] width 42 height 42
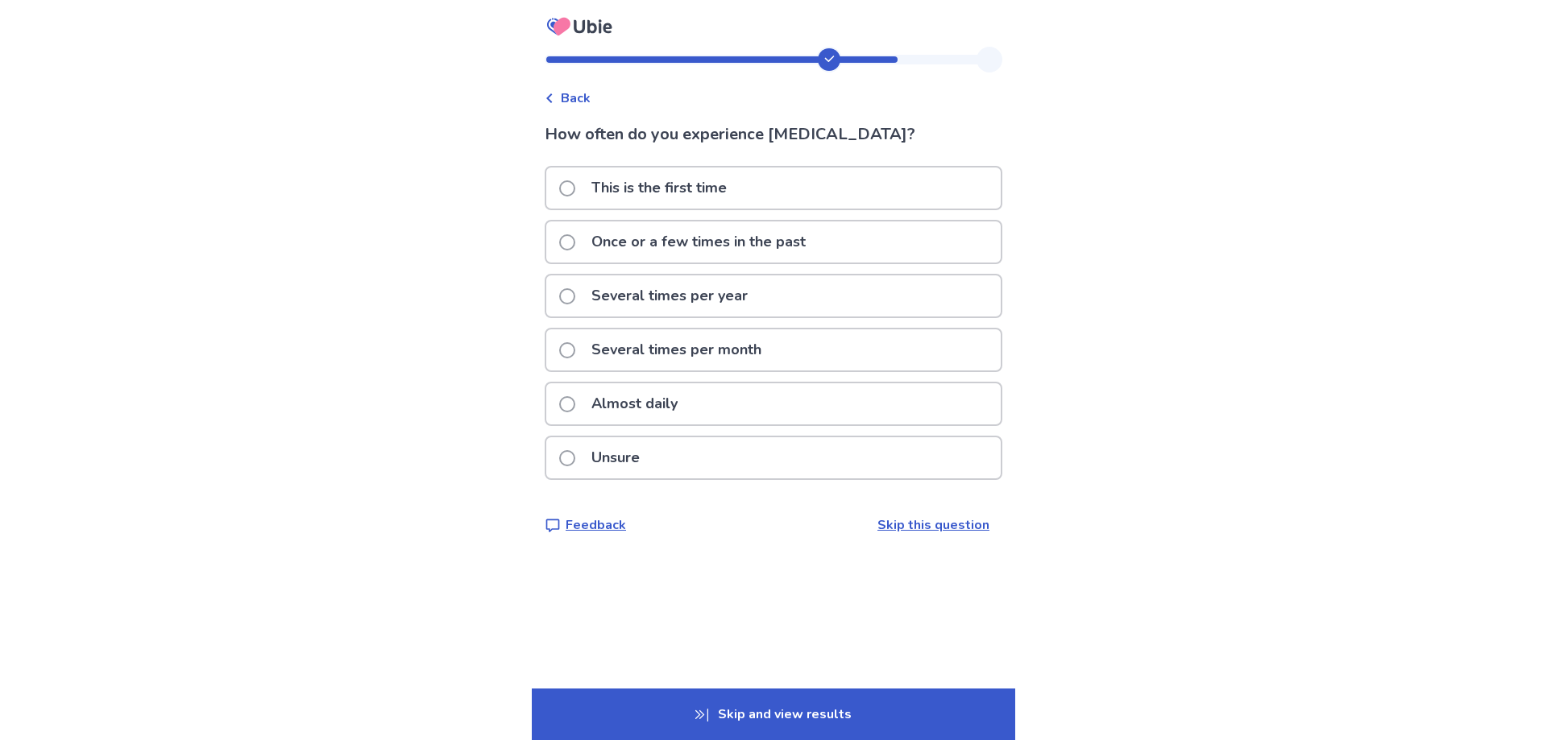
click at [702, 187] on p "This is the first time" at bounding box center [659, 188] width 155 height 41
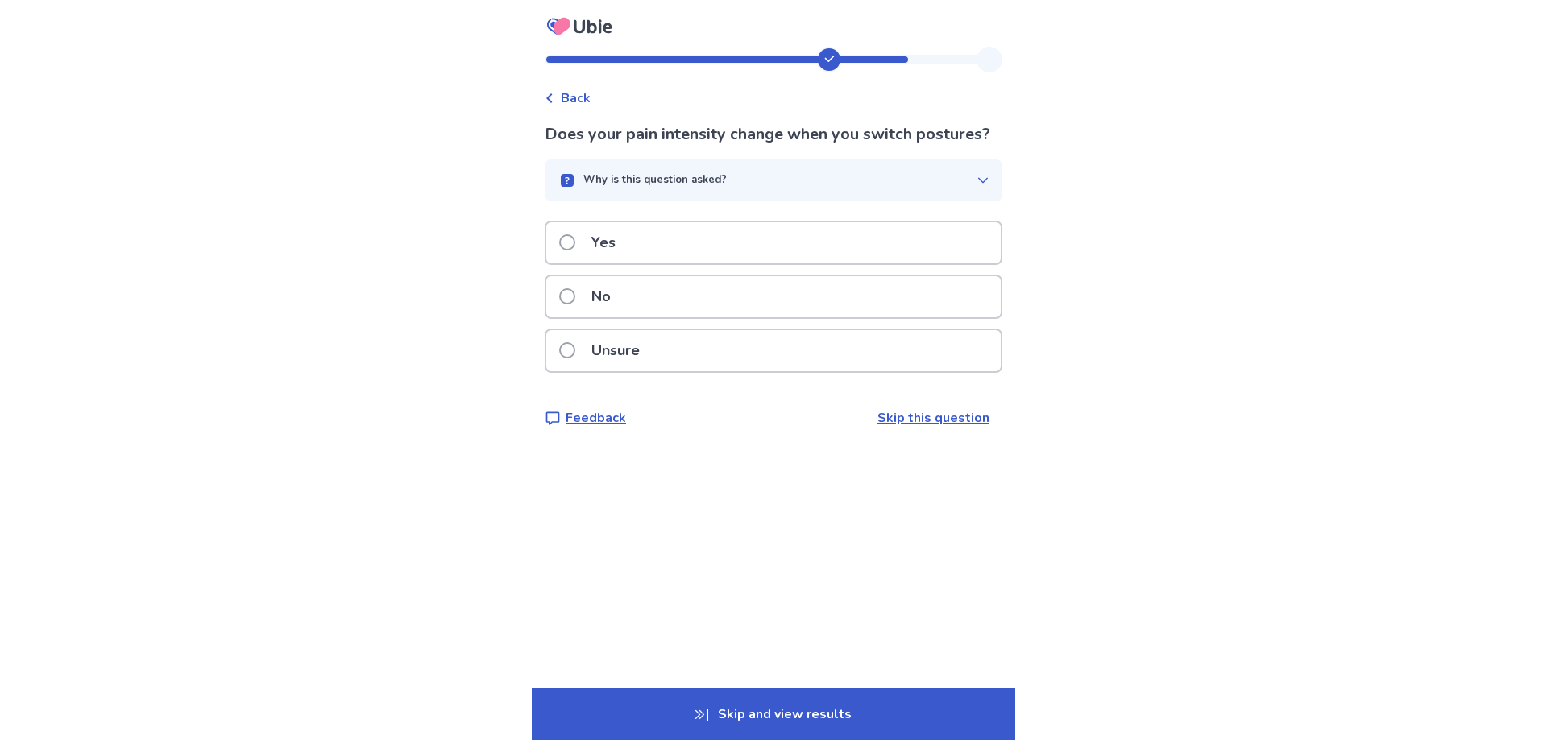
click at [793, 317] on div "No" at bounding box center [773, 296] width 454 height 41
click at [772, 300] on div "No" at bounding box center [773, 296] width 454 height 41
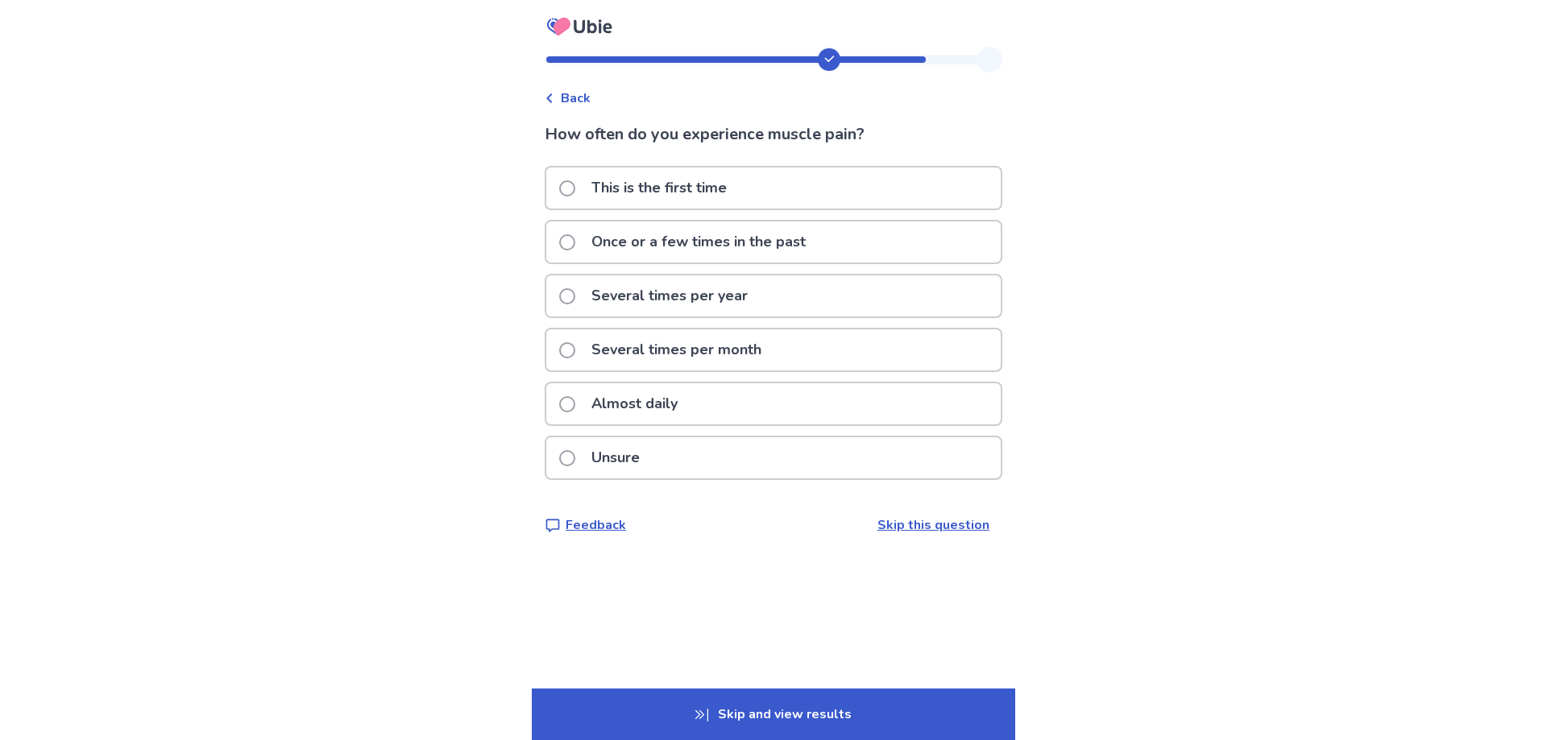
click at [750, 255] on p "Once or a few times in the past" at bounding box center [699, 242] width 234 height 41
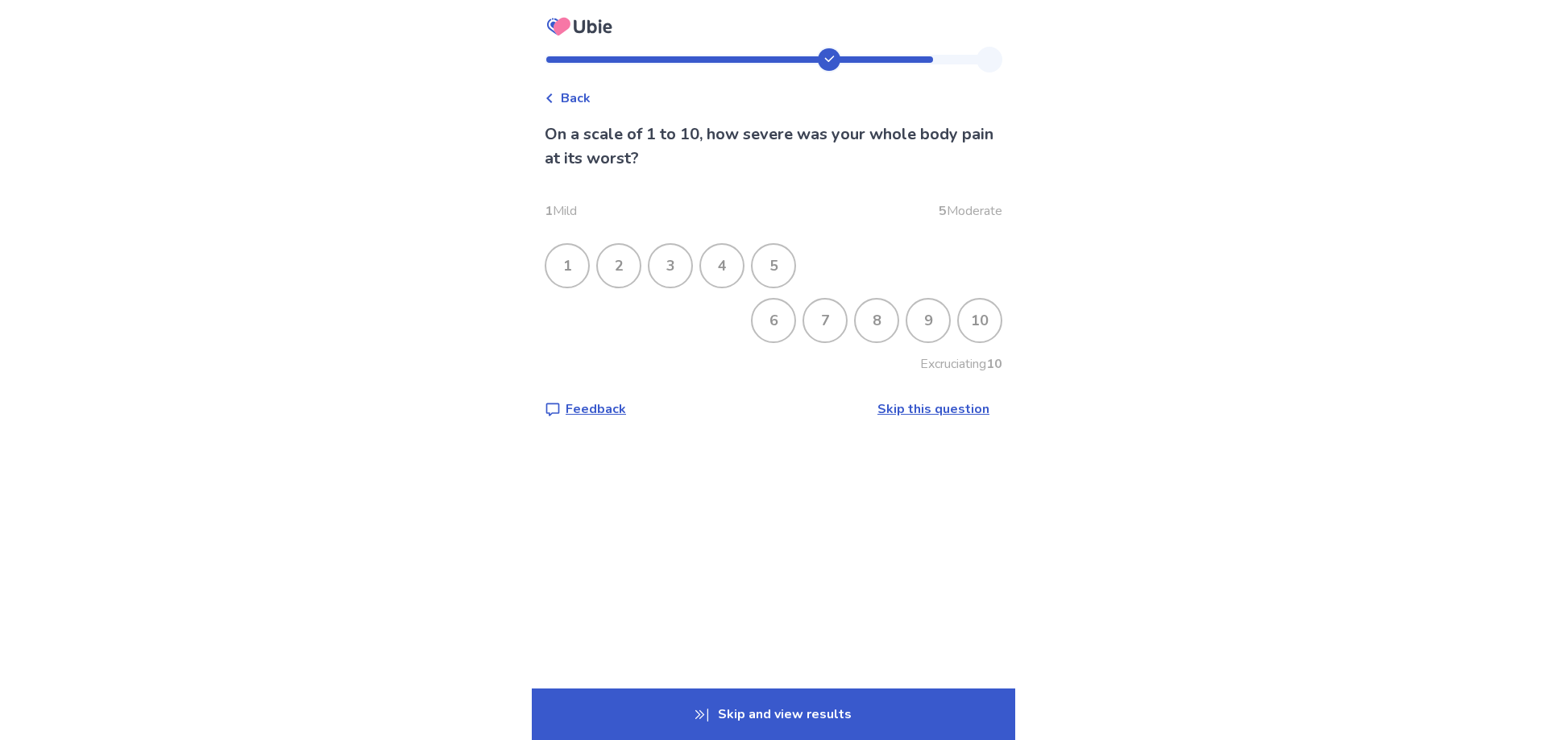
click at [774, 270] on div "5" at bounding box center [773, 266] width 42 height 42
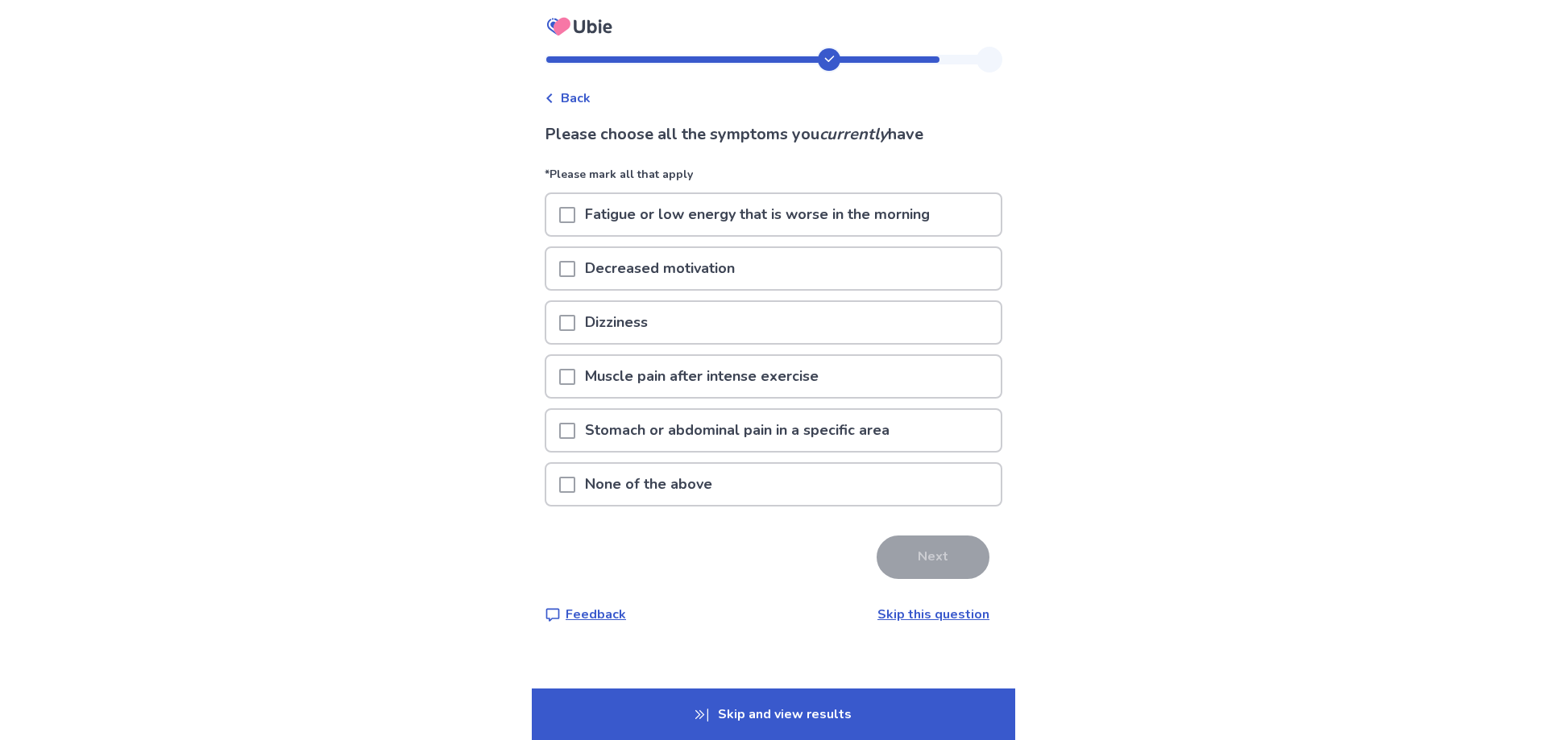
click at [569, 212] on span at bounding box center [567, 215] width 16 height 16
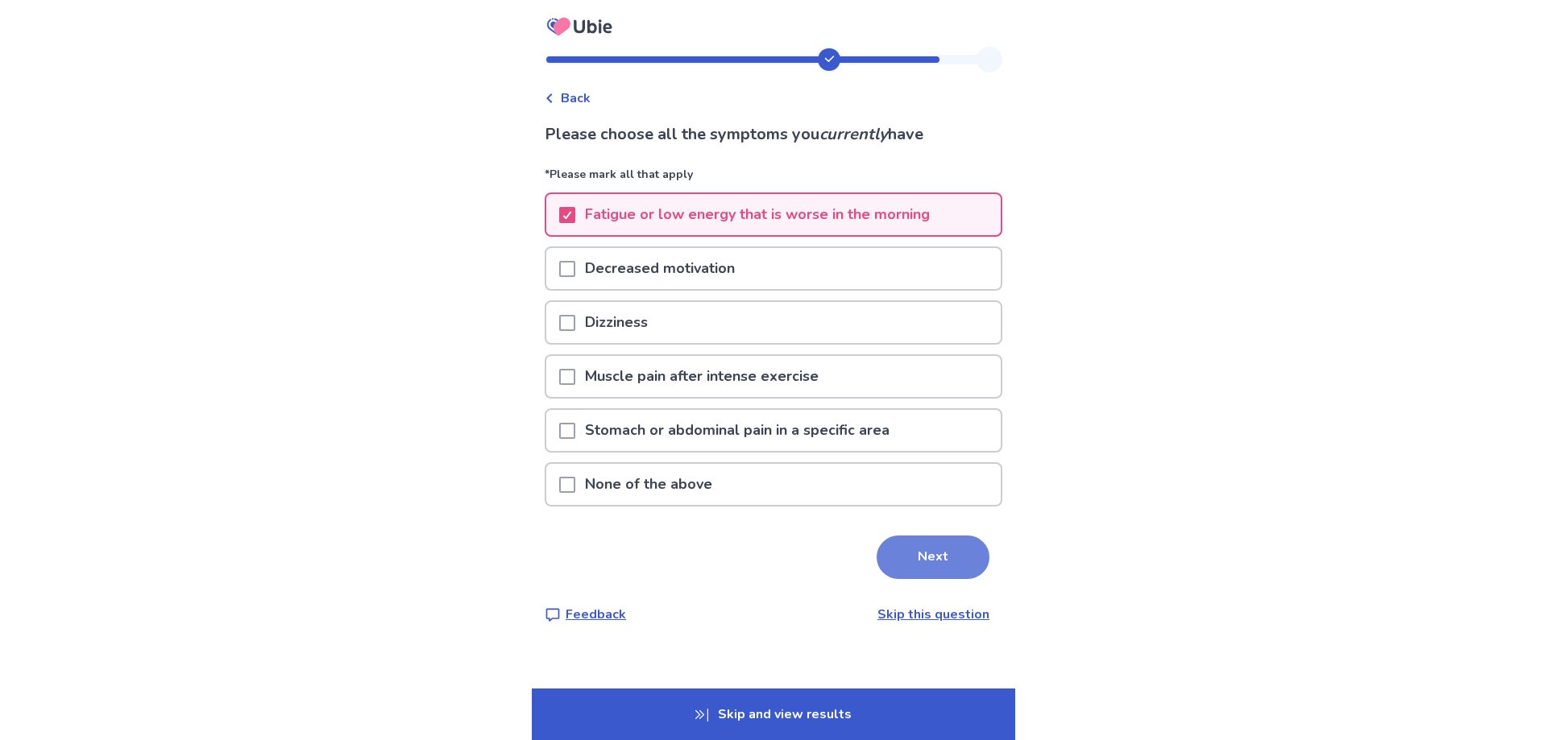
click at [935, 553] on button "Next" at bounding box center [932, 558] width 113 height 44
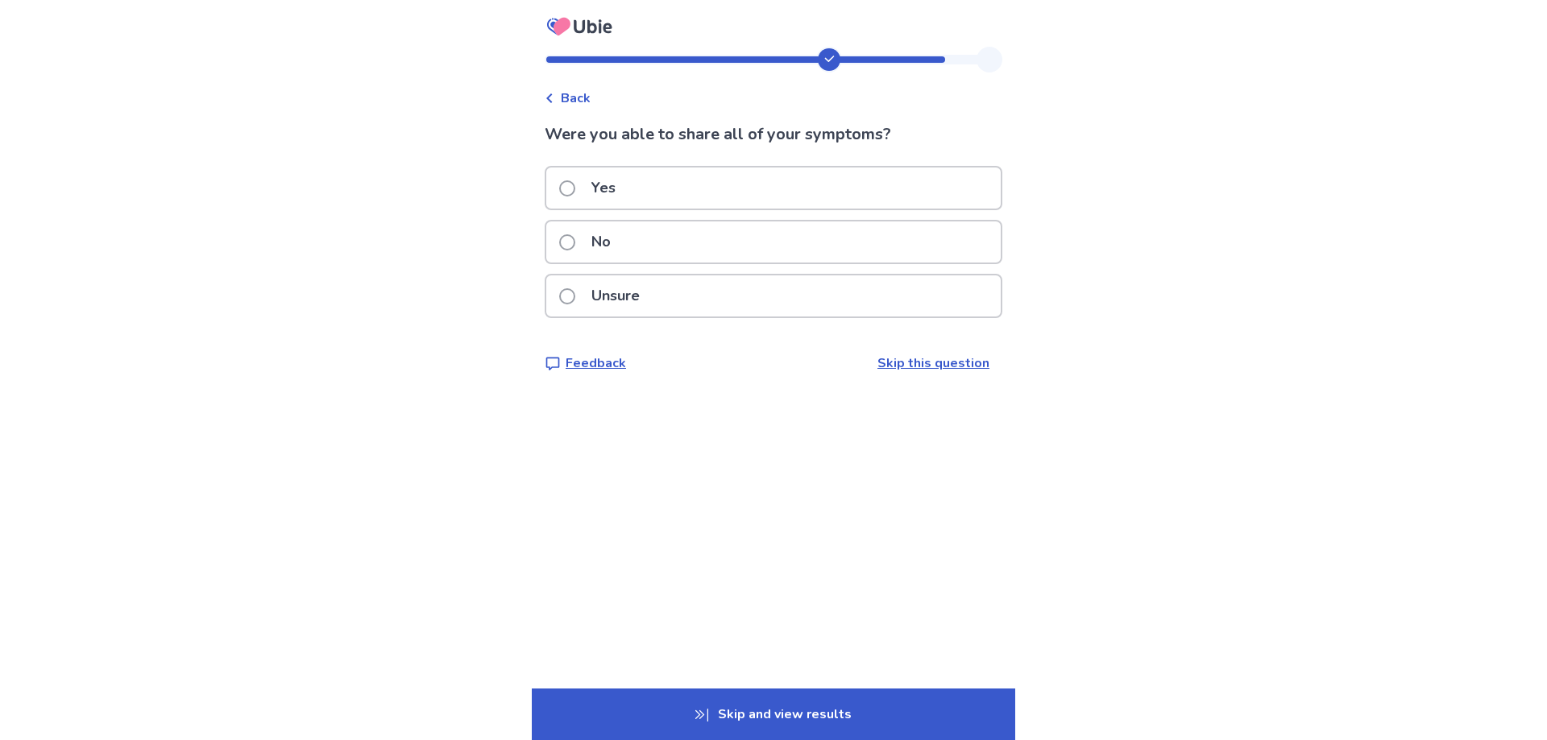
click at [699, 203] on div "Yes" at bounding box center [773, 188] width 454 height 41
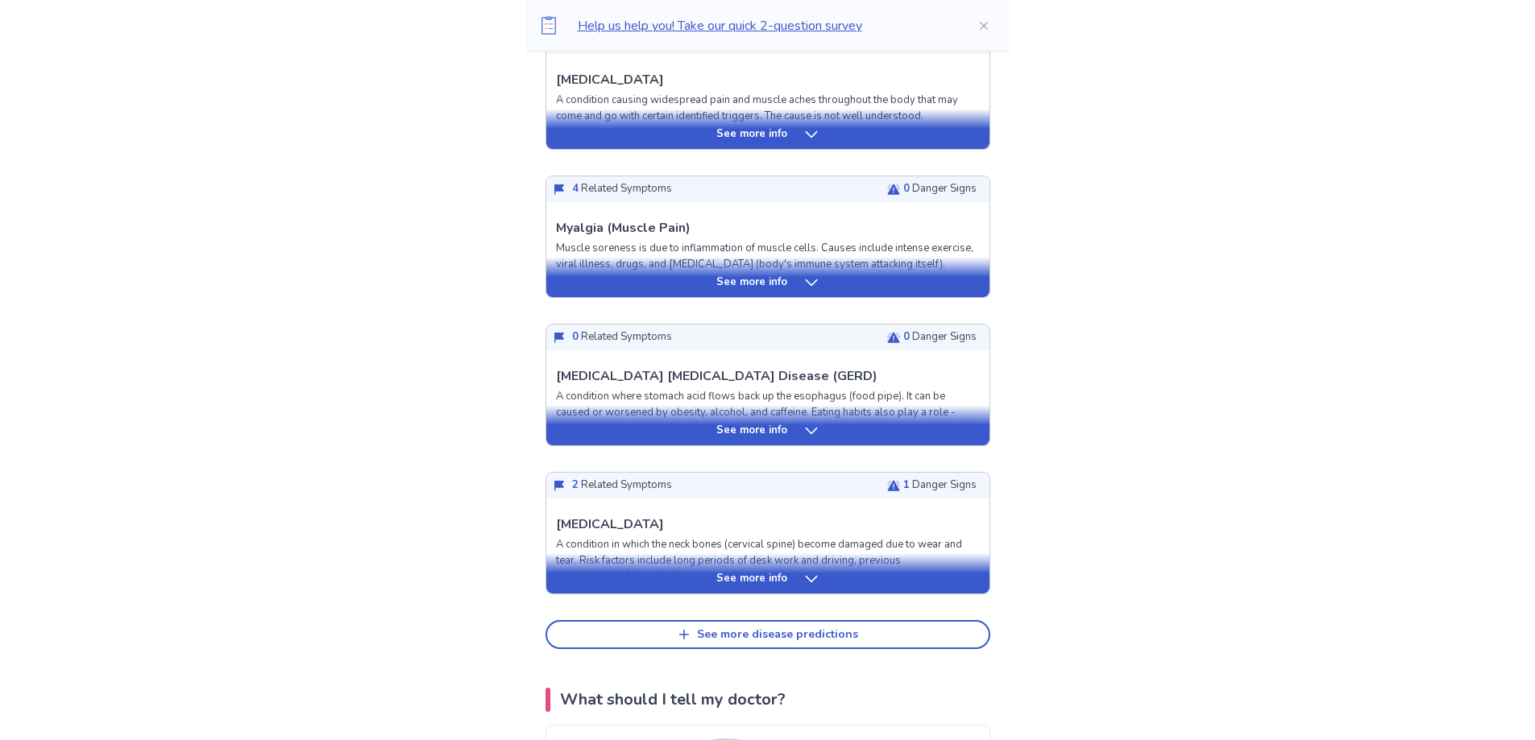
scroll to position [806, 0]
